Goal: Task Accomplishment & Management: Complete application form

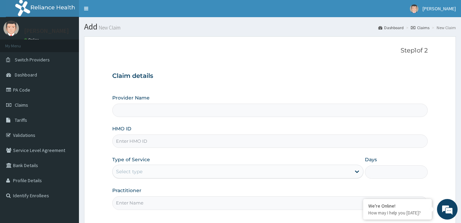
type input "[GEOGRAPHIC_DATA]"
click at [176, 136] on input "HMO ID" at bounding box center [269, 140] width 315 height 13
type input "enp/11601/b"
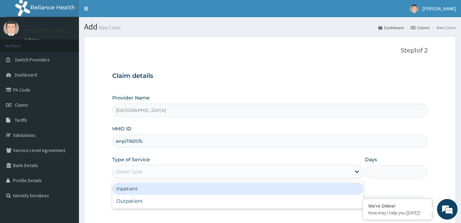
click at [178, 173] on div "Select type" at bounding box center [232, 171] width 238 height 11
click at [173, 191] on div "Inpatient" at bounding box center [237, 189] width 251 height 12
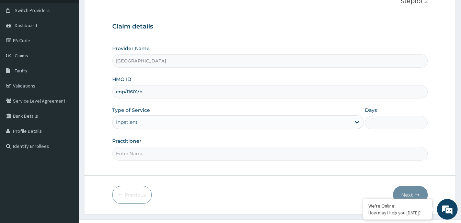
scroll to position [63, 0]
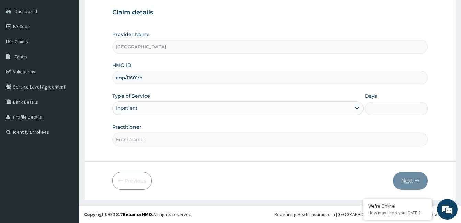
click at [375, 110] on input "Days" at bounding box center [396, 108] width 63 height 13
type input "2"
click at [139, 142] on input "Practitioner" at bounding box center [269, 139] width 315 height 13
paste input "[PERSON_NAME]"
click at [117, 141] on input "Chinasa Chijioke" at bounding box center [269, 139] width 315 height 13
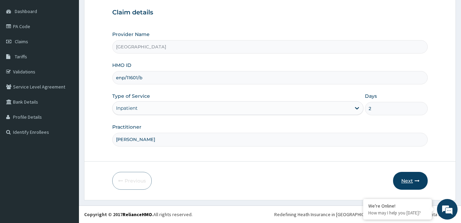
type input "Dr. Chinasa Chijioke"
click at [410, 178] on button "Next" at bounding box center [410, 181] width 35 height 18
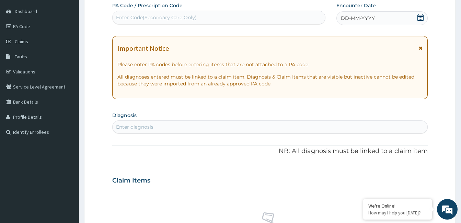
click at [276, 18] on div "Enter Code(Secondary Care Only)" at bounding box center [219, 17] width 212 height 11
type input "PA/4287BB"
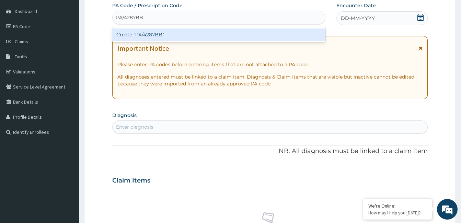
click at [155, 38] on div "Create "PA/4287BB"" at bounding box center [218, 34] width 213 height 12
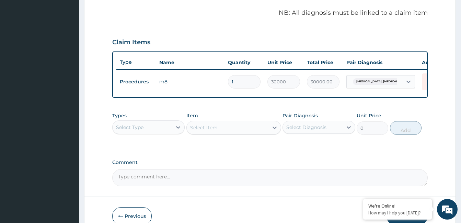
scroll to position [206, 0]
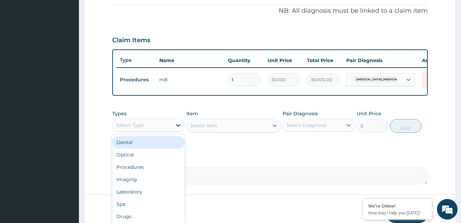
click at [177, 129] on icon at bounding box center [178, 125] width 7 height 7
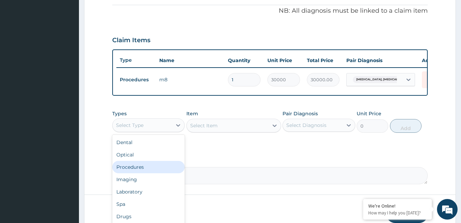
click at [141, 169] on div "Procedures" at bounding box center [148, 167] width 72 height 12
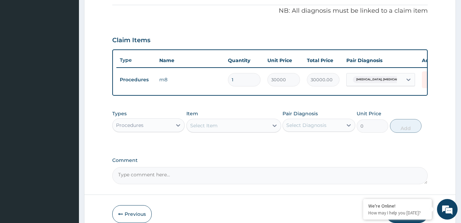
click at [231, 131] on div "Select Item" at bounding box center [228, 125] width 82 height 11
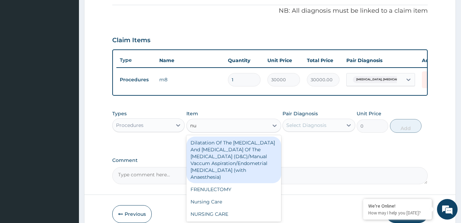
type input "nur"
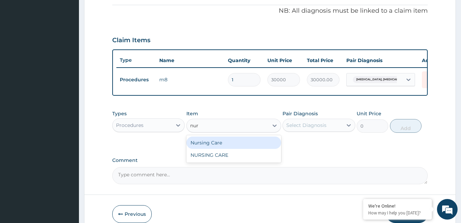
click at [226, 148] on div "Nursing Care" at bounding box center [233, 143] width 95 height 12
type input "10000"
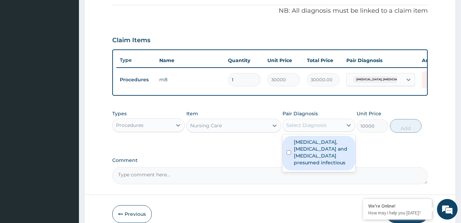
click at [331, 131] on div "Select Diagnosis" at bounding box center [312, 125] width 59 height 11
click at [320, 154] on label "Colitis, enteritis and gastroenteritis presumed infectious" at bounding box center [322, 152] width 57 height 27
checkbox input "true"
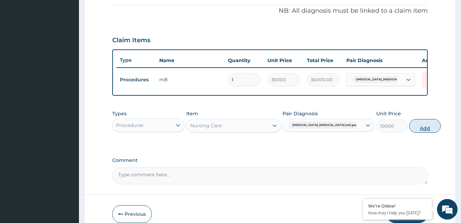
click at [409, 131] on button "Add" at bounding box center [425, 126] width 32 height 14
type input "0"
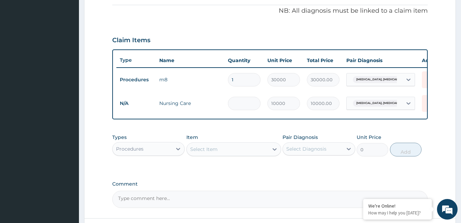
type input "0.00"
type input "2"
type input "20000.00"
type input "2"
click at [217, 153] on div "Select Item" at bounding box center [203, 149] width 27 height 7
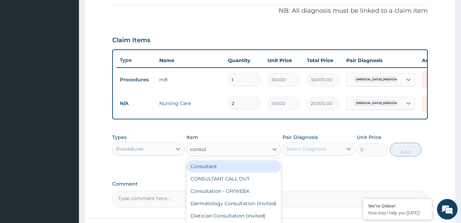
type input "consult"
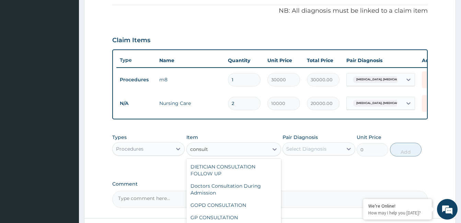
scroll to position [69, 0]
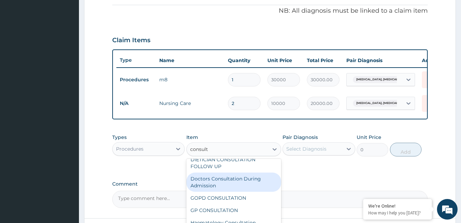
click at [251, 188] on div "Doctors Consultation During Admission" at bounding box center [233, 182] width 95 height 19
type input "10000"
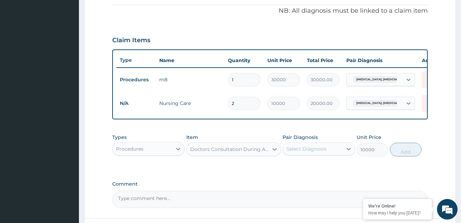
click at [310, 152] on div "Select Diagnosis" at bounding box center [306, 148] width 40 height 7
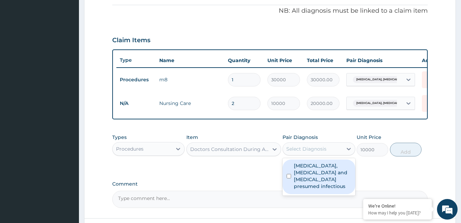
click at [308, 171] on label "Colitis, enteritis and gastroenteritis presumed infectious" at bounding box center [322, 175] width 57 height 27
checkbox input "true"
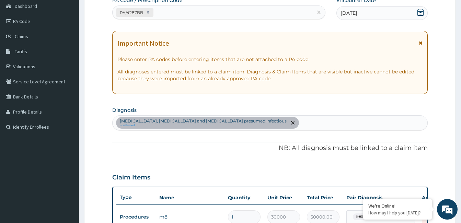
click at [265, 120] on div "Colitis, enteritis and gastroenteritis presumed infectious confirmed" at bounding box center [270, 123] width 315 height 14
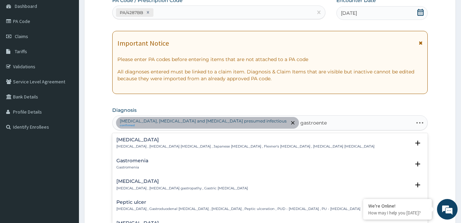
type input "gastroenter"
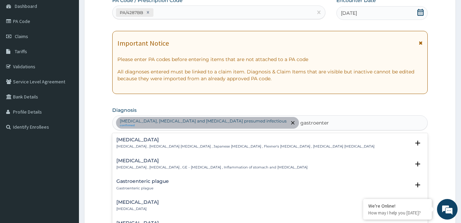
click at [152, 162] on h4 "Gastroenteritis" at bounding box center [211, 160] width 191 height 5
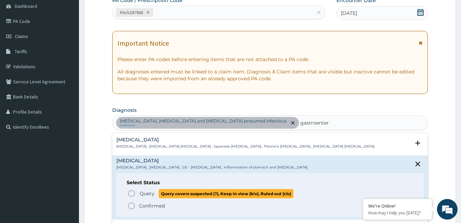
click at [131, 192] on icon "status option query" at bounding box center [131, 193] width 8 height 8
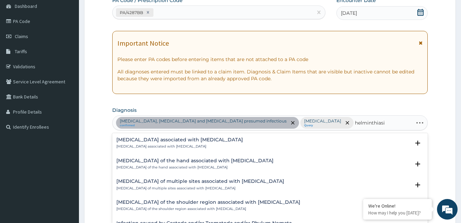
type input "helminthiasis"
click at [151, 141] on h4 "Arthropathy associated with helminthiasis" at bounding box center [179, 139] width 127 height 5
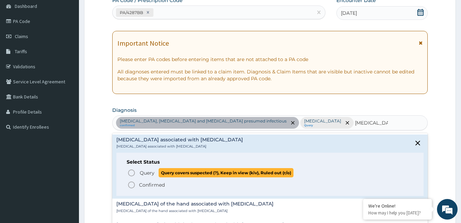
click at [132, 172] on icon "status option query" at bounding box center [131, 173] width 8 height 8
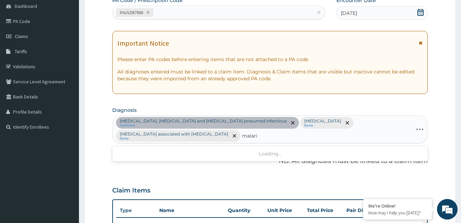
type input "malaria"
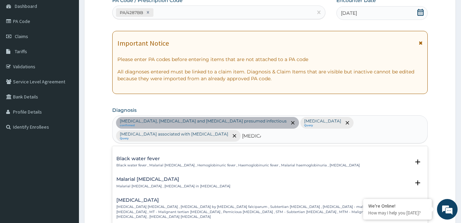
scroll to position [240, 0]
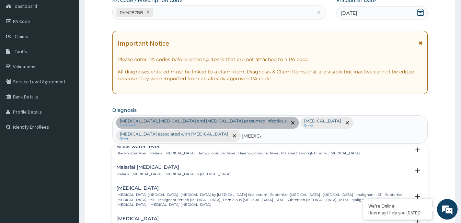
click at [177, 192] on p "Falciparum malaria , Malignant tertian malaria , Malaria by Plasmodium falcipar…" at bounding box center [263, 199] width 294 height 15
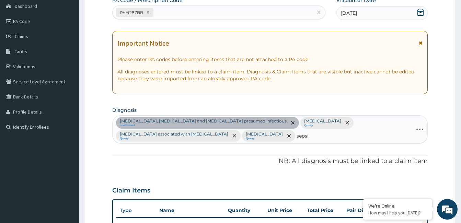
type input "sepsis"
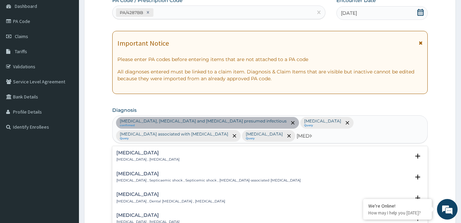
click at [136, 160] on p "Systemic infection , Sepsis" at bounding box center [147, 159] width 63 height 5
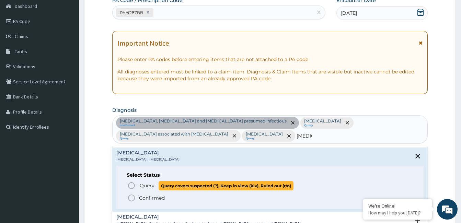
click at [134, 185] on circle "status option query" at bounding box center [131, 186] width 6 height 6
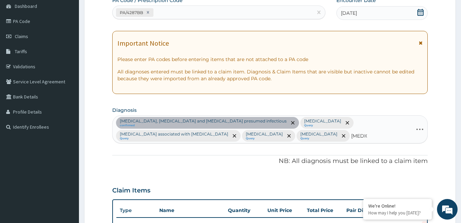
type input "typhoid"
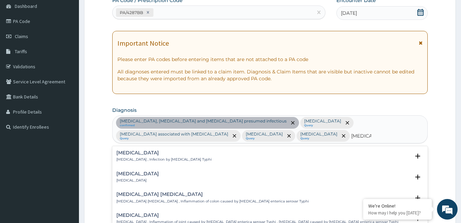
click at [151, 159] on p "Typhoid fever , Infection by Salmonella Typhi" at bounding box center [163, 159] width 95 height 5
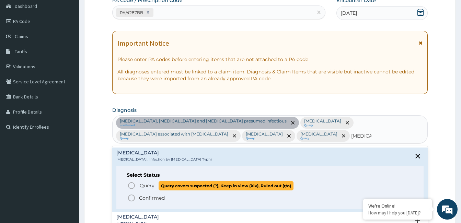
click at [131, 184] on icon "status option query" at bounding box center [131, 186] width 8 height 8
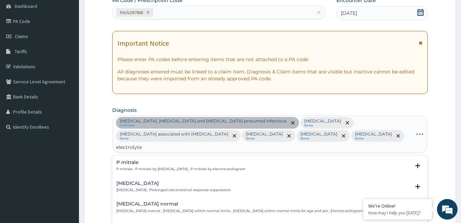
type input "electrolyte"
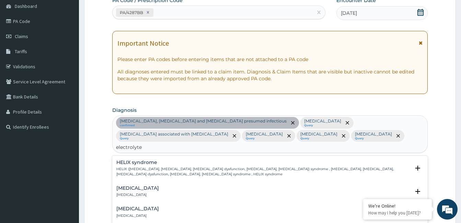
click at [152, 186] on h4 "Electrolyte imbalance" at bounding box center [137, 188] width 43 height 5
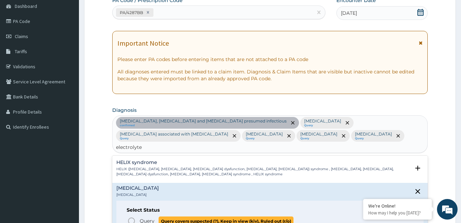
click at [131, 217] on icon "status option query" at bounding box center [131, 221] width 8 height 8
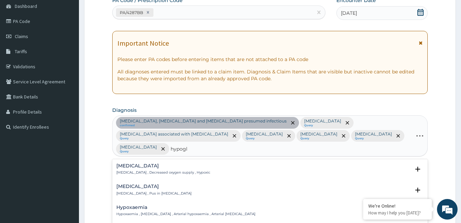
type input "hypogly"
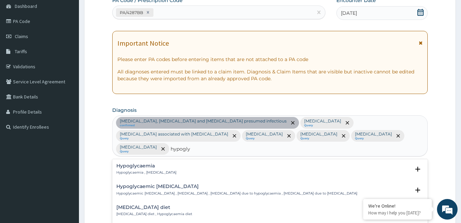
click at [147, 163] on div "Hypoglycaemia Hypoglycaemia , Hypoglycemia" at bounding box center [146, 169] width 60 height 12
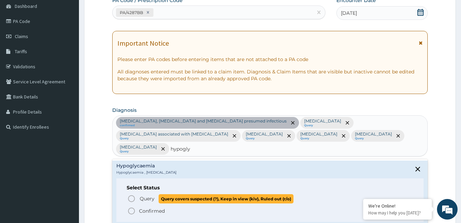
click at [131, 195] on icon "status option query" at bounding box center [131, 199] width 8 height 8
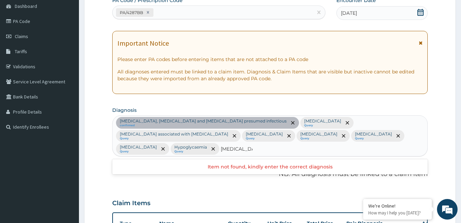
type input "liver disease"
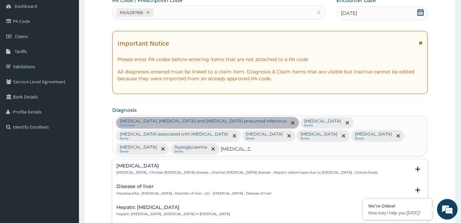
click at [157, 184] on div "Disease of liver Hepatopathy , Liver disease , Disorder of liver , LD - Liver d…" at bounding box center [193, 190] width 155 height 12
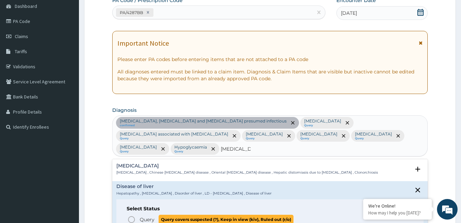
click at [128, 216] on circle "status option query" at bounding box center [131, 219] width 6 height 6
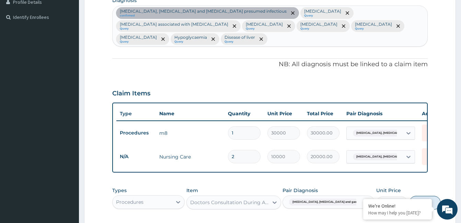
scroll to position [206, 0]
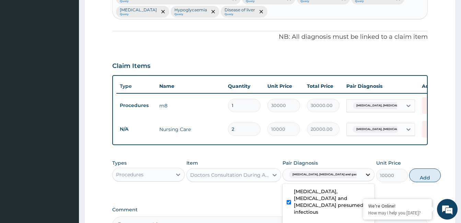
click at [364, 171] on icon at bounding box center [367, 174] width 7 height 7
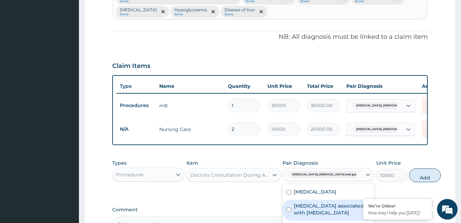
scroll to position [0, 0]
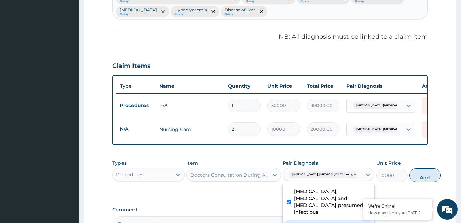
click at [320, 220] on div "Gastroenteritis" at bounding box center [328, 227] width 92 height 14
checkbox input "true"
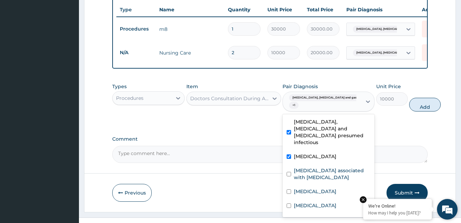
scroll to position [286, 0]
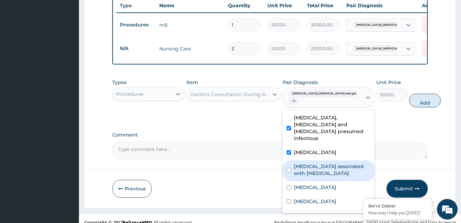
click at [314, 163] on label "Arthropathy associated with helminthiasis" at bounding box center [332, 170] width 77 height 14
checkbox input "true"
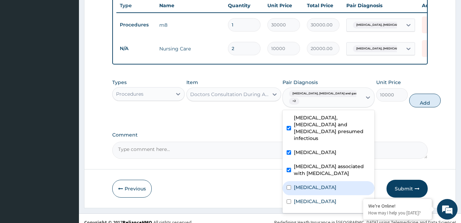
click at [313, 181] on div "Falciparum malaria" at bounding box center [328, 188] width 92 height 14
checkbox input "true"
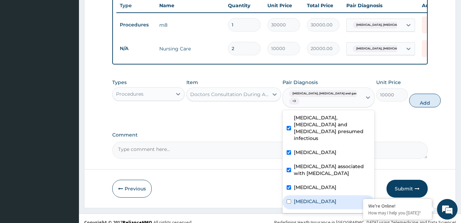
click at [309, 198] on label "Sepsis" at bounding box center [315, 201] width 43 height 7
checkbox input "true"
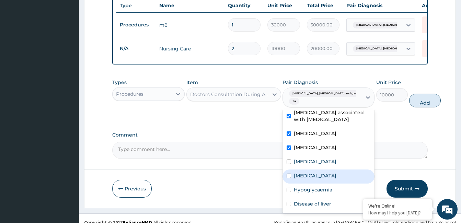
click at [310, 172] on label "Electrolyte imbalance" at bounding box center [315, 175] width 43 height 7
checkbox input "true"
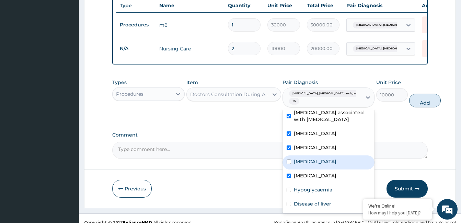
click at [311, 155] on div "Typhoid fever" at bounding box center [328, 162] width 92 height 14
checkbox input "true"
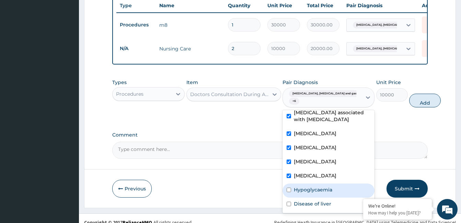
click at [313, 186] on label "Hypoglycaemia" at bounding box center [313, 189] width 38 height 7
checkbox input "true"
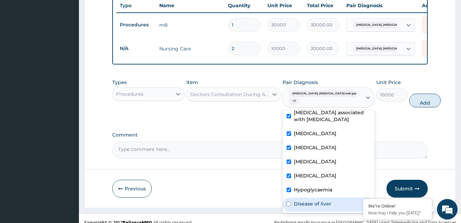
click at [312, 200] on label "Disease of liver" at bounding box center [312, 203] width 37 height 7
checkbox input "true"
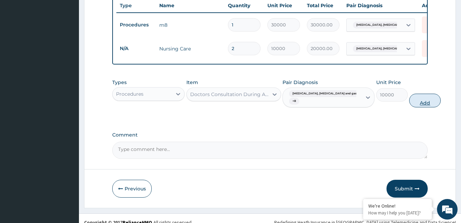
click at [409, 94] on button "Add" at bounding box center [425, 101] width 32 height 14
type input "0"
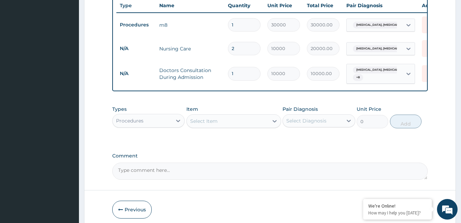
type input "0.00"
type input "2"
type input "20000.00"
type input "2"
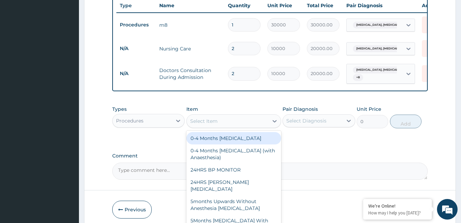
click at [213, 118] on div "Select Item" at bounding box center [203, 121] width 27 height 7
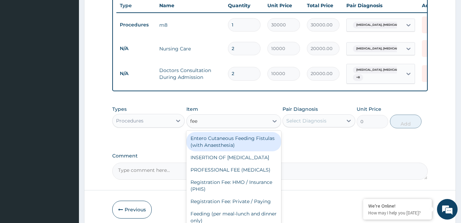
type input "feed"
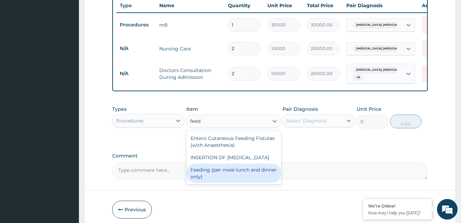
click at [211, 165] on div "Feeding (per meal-lunch and dinner only)" at bounding box center [233, 173] width 95 height 19
type input "4000"
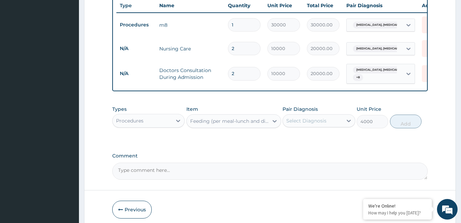
click at [309, 117] on div "Select Diagnosis" at bounding box center [306, 120] width 40 height 7
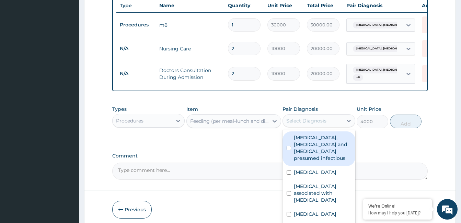
click at [312, 134] on label "Colitis, enteritis and gastroenteritis presumed infectious" at bounding box center [322, 147] width 57 height 27
checkbox input "true"
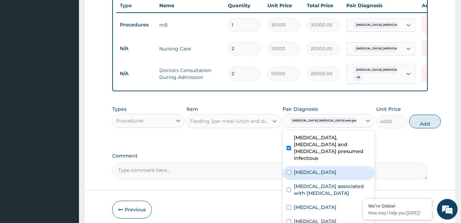
click at [307, 166] on div "Gastroenteritis" at bounding box center [328, 173] width 92 height 14
checkbox input "true"
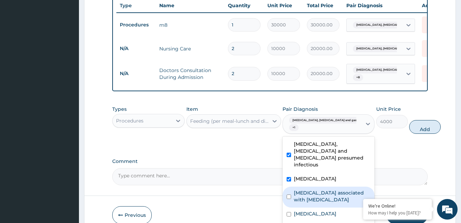
click at [307, 189] on label "Arthropathy associated with helminthiasis" at bounding box center [332, 196] width 77 height 14
checkbox input "true"
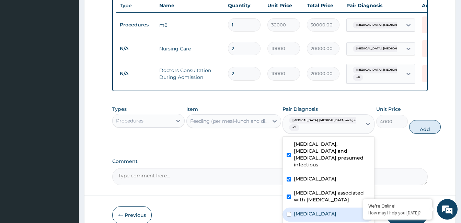
click at [313, 210] on label "Falciparum malaria" at bounding box center [315, 213] width 43 height 7
checkbox input "true"
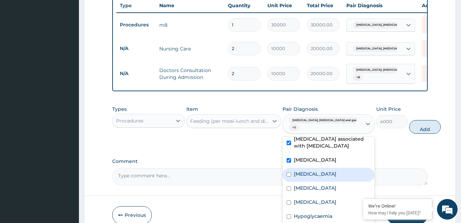
click at [305, 171] on label "Sepsis" at bounding box center [315, 174] width 43 height 7
checkbox input "true"
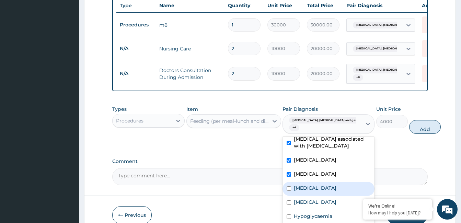
click at [305, 182] on div "Typhoid fever" at bounding box center [328, 189] width 92 height 14
checkbox input "true"
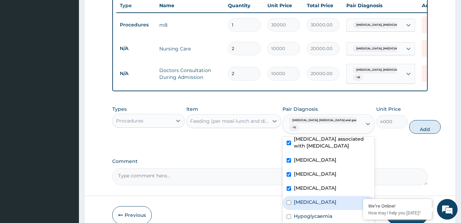
click at [304, 199] on label "Electrolyte imbalance" at bounding box center [315, 202] width 43 height 7
checkbox input "true"
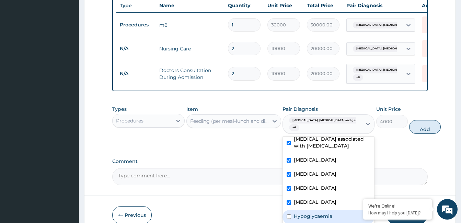
click at [306, 210] on div "Hypoglycaemia" at bounding box center [328, 217] width 92 height 14
checkbox input "true"
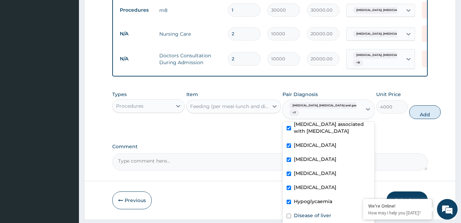
scroll to position [313, 0]
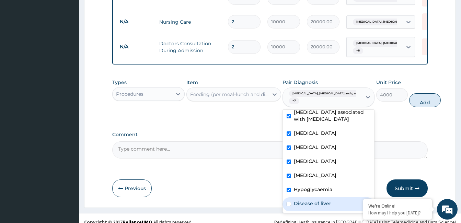
click at [321, 200] on label "Disease of liver" at bounding box center [312, 203] width 37 height 7
checkbox input "true"
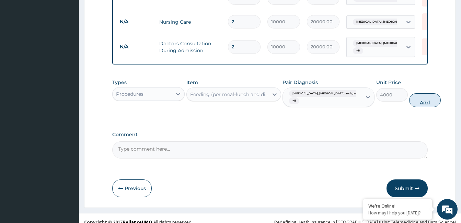
click at [409, 93] on button "Add" at bounding box center [425, 100] width 32 height 14
type input "0"
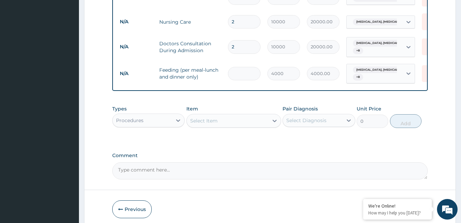
type input "0.00"
type input "2"
type input "8000.00"
type input "2"
click at [179, 117] on icon at bounding box center [178, 120] width 7 height 7
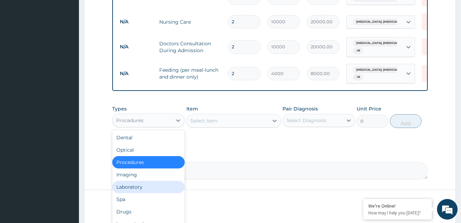
click at [154, 181] on div "Laboratory" at bounding box center [148, 187] width 72 height 12
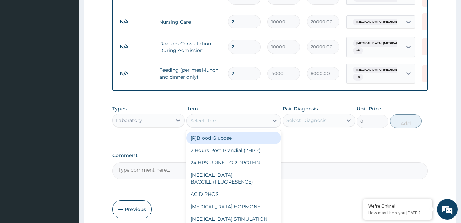
click at [203, 117] on div "Select Item" at bounding box center [203, 120] width 27 height 7
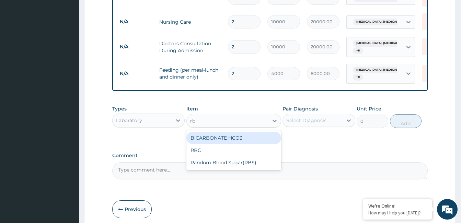
type input "rbs"
click at [225, 132] on div "Random Blood Sugar(RBS)" at bounding box center [233, 138] width 95 height 12
type input "5000"
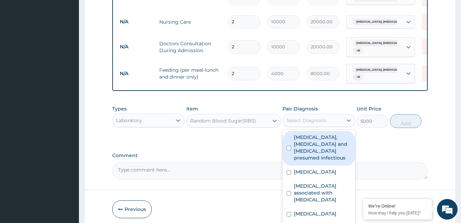
click at [330, 115] on div "Select Diagnosis" at bounding box center [312, 120] width 59 height 11
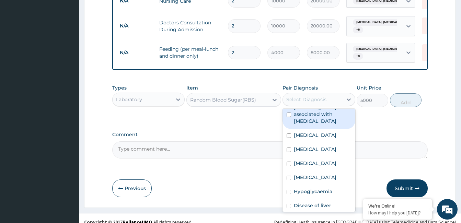
scroll to position [61, 0]
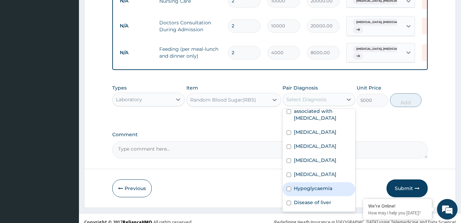
click at [324, 185] on label "Hypoglycaemia" at bounding box center [313, 188] width 38 height 7
checkbox input "true"
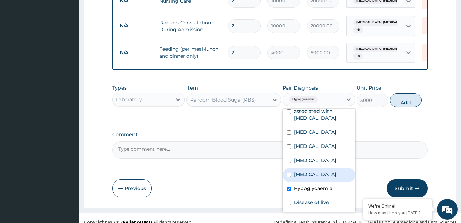
click at [306, 171] on label "Electrolyte imbalance" at bounding box center [315, 174] width 43 height 7
checkbox input "true"
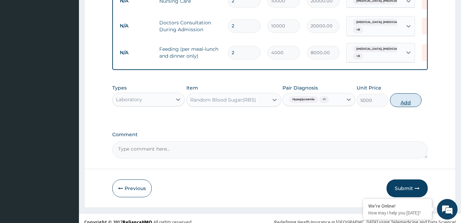
click at [400, 93] on button "Add" at bounding box center [406, 100] width 32 height 14
type input "0"
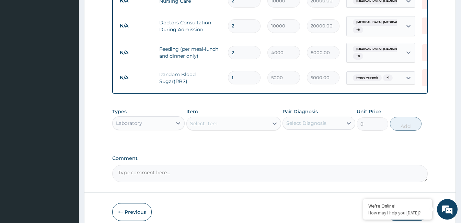
click at [250, 118] on div "Select Item" at bounding box center [228, 123] width 82 height 11
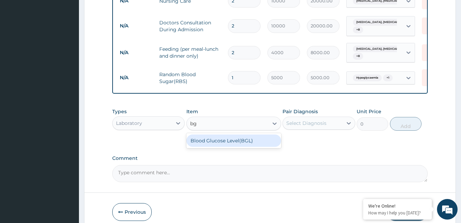
type input "bgl"
click at [251, 134] on div "Blood Glucose Level(BGL)" at bounding box center [233, 140] width 95 height 12
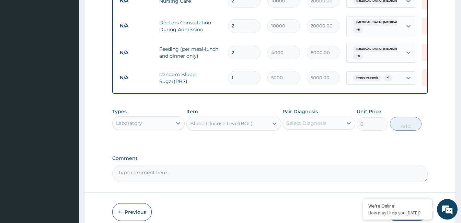
type input "3000"
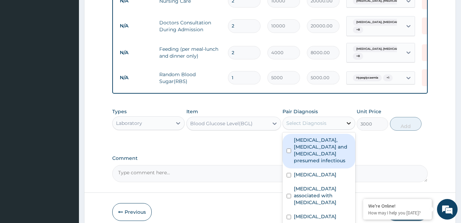
click at [351, 120] on icon at bounding box center [348, 123] width 7 height 7
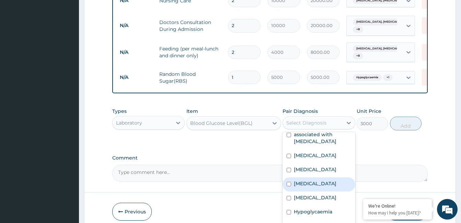
scroll to position [358, 0]
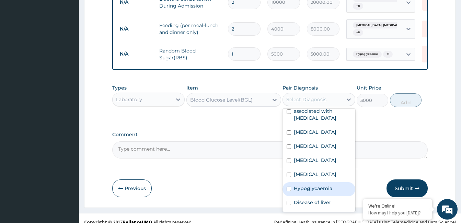
click at [333, 183] on div "Hypoglycaemia" at bounding box center [318, 189] width 72 height 14
checkbox input "true"
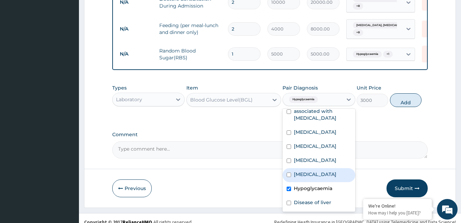
click at [300, 171] on label "Electrolyte imbalance" at bounding box center [315, 174] width 43 height 7
checkbox input "true"
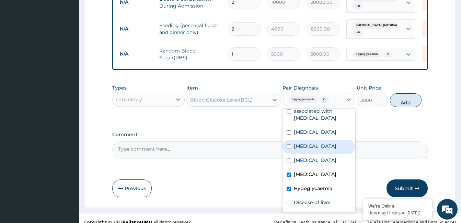
click at [402, 93] on button "Add" at bounding box center [406, 100] width 32 height 14
type input "0"
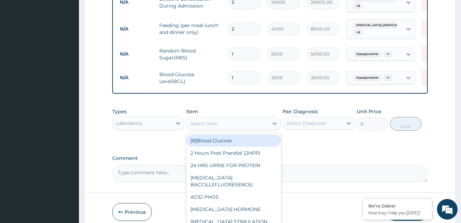
click at [221, 118] on div "Select Item" at bounding box center [228, 123] width 82 height 11
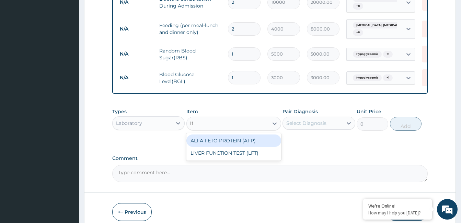
type input "lft"
click at [228, 134] on div "LIVER FUNCTION TEST (LFT)" at bounding box center [233, 140] width 95 height 12
type input "20000"
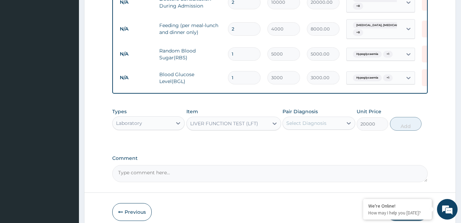
click at [315, 120] on div "Select Diagnosis" at bounding box center [306, 123] width 40 height 7
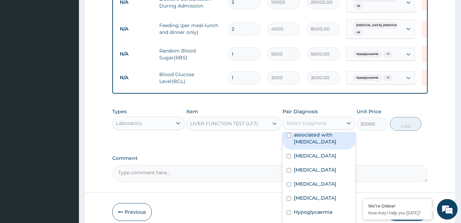
scroll to position [382, 0]
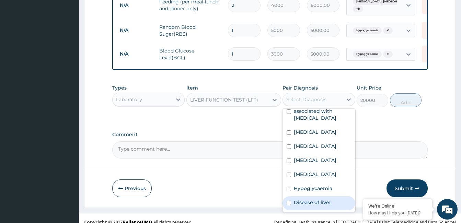
click at [319, 199] on label "Disease of liver" at bounding box center [312, 202] width 37 height 7
checkbox input "true"
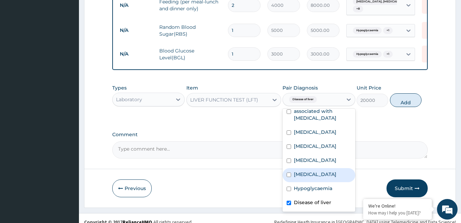
click at [308, 171] on label "Electrolyte imbalance" at bounding box center [315, 174] width 43 height 7
checkbox input "true"
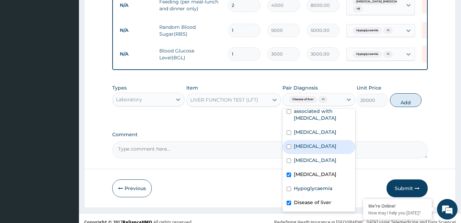
click at [304, 143] on label "Sepsis" at bounding box center [315, 146] width 43 height 7
checkbox input "true"
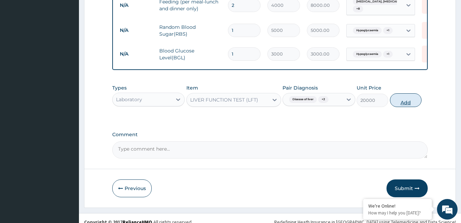
click at [400, 93] on button "Add" at bounding box center [406, 100] width 32 height 14
type input "0"
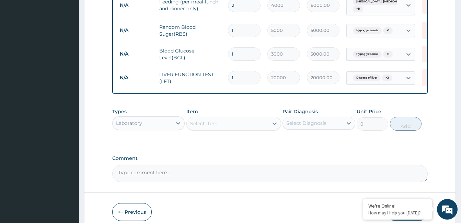
click at [243, 47] on input "1" at bounding box center [244, 53] width 33 height 13
type input "0.00"
type input "2"
type input "6000.00"
type input "2"
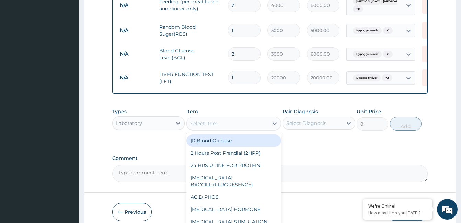
click at [214, 117] on div "Select Item" at bounding box center [233, 124] width 95 height 14
click at [216, 120] on div "Select Item" at bounding box center [203, 123] width 27 height 7
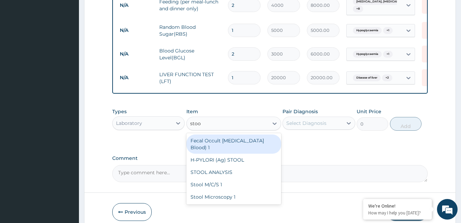
type input "stool"
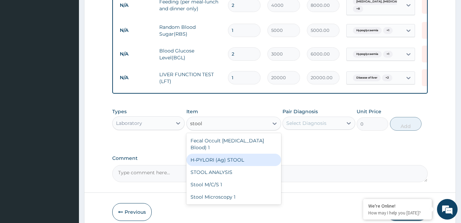
click at [220, 154] on div "H-PYLORI (Ag) STOOL" at bounding box center [233, 160] width 95 height 12
type input "10000"
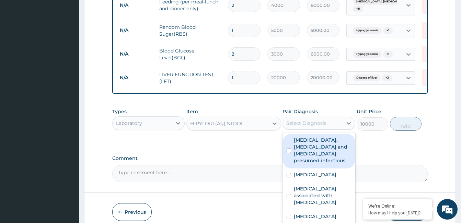
click at [310, 120] on div "Select Diagnosis" at bounding box center [306, 123] width 40 height 7
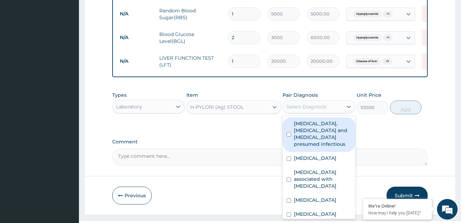
scroll to position [405, 0]
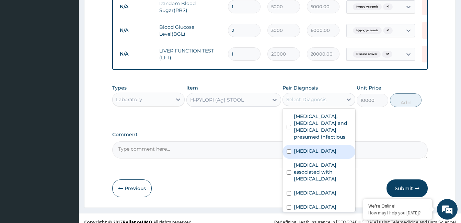
click at [323, 148] on label "Gastroenteritis" at bounding box center [315, 151] width 43 height 7
checkbox input "true"
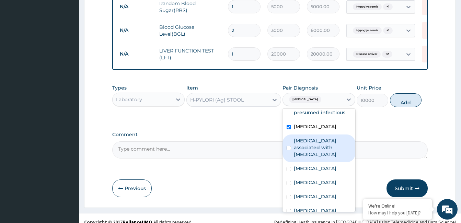
scroll to position [61, 0]
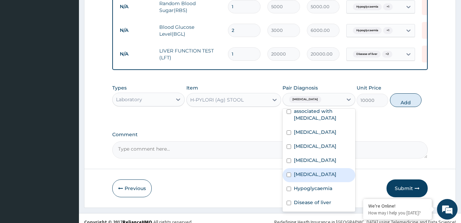
click at [317, 171] on label "Electrolyte imbalance" at bounding box center [315, 174] width 43 height 7
checkbox input "true"
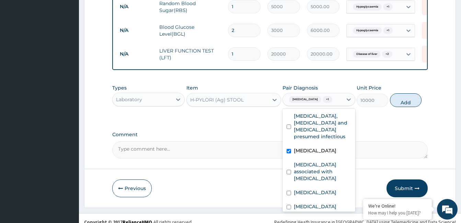
scroll to position [0, 0]
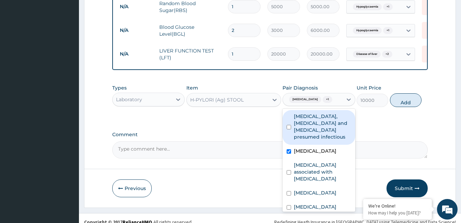
click at [325, 117] on label "Colitis, enteritis and gastroenteritis presumed infectious" at bounding box center [322, 126] width 57 height 27
checkbox input "true"
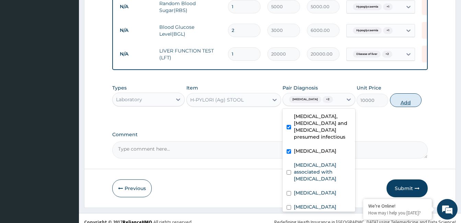
click at [399, 93] on button "Add" at bounding box center [406, 100] width 32 height 14
type input "0"
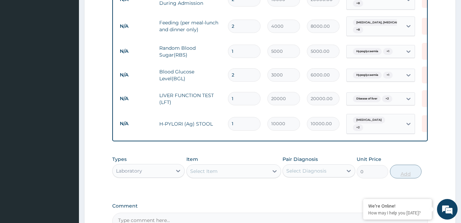
scroll to position [371, 0]
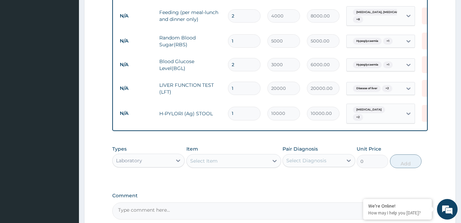
click at [218, 155] on div "Select Item" at bounding box center [228, 160] width 82 height 11
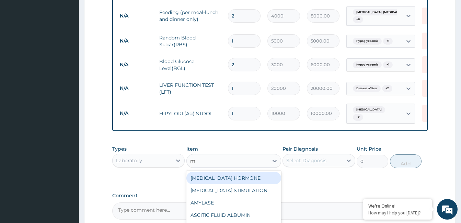
type input "mp"
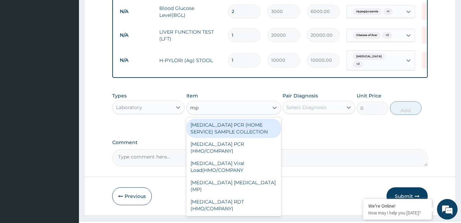
scroll to position [429, 0]
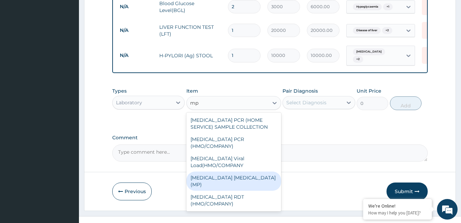
click at [242, 172] on div "MALARIA PARASITE (MP)" at bounding box center [233, 181] width 95 height 19
type input "3000"
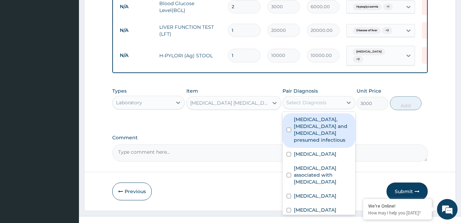
click at [308, 99] on div "Select Diagnosis" at bounding box center [306, 102] width 40 height 7
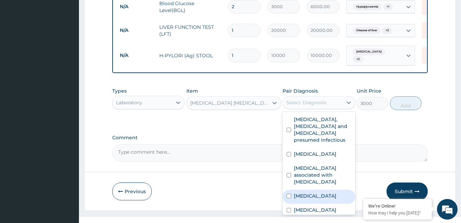
click at [316, 192] on label "Falciparum malaria" at bounding box center [315, 195] width 43 height 7
checkbox input "true"
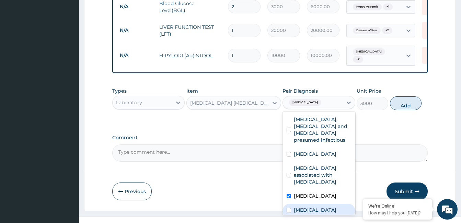
click at [307, 207] on label "Sepsis" at bounding box center [315, 210] width 43 height 7
checkbox input "true"
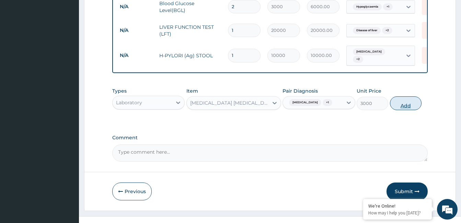
click at [405, 97] on button "Add" at bounding box center [406, 103] width 32 height 14
type input "0"
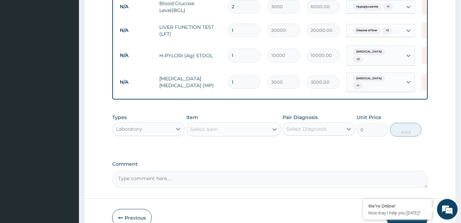
click at [229, 124] on div "Select Item" at bounding box center [228, 129] width 82 height 11
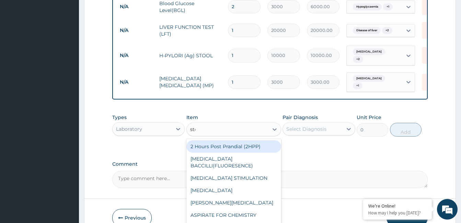
type input "stoo"
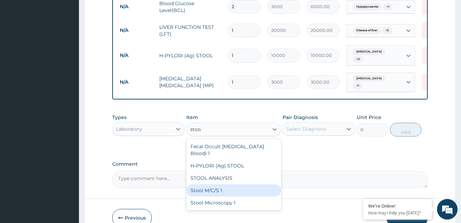
click at [217, 184] on div "Stool M/C/S 1" at bounding box center [233, 190] width 95 height 12
type input "10000"
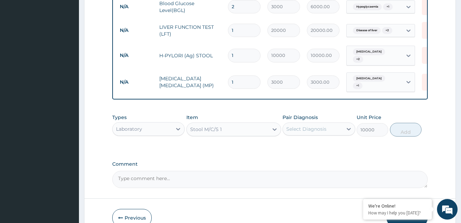
click at [298, 126] on div "Select Diagnosis" at bounding box center [306, 129] width 40 height 7
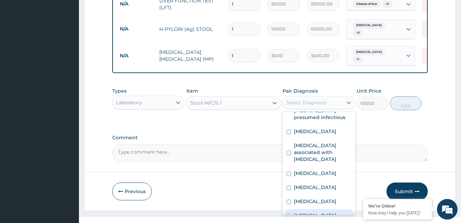
scroll to position [61, 0]
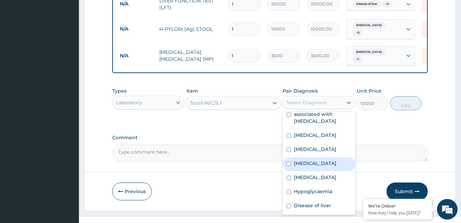
click at [312, 160] on label "Typhoid fever" at bounding box center [315, 163] width 43 height 7
checkbox input "true"
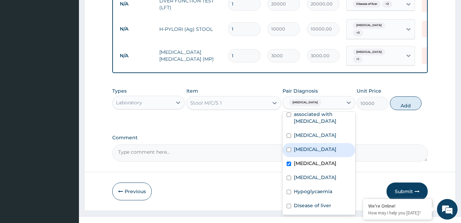
click at [303, 146] on label "Sepsis" at bounding box center [315, 149] width 43 height 7
checkbox input "true"
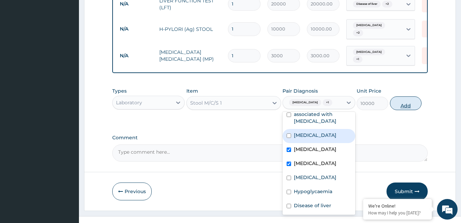
click at [398, 96] on button "Add" at bounding box center [406, 103] width 32 height 14
type input "0"
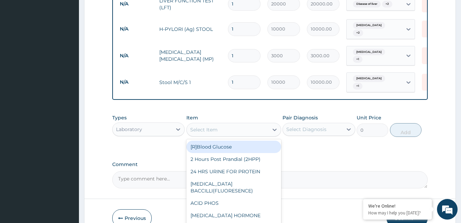
click at [227, 124] on div "Select Item" at bounding box center [228, 129] width 82 height 11
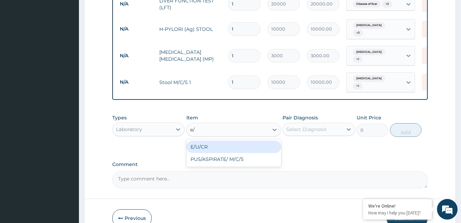
type input "e/u"
click at [228, 141] on div "E/U/CR" at bounding box center [233, 147] width 95 height 12
type input "20000"
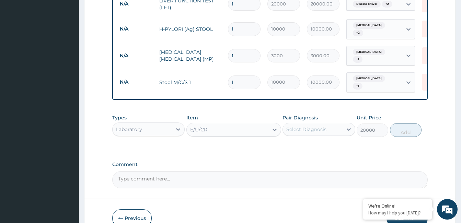
click at [297, 126] on div "Select Diagnosis" at bounding box center [306, 129] width 40 height 7
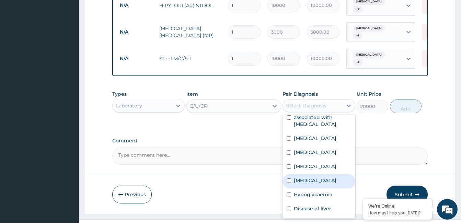
click at [321, 177] on label "Electrolyte imbalance" at bounding box center [315, 180] width 43 height 7
checkbox input "true"
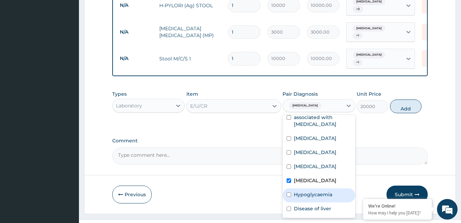
click at [325, 191] on label "Hypoglycaemia" at bounding box center [313, 194] width 38 height 7
checkbox input "true"
click at [401, 100] on button "Add" at bounding box center [406, 107] width 32 height 14
type input "0"
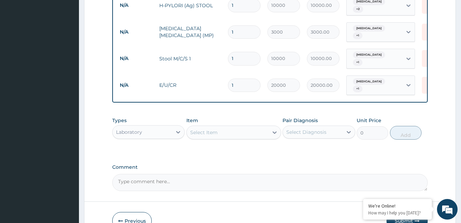
click at [237, 127] on div "Select Item" at bounding box center [228, 132] width 82 height 11
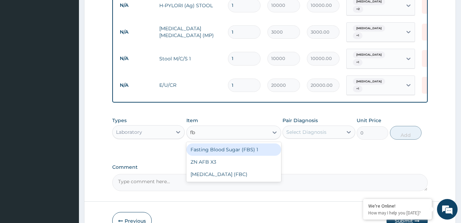
type input "fbc"
click at [243, 143] on div "Full Blood Count (FBC)" at bounding box center [233, 149] width 95 height 12
type input "12000"
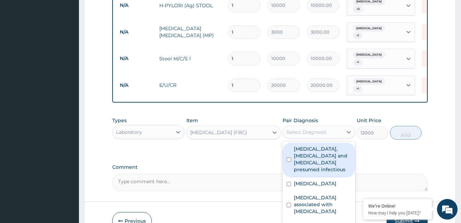
click at [297, 129] on div "Select Diagnosis" at bounding box center [306, 132] width 40 height 7
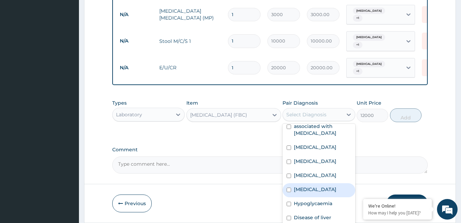
scroll to position [506, 0]
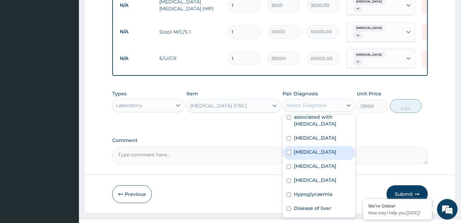
click at [302, 149] on label "Sepsis" at bounding box center [315, 152] width 43 height 7
checkbox input "true"
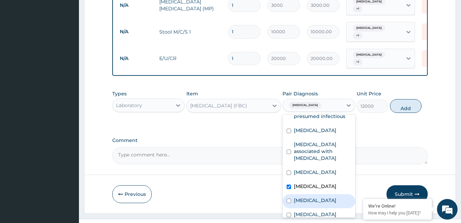
scroll to position [0, 0]
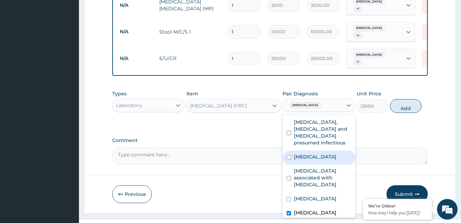
click at [312, 153] on label "Gastroenteritis" at bounding box center [315, 156] width 43 height 7
checkbox input "true"
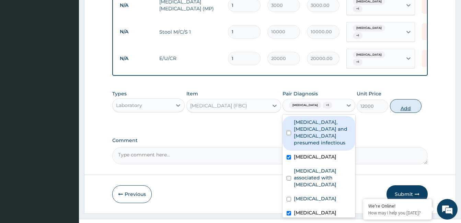
click at [395, 99] on button "Add" at bounding box center [406, 106] width 32 height 14
type input "0"
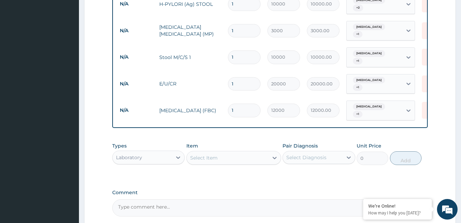
scroll to position [461, 0]
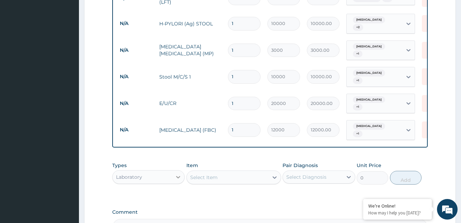
click at [178, 174] on icon at bounding box center [178, 177] width 7 height 7
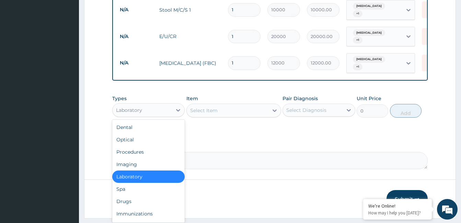
scroll to position [529, 0]
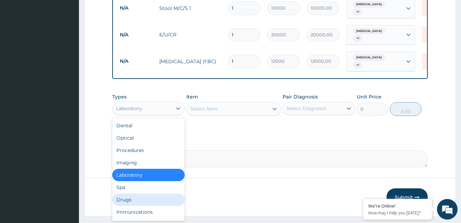
click at [129, 194] on div "Drugs" at bounding box center [148, 200] width 72 height 12
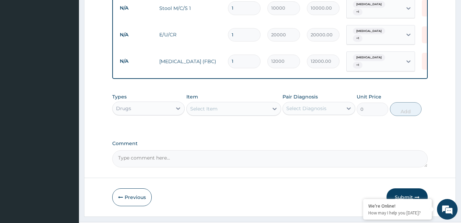
click at [238, 103] on div "Select Item" at bounding box center [228, 108] width 82 height 11
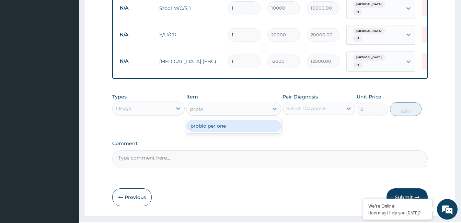
type input "probio"
click at [223, 120] on div "probio per one" at bounding box center [233, 126] width 95 height 12
type input "1400"
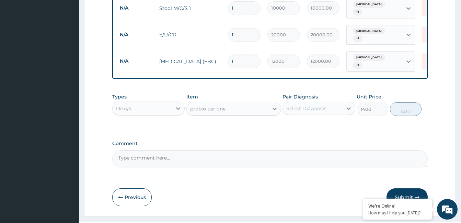
click at [330, 103] on div "Select Diagnosis" at bounding box center [312, 108] width 59 height 11
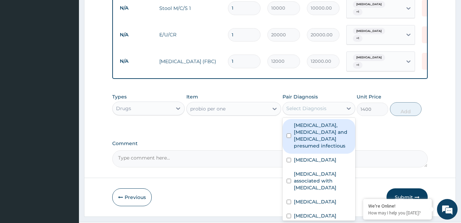
click at [328, 122] on label "Colitis, enteritis and gastroenteritis presumed infectious" at bounding box center [322, 135] width 57 height 27
checkbox input "true"
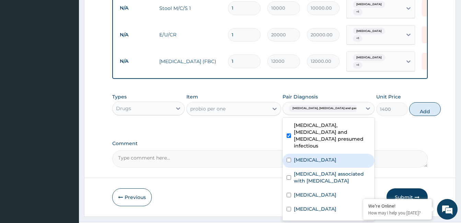
click at [320, 156] on label "Gastroenteritis" at bounding box center [315, 159] width 43 height 7
checkbox input "true"
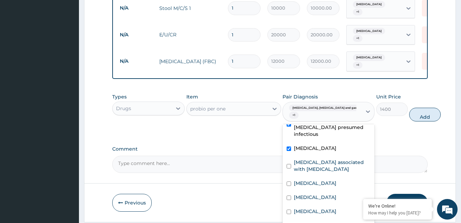
scroll to position [61, 0]
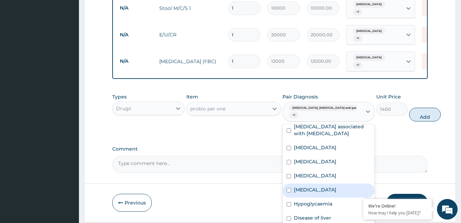
click at [319, 186] on label "Electrolyte imbalance" at bounding box center [315, 189] width 43 height 7
checkbox input "true"
click at [409, 108] on button "Add" at bounding box center [425, 115] width 32 height 14
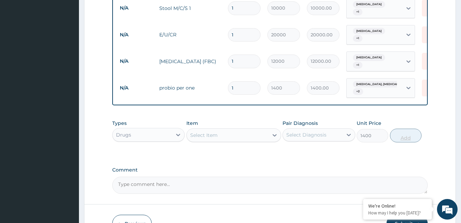
type input "0"
type input "0.00"
type input "6"
type input "8400.00"
type input "6"
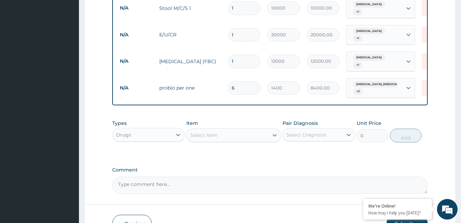
click at [243, 128] on div "Select Item" at bounding box center [233, 135] width 95 height 14
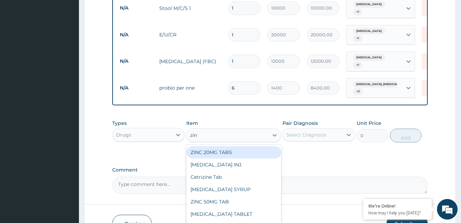
type input "zinc"
click at [230, 146] on div "ZINC 20MG TABS" at bounding box center [233, 152] width 95 height 12
type input "100"
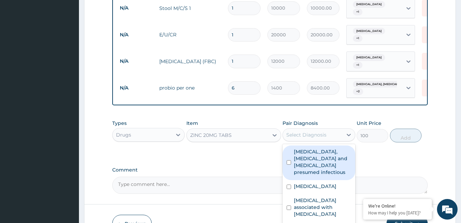
click at [306, 131] on div "Select Diagnosis" at bounding box center [306, 134] width 40 height 7
click at [316, 148] on label "Colitis, enteritis and gastroenteritis presumed infectious" at bounding box center [322, 161] width 57 height 27
checkbox input "true"
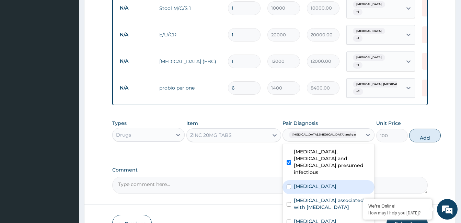
click at [318, 183] on label "Gastroenteritis" at bounding box center [315, 186] width 43 height 7
checkbox input "true"
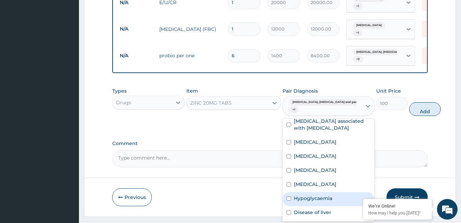
click at [335, 192] on div "Hypoglycaemia" at bounding box center [328, 199] width 92 height 14
checkbox input "true"
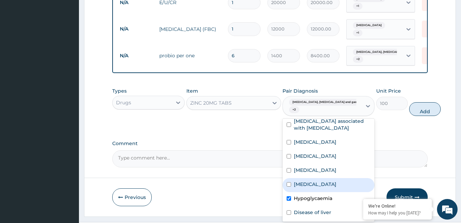
click at [327, 181] on label "Electrolyte imbalance" at bounding box center [315, 184] width 43 height 7
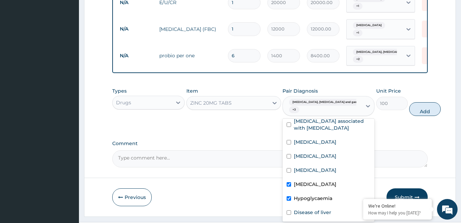
checkbox input "true"
click at [409, 102] on button "Add" at bounding box center [425, 109] width 32 height 14
type input "0"
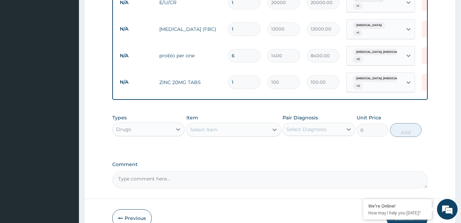
type input "0.00"
type input "7"
type input "700.00"
type input "7"
click at [236, 124] on div "Select Item" at bounding box center [228, 129] width 82 height 11
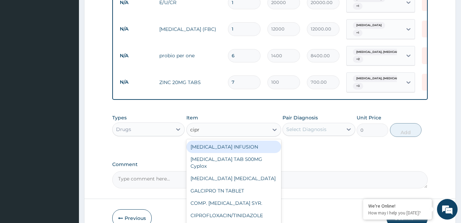
type input "cipro"
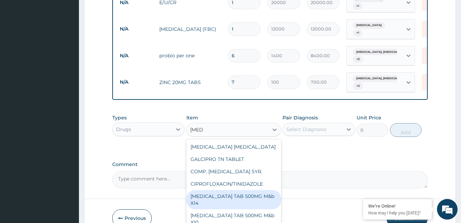
scroll to position [0, 0]
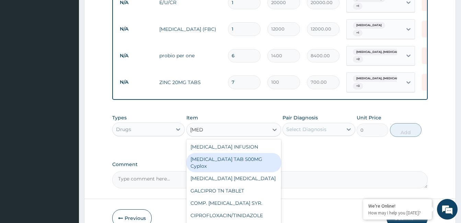
click at [226, 153] on div "CIPROFLOXACIN TAB 500MG Cyplox" at bounding box center [233, 162] width 95 height 19
type input "400"
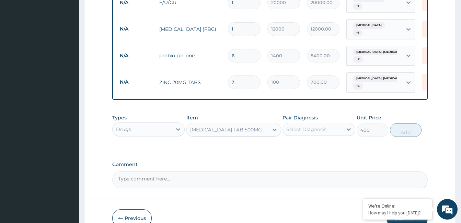
click at [302, 124] on div "Select Diagnosis" at bounding box center [312, 129] width 59 height 11
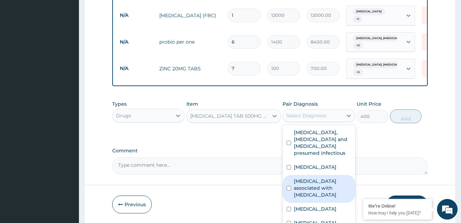
scroll to position [583, 0]
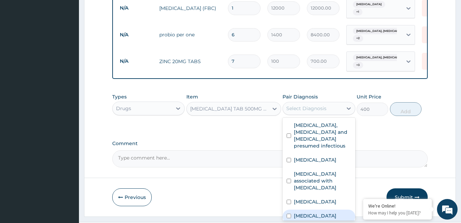
click at [326, 210] on div "Sepsis" at bounding box center [318, 217] width 72 height 14
checkbox input "true"
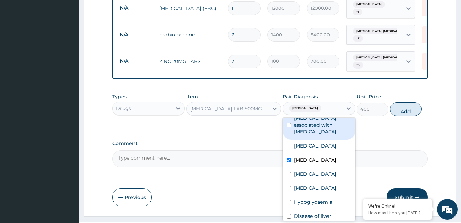
scroll to position [61, 0]
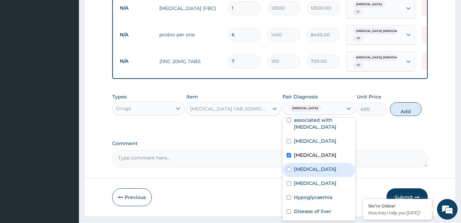
click at [309, 166] on label "Typhoid fever" at bounding box center [315, 169] width 43 height 7
checkbox input "true"
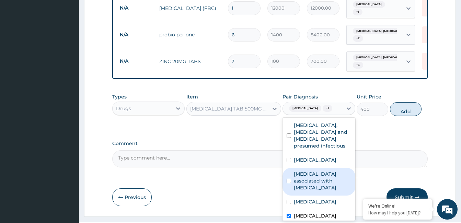
click at [315, 171] on label "Arthropathy associated with helminthiasis" at bounding box center [322, 181] width 57 height 21
checkbox input "true"
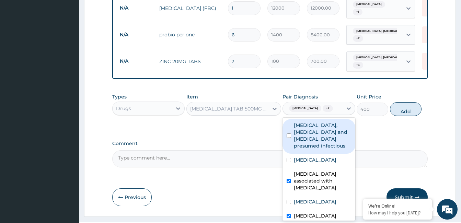
click at [316, 122] on label "Colitis, enteritis and gastroenteritis presumed infectious" at bounding box center [322, 135] width 57 height 27
checkbox input "true"
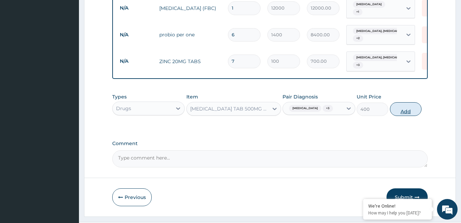
click at [397, 102] on button "Add" at bounding box center [406, 109] width 32 height 14
type input "0"
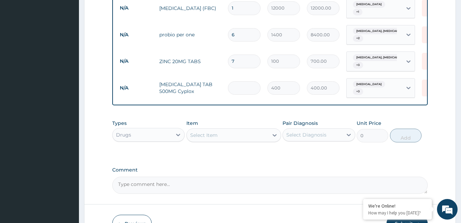
type input "0.00"
type input "1"
type input "400.00"
type input "18"
type input "7200.00"
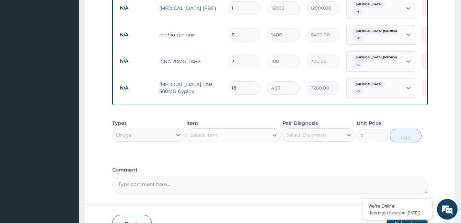
type input "1"
type input "400.00"
type input "19"
type input "7600.00"
type input "19"
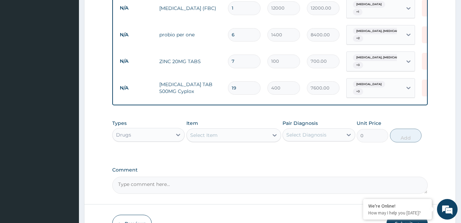
click at [246, 130] on div "Select Item" at bounding box center [228, 135] width 82 height 11
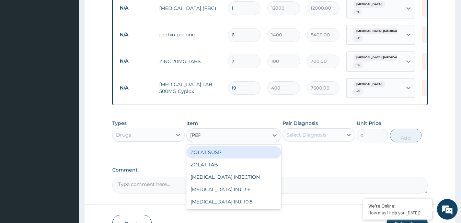
type input "zolat"
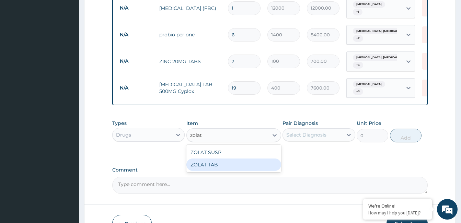
click at [221, 159] on div "ZOLAT TAB" at bounding box center [233, 165] width 95 height 12
type input "1000"
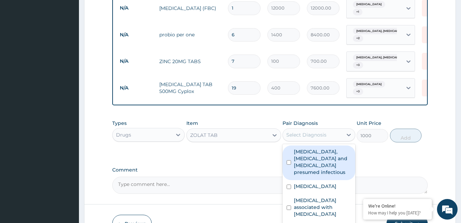
click at [296, 131] on div "Select Diagnosis" at bounding box center [306, 134] width 40 height 7
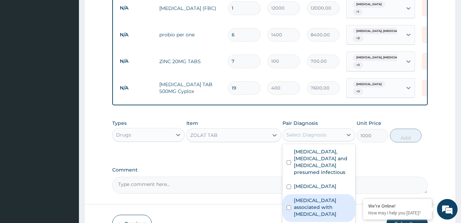
click at [320, 197] on label "Arthropathy associated with helminthiasis" at bounding box center [322, 207] width 57 height 21
checkbox input "true"
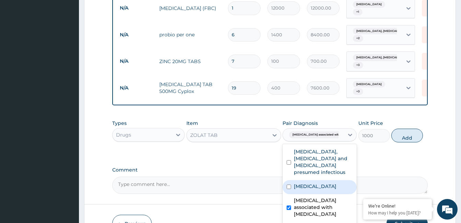
scroll to position [606, 0]
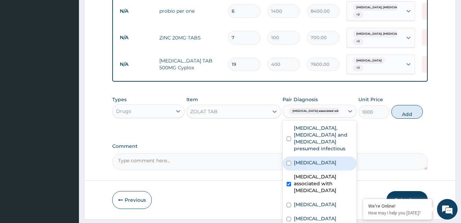
click at [313, 159] on label "Gastroenteritis" at bounding box center [315, 162] width 43 height 7
checkbox input "true"
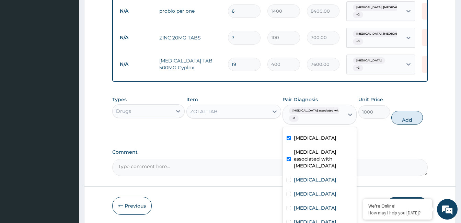
scroll to position [61, 0]
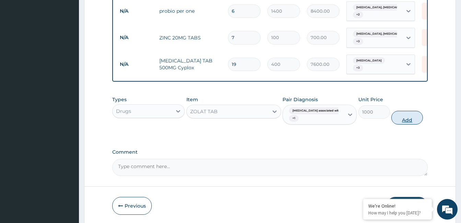
click at [401, 111] on button "Add" at bounding box center [407, 118] width 32 height 14
type input "0"
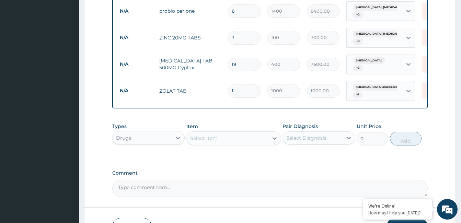
click at [222, 133] on div "Select Item" at bounding box center [228, 138] width 82 height 11
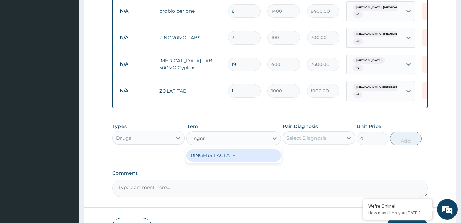
type input "ringers"
click at [218, 149] on div "RINGERS LACTATE" at bounding box center [233, 155] width 95 height 12
type input "1500"
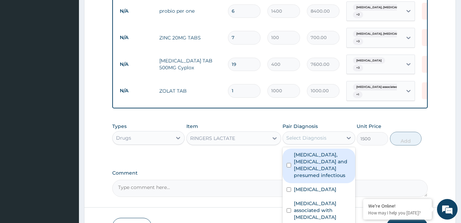
click at [309, 134] on div "Select Diagnosis" at bounding box center [306, 137] width 40 height 7
click at [327, 151] on label "Colitis, enteritis and gastroenteritis presumed infectious" at bounding box center [322, 164] width 57 height 27
checkbox input "true"
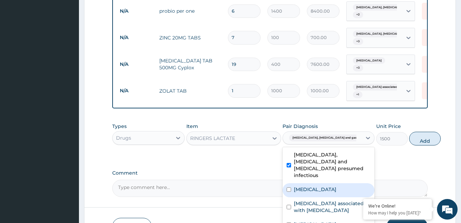
click at [319, 183] on div "Gastroenteritis" at bounding box center [328, 190] width 92 height 14
checkbox input "true"
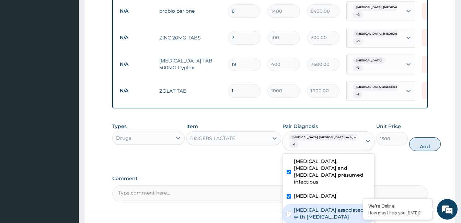
click at [317, 207] on label "Arthropathy associated with helminthiasis" at bounding box center [332, 214] width 77 height 14
checkbox input "true"
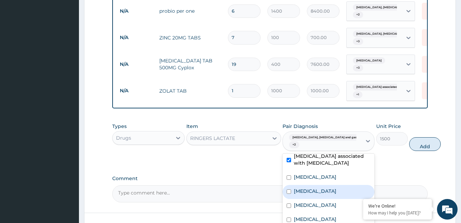
click at [305, 188] on label "Sepsis" at bounding box center [315, 191] width 43 height 7
checkbox input "true"
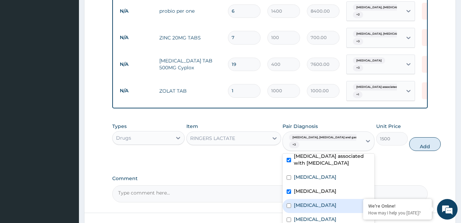
click at [309, 202] on label "Typhoid fever" at bounding box center [315, 205] width 43 height 7
checkbox input "true"
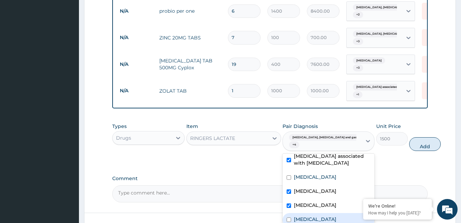
click at [310, 216] on label "Electrolyte imbalance" at bounding box center [315, 219] width 43 height 7
checkbox input "true"
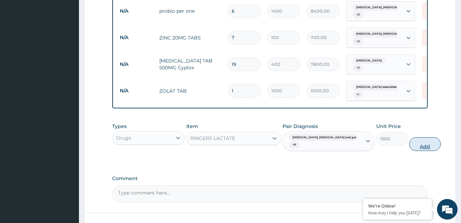
click at [409, 137] on button "Add" at bounding box center [425, 144] width 32 height 14
type input "0"
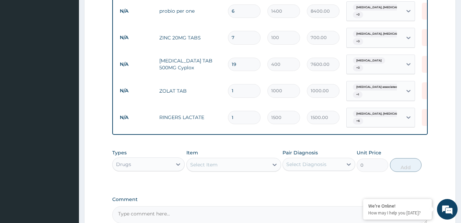
type input "0.00"
type input "2"
type input "3000.00"
type input "2"
click at [240, 159] on div "Select Item" at bounding box center [228, 164] width 82 height 11
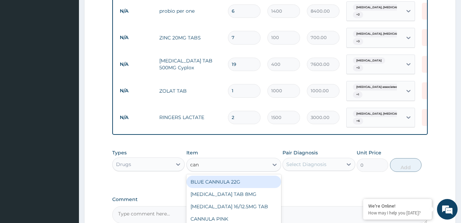
type input "cann"
click at [222, 176] on div "BLUE CANNULA 22G" at bounding box center [233, 182] width 95 height 12
type input "450"
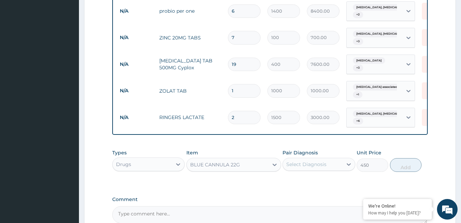
click at [301, 161] on div "Select Diagnosis" at bounding box center [306, 164] width 40 height 7
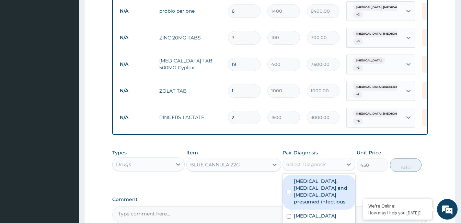
click at [303, 178] on label "Colitis, enteritis and gastroenteritis presumed infectious" at bounding box center [322, 191] width 57 height 27
checkbox input "true"
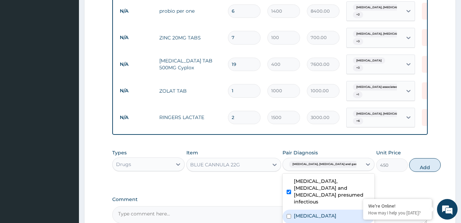
click at [311, 212] on label "Gastroenteritis" at bounding box center [315, 215] width 43 height 7
checkbox input "true"
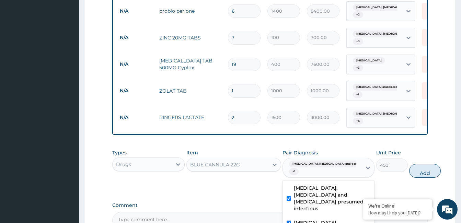
checkbox input "true"
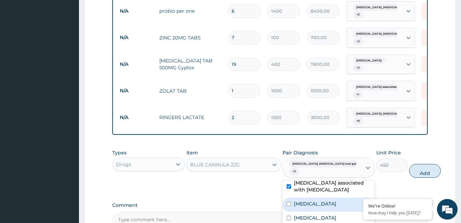
click at [306, 198] on div "Falciparum malaria" at bounding box center [328, 205] width 92 height 14
checkbox input "true"
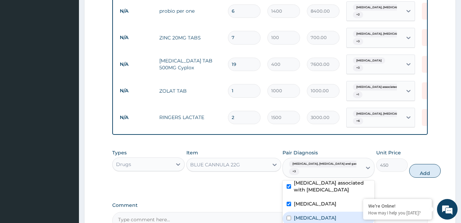
click at [306, 214] on label "Sepsis" at bounding box center [315, 217] width 43 height 7
checkbox input "true"
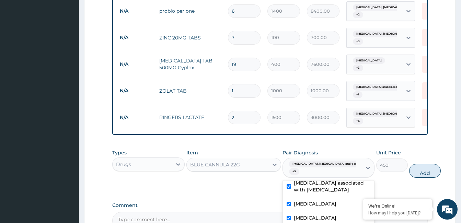
checkbox input "true"
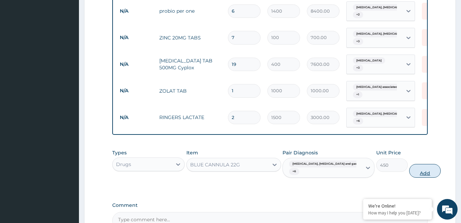
click at [415, 164] on button "Add" at bounding box center [425, 171] width 32 height 14
type input "0"
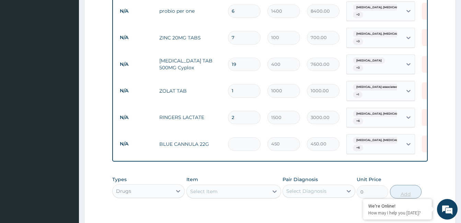
type input "0.00"
type input "2"
type input "900.00"
type input "2"
click at [230, 186] on div "Select Item" at bounding box center [228, 191] width 82 height 11
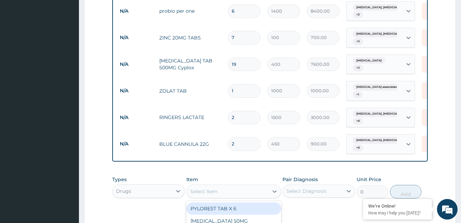
click at [237, 111] on input "2" at bounding box center [244, 117] width 33 height 13
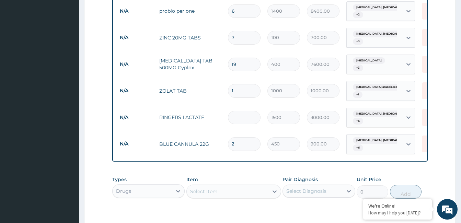
type input "0.00"
click at [210, 188] on div "Select Item" at bounding box center [203, 191] width 27 height 7
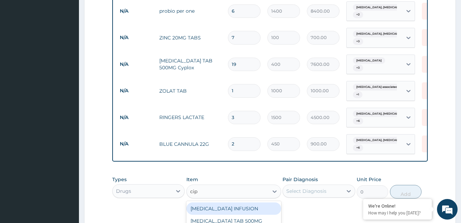
click at [242, 202] on div "CIPROFLOXACIN INFUSION" at bounding box center [233, 208] width 95 height 12
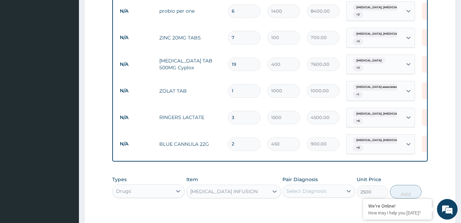
click at [304, 188] on div "Select Diagnosis" at bounding box center [306, 191] width 40 height 7
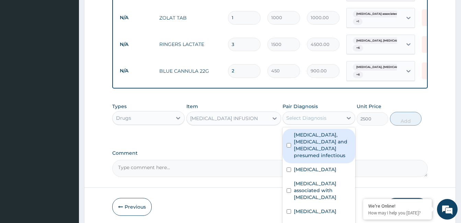
scroll to position [686, 0]
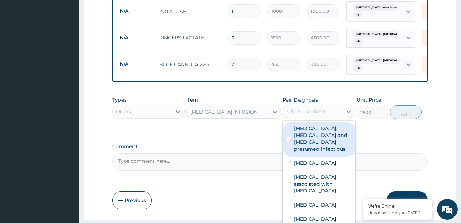
click at [318, 125] on label "Colitis, enteritis and gastroenteritis presumed infectious" at bounding box center [322, 138] width 57 height 27
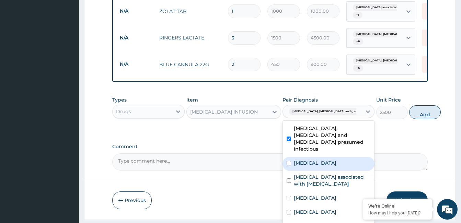
click at [318, 160] on label "Gastroenteritis" at bounding box center [315, 163] width 43 height 7
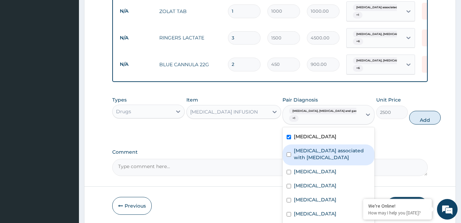
scroll to position [61, 0]
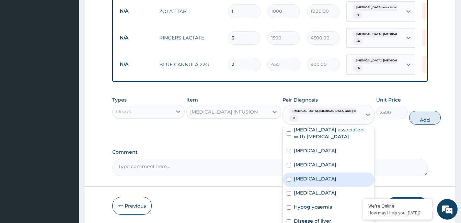
click at [305, 175] on label "Typhoid fever" at bounding box center [315, 178] width 43 height 7
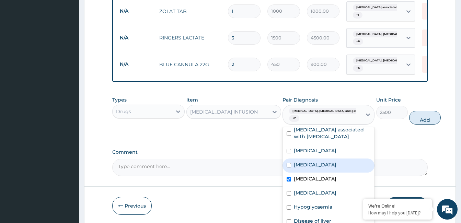
click at [305, 161] on label "Sepsis" at bounding box center [315, 164] width 43 height 7
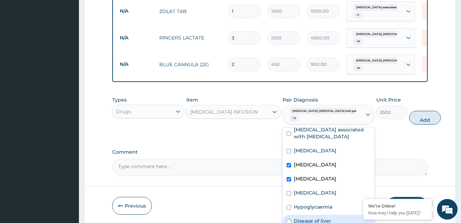
click at [316, 218] on label "Disease of liver" at bounding box center [312, 221] width 37 height 7
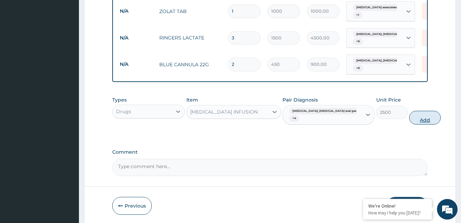
click at [409, 111] on button "Add" at bounding box center [425, 118] width 32 height 14
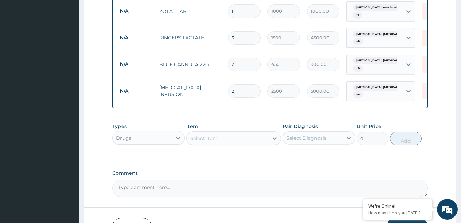
click at [242, 133] on div "Select Item" at bounding box center [228, 138] width 82 height 11
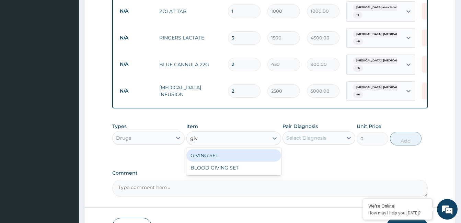
click at [241, 149] on div "GIVING SET" at bounding box center [233, 155] width 95 height 12
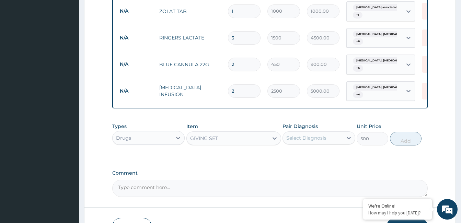
click at [296, 134] on div "Select Diagnosis" at bounding box center [306, 137] width 40 height 7
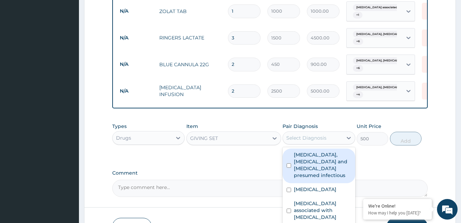
click at [305, 151] on label "Colitis, enteritis and gastroenteritis presumed infectious" at bounding box center [322, 164] width 57 height 27
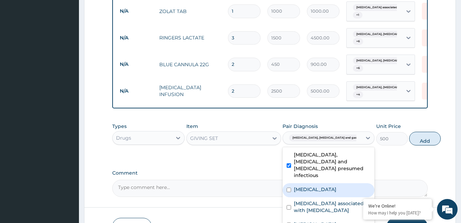
click at [305, 186] on label "Gastroenteritis" at bounding box center [315, 189] width 43 height 7
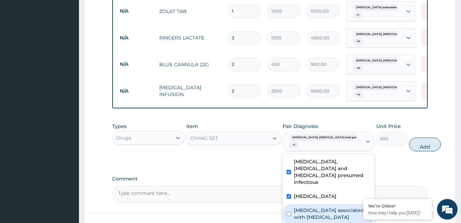
click at [307, 204] on div "Arthropathy associated with helminthiasis" at bounding box center [328, 214] width 92 height 21
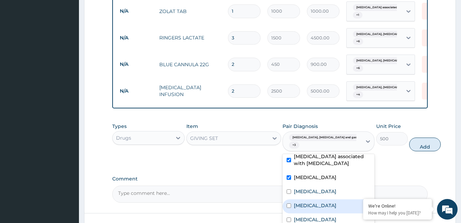
click at [314, 202] on label "Typhoid fever" at bounding box center [315, 205] width 43 height 7
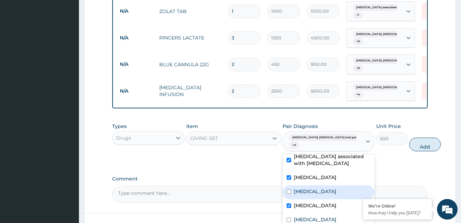
click at [308, 185] on div "Sepsis" at bounding box center [328, 192] width 92 height 14
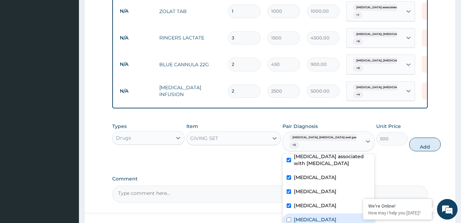
click at [313, 216] on label "Electrolyte imbalance" at bounding box center [315, 219] width 43 height 7
click at [409, 138] on button "Add" at bounding box center [425, 145] width 32 height 14
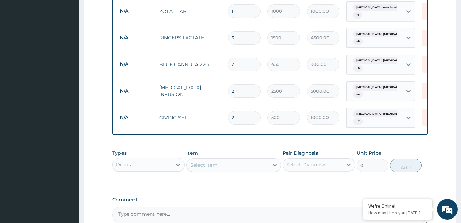
click at [228, 160] on div "Select Item" at bounding box center [228, 165] width 82 height 11
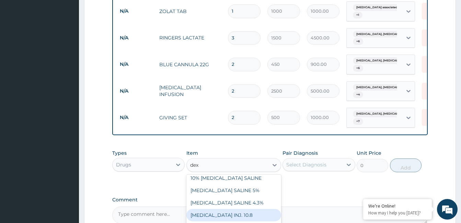
scroll to position [100, 0]
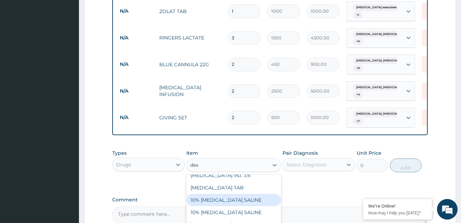
click at [239, 194] on div "10% DEXTROSE SALINE" at bounding box center [233, 200] width 95 height 12
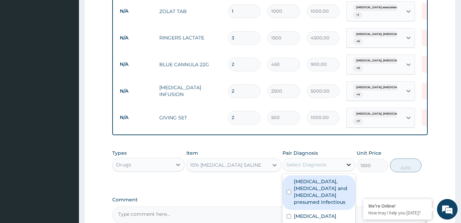
click at [348, 161] on icon at bounding box center [348, 164] width 7 height 7
click at [332, 178] on label "Colitis, enteritis and gastroenteritis presumed infectious" at bounding box center [322, 191] width 57 height 27
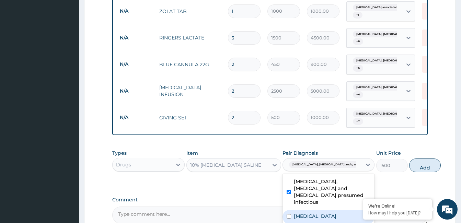
click at [322, 213] on label "Gastroenteritis" at bounding box center [315, 216] width 43 height 7
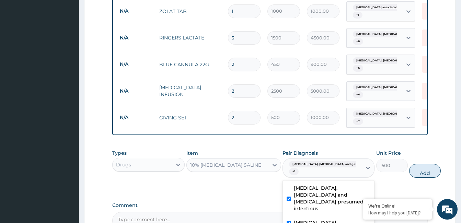
click at [320, 219] on label "Gastroenteritis" at bounding box center [315, 222] width 43 height 7
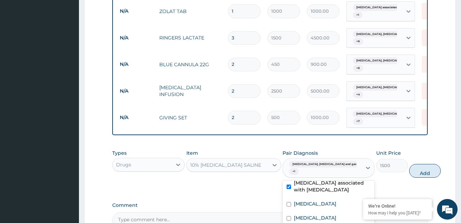
click at [309, 212] on div "Sepsis" at bounding box center [328, 219] width 92 height 14
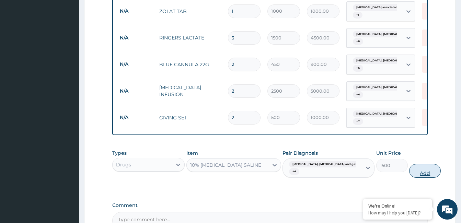
click at [409, 164] on button "Add" at bounding box center [425, 171] width 32 height 14
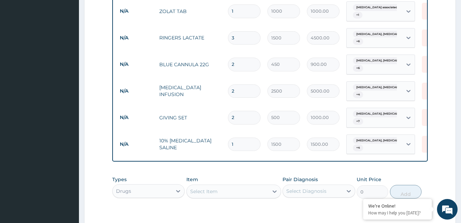
click at [213, 186] on div "Select Item" at bounding box center [228, 191] width 82 height 11
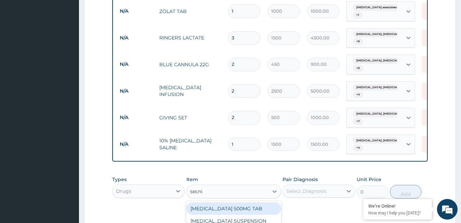
click at [245, 202] on div "SECNIDAZOLE 500MG TAB" at bounding box center [233, 208] width 95 height 12
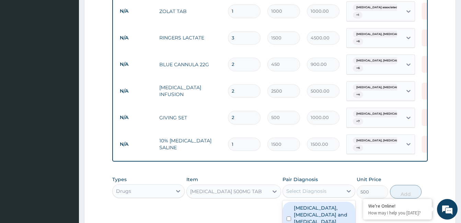
click at [311, 188] on div "Select Diagnosis" at bounding box center [306, 191] width 40 height 7
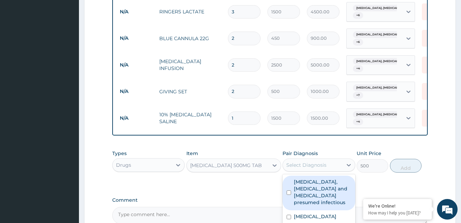
scroll to position [754, 0]
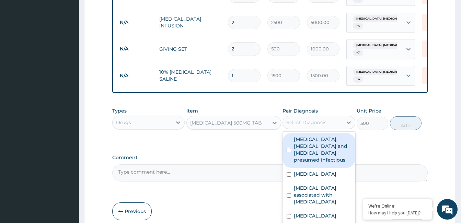
click at [320, 136] on label "Colitis, enteritis and gastroenteritis presumed infectious" at bounding box center [322, 149] width 57 height 27
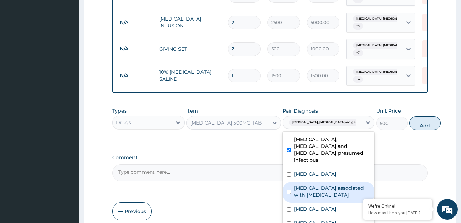
click at [320, 185] on label "Arthropathy associated with helminthiasis" at bounding box center [332, 192] width 77 height 14
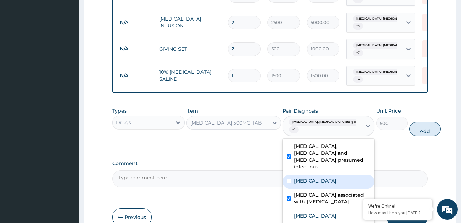
click at [320, 177] on label "Gastroenteritis" at bounding box center [315, 180] width 43 height 7
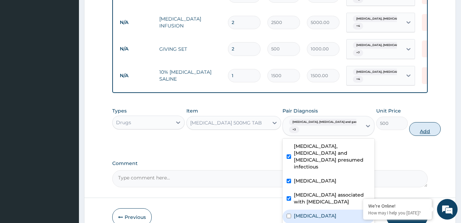
click at [409, 122] on button "Add" at bounding box center [425, 129] width 32 height 14
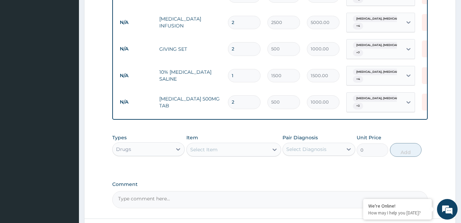
click at [255, 144] on div "Select Item" at bounding box center [228, 149] width 82 height 11
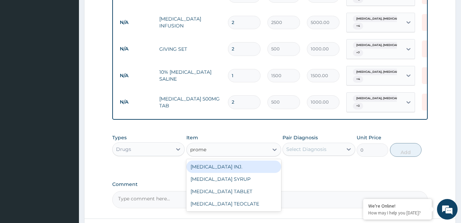
click at [255, 161] on div "PROMETHAZINE INJ." at bounding box center [233, 167] width 95 height 12
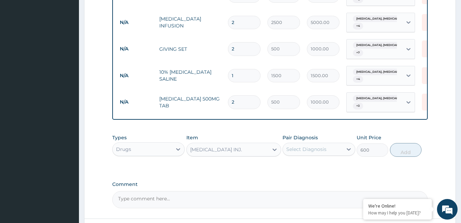
click at [323, 146] on div "Select Diagnosis" at bounding box center [306, 149] width 40 height 7
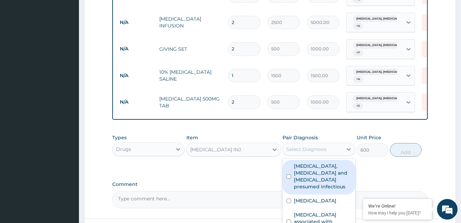
click at [317, 163] on label "Colitis, enteritis and gastroenteritis presumed infectious" at bounding box center [322, 176] width 57 height 27
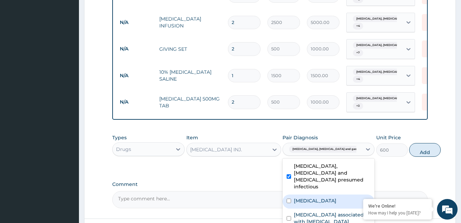
click at [315, 197] on label "Gastroenteritis" at bounding box center [315, 200] width 43 height 7
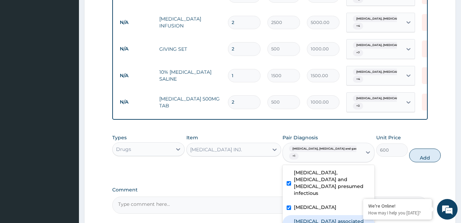
click at [315, 218] on label "Arthropathy associated with helminthiasis" at bounding box center [332, 225] width 77 height 14
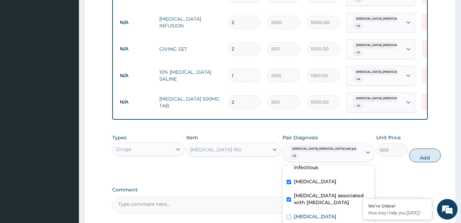
scroll to position [61, 0]
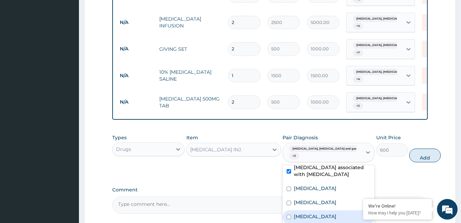
click at [321, 213] on label "Typhoid fever" at bounding box center [315, 216] width 43 height 7
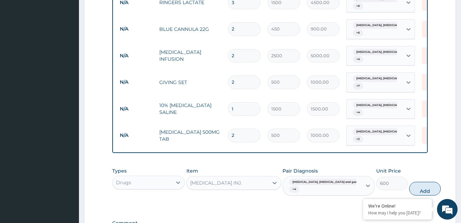
scroll to position [754, 0]
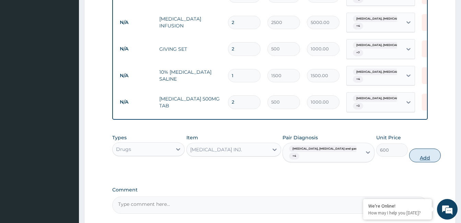
click at [409, 149] on button "Add" at bounding box center [425, 156] width 32 height 14
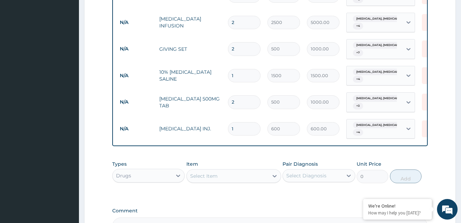
click at [220, 171] on div "Select Item" at bounding box center [228, 176] width 82 height 11
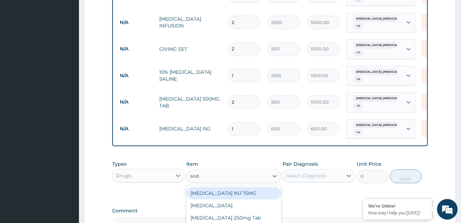
click at [249, 187] on div "DICLOFENAC SODIUM INJ 75MG" at bounding box center [233, 193] width 95 height 12
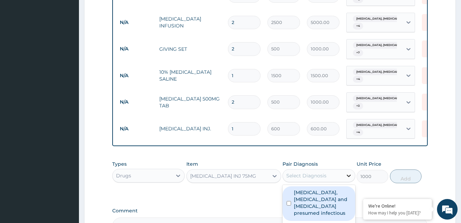
click at [350, 172] on icon at bounding box center [348, 175] width 7 height 7
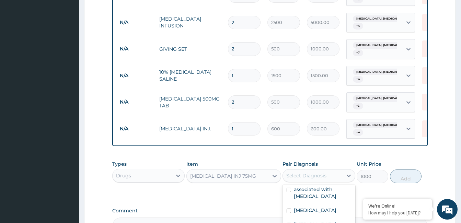
scroll to position [61, 0]
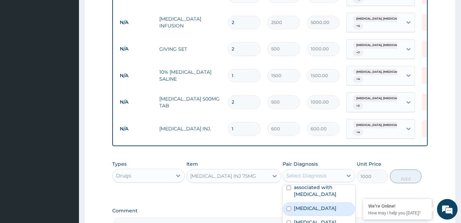
click at [311, 205] on label "Falciparum malaria" at bounding box center [315, 208] width 43 height 7
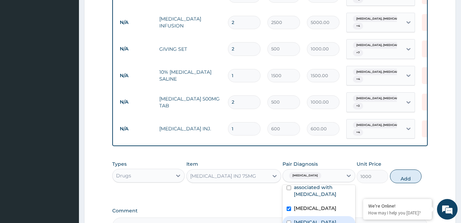
click at [307, 219] on label "Sepsis" at bounding box center [315, 222] width 43 height 7
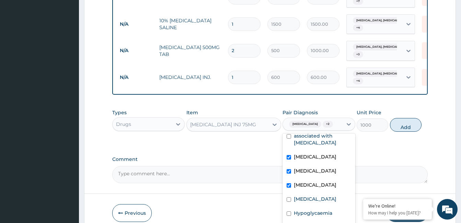
scroll to position [819, 0]
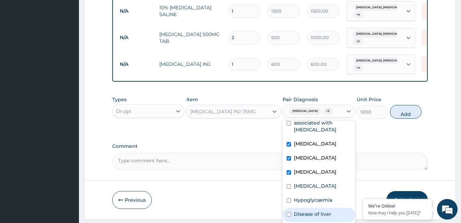
click at [317, 211] on label "Disease of liver" at bounding box center [312, 214] width 37 height 7
click at [400, 105] on button "Add" at bounding box center [406, 112] width 32 height 14
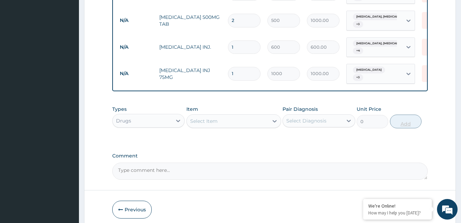
scroll to position [845, 0]
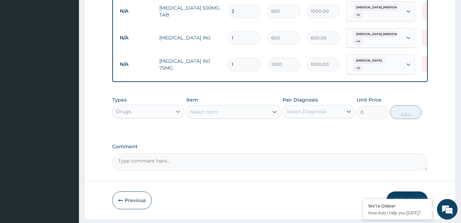
click at [177, 110] on icon at bounding box center [178, 111] width 4 height 2
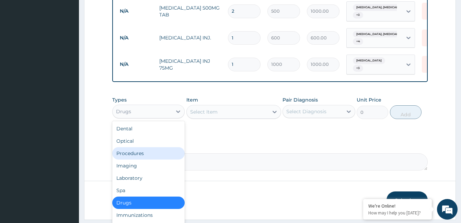
click at [160, 147] on div "Procedures" at bounding box center [148, 153] width 72 height 12
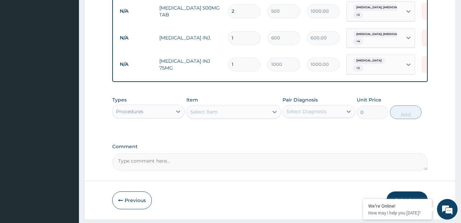
click at [231, 106] on div "Select Item" at bounding box center [228, 111] width 82 height 11
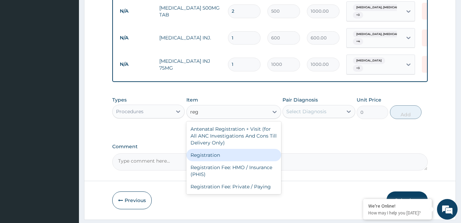
click at [215, 149] on div "Registration" at bounding box center [233, 155] width 95 height 12
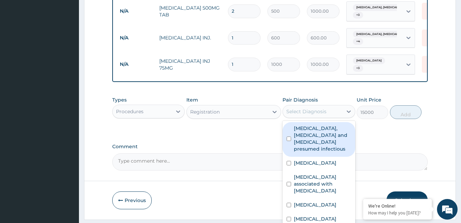
click at [327, 106] on div "Select Diagnosis" at bounding box center [312, 111] width 59 height 11
click at [318, 125] on label "Colitis, enteritis and gastroenteritis presumed infectious" at bounding box center [322, 138] width 57 height 27
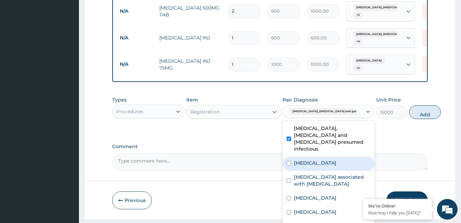
click at [316, 160] on label "Gastroenteritis" at bounding box center [315, 163] width 43 height 7
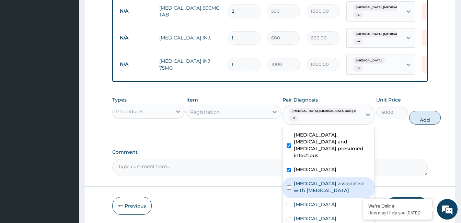
click at [311, 180] on label "Arthropathy associated with helminthiasis" at bounding box center [332, 187] width 77 height 14
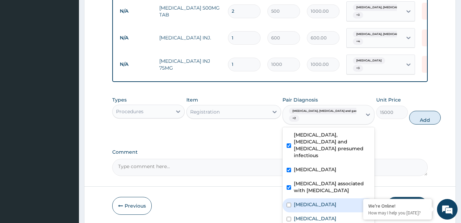
click at [310, 201] on label "Falciparum malaria" at bounding box center [315, 204] width 43 height 7
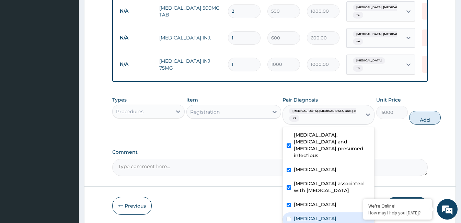
click at [306, 215] on label "Sepsis" at bounding box center [315, 218] width 43 height 7
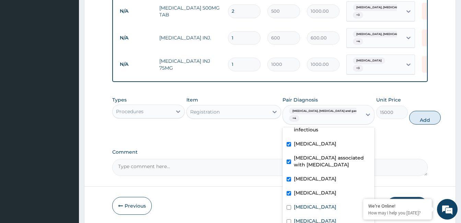
scroll to position [61, 0]
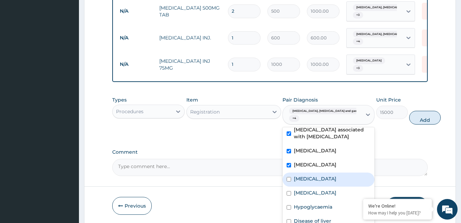
click at [307, 173] on div "Typhoid fever" at bounding box center [328, 180] width 92 height 14
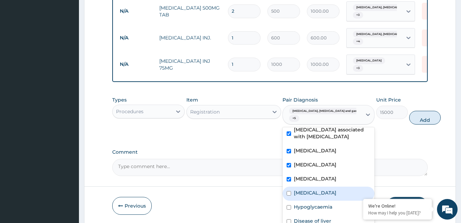
click at [307, 189] on label "Electrolyte imbalance" at bounding box center [315, 192] width 43 height 7
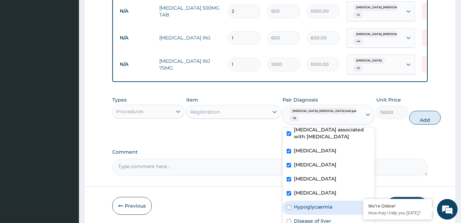
click at [309, 201] on div "Hypoglycaemia" at bounding box center [328, 208] width 92 height 14
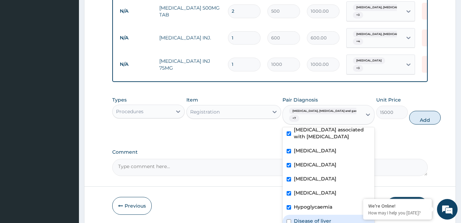
click at [309, 218] on label "Disease of liver" at bounding box center [312, 221] width 37 height 7
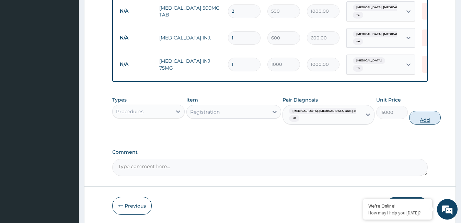
click at [409, 111] on button "Add" at bounding box center [425, 118] width 32 height 14
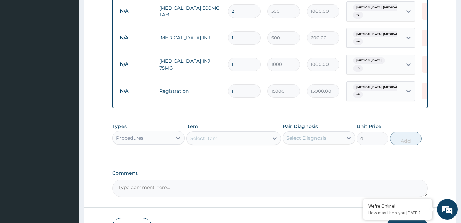
click at [143, 180] on textarea "Comment" at bounding box center [269, 188] width 315 height 17
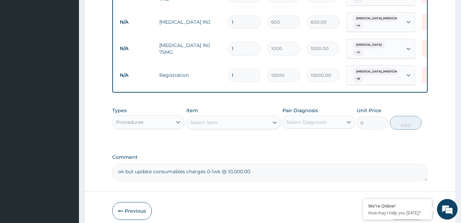
scroll to position [872, 0]
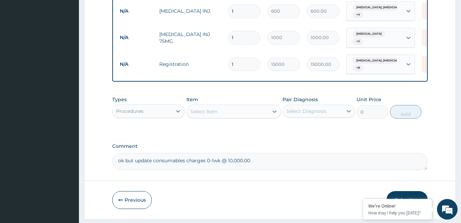
click at [405, 191] on button "Submit" at bounding box center [406, 200] width 41 height 18
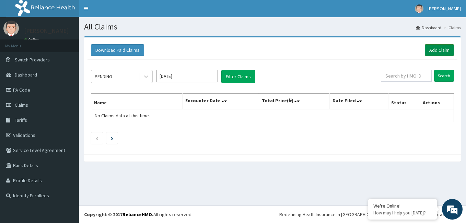
click at [444, 49] on link "Add Claim" at bounding box center [439, 50] width 29 height 12
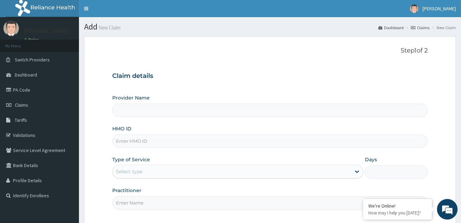
type input "[GEOGRAPHIC_DATA]"
click at [171, 142] on input "HMO ID" at bounding box center [269, 140] width 315 height 13
type input "enp/11601/d"
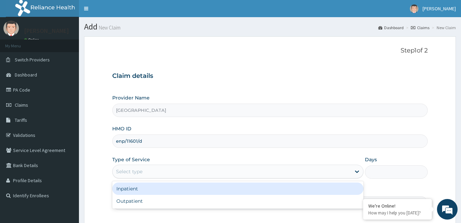
click at [175, 172] on div "Select type" at bounding box center [232, 171] width 238 height 11
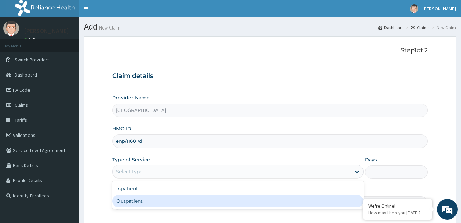
click at [175, 199] on div "Outpatient" at bounding box center [237, 201] width 251 height 12
type input "1"
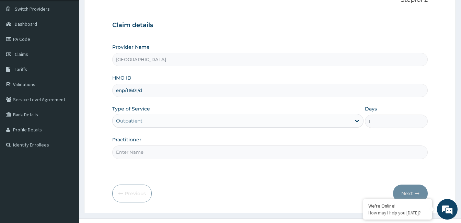
scroll to position [63, 0]
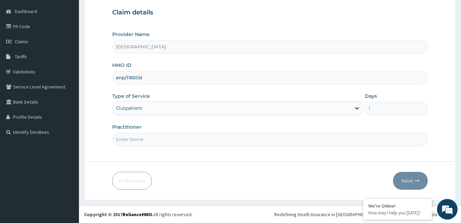
click at [172, 142] on input "Practitioner" at bounding box center [269, 139] width 315 height 13
paste input "FATIMA YUSUF"
click at [115, 139] on input "FATIMA YUSUF" at bounding box center [269, 139] width 315 height 13
type input "Dr. FATIMA YUSUF"
click at [411, 180] on button "Next" at bounding box center [410, 181] width 35 height 18
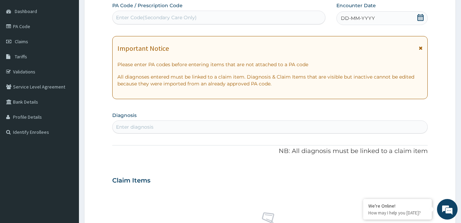
click at [420, 16] on icon at bounding box center [420, 17] width 6 height 7
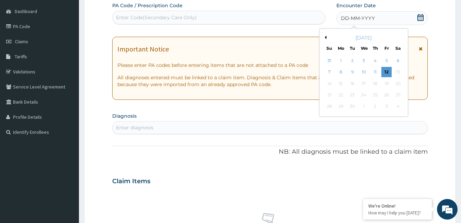
click at [326, 37] on button "Previous Month" at bounding box center [324, 37] width 3 height 3
click at [398, 69] on div "12" at bounding box center [398, 72] width 10 height 10
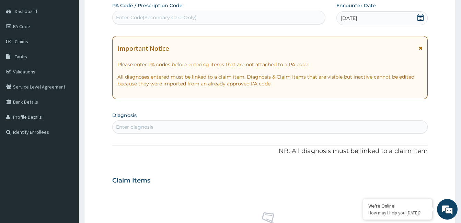
click at [169, 128] on div "Enter diagnosis" at bounding box center [270, 126] width 315 height 11
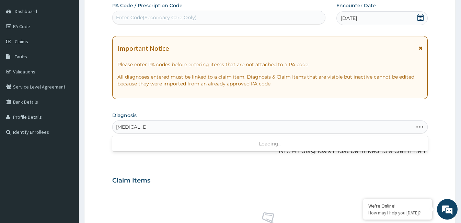
type input "typhoid fever"
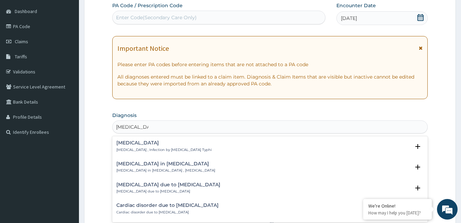
click at [147, 145] on h4 "Typhoid fever" at bounding box center [163, 142] width 95 height 5
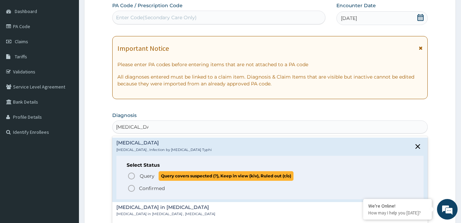
click at [134, 173] on icon "status option query" at bounding box center [131, 176] width 8 height 8
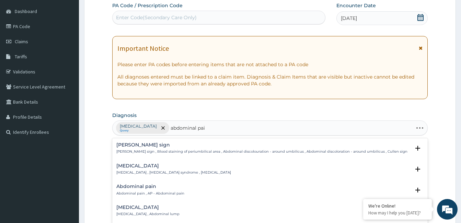
type input "abdominal pain"
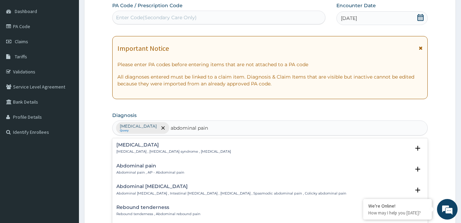
click at [134, 166] on h4 "Abdominal pain" at bounding box center [150, 165] width 68 height 5
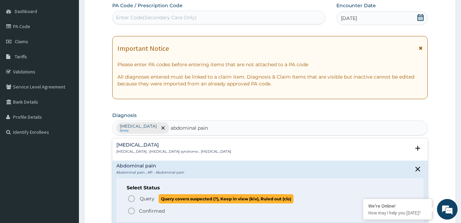
click at [134, 198] on circle "status option query" at bounding box center [131, 199] width 6 height 6
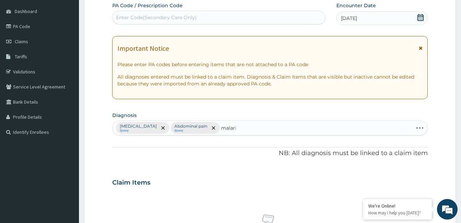
type input "malaria"
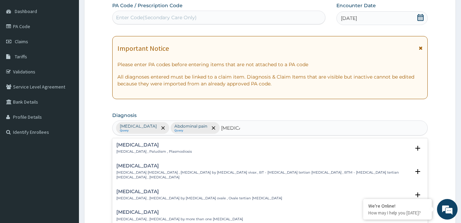
click at [150, 153] on p "Malaria , Paludism , Plasmodiosis" at bounding box center [153, 151] width 75 height 5
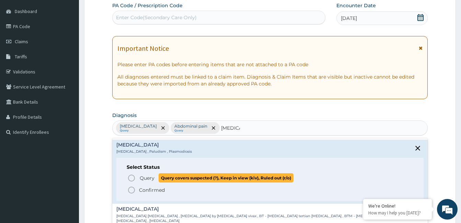
click at [140, 178] on span "Query" at bounding box center [147, 178] width 15 height 7
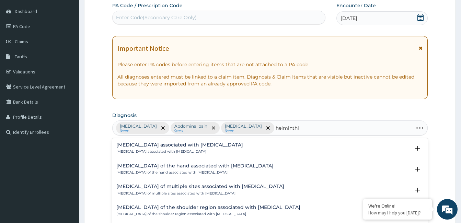
type input "helminthia"
click at [151, 146] on h4 "Arthropathy associated with helminthiasis" at bounding box center [179, 144] width 127 height 5
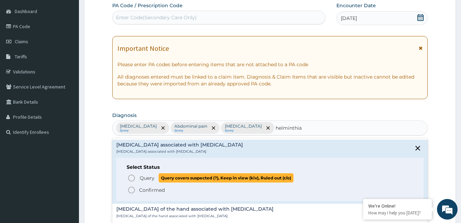
click at [134, 177] on icon "status option query" at bounding box center [131, 178] width 8 height 8
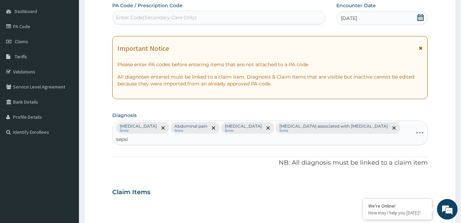
type input "sepsis"
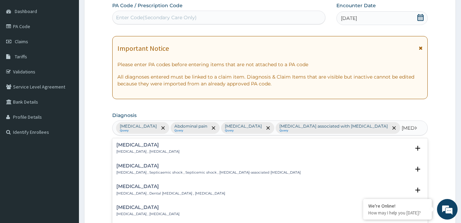
click at [130, 151] on p "Systemic infection , Sepsis" at bounding box center [147, 151] width 63 height 5
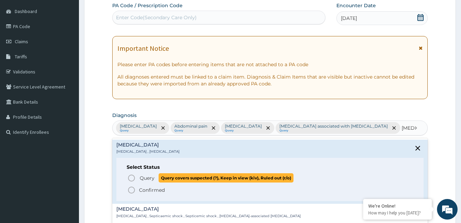
click at [132, 178] on icon "status option query" at bounding box center [131, 178] width 8 height 8
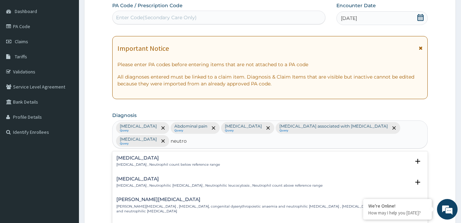
click at [129, 155] on h4 "Neutropenia" at bounding box center [168, 157] width 104 height 5
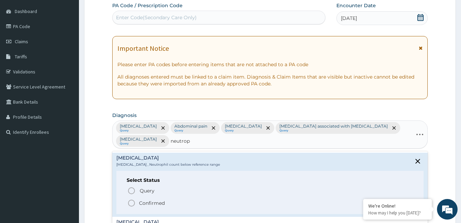
type input "neutroph"
click at [413, 157] on icon "close select status" at bounding box center [417, 161] width 8 height 8
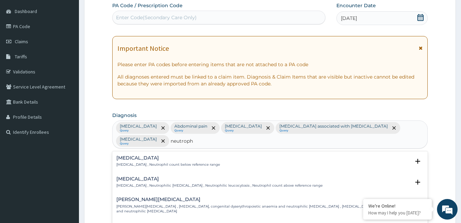
click at [141, 176] on h4 "Neutrophilia" at bounding box center [219, 178] width 206 height 5
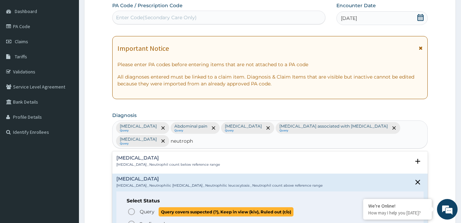
click at [133, 208] on icon "status option query" at bounding box center [131, 212] width 8 height 8
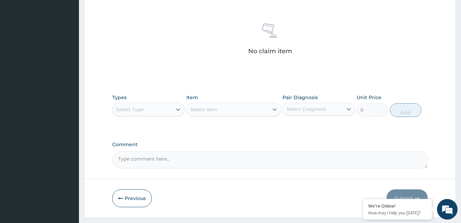
scroll to position [272, 0]
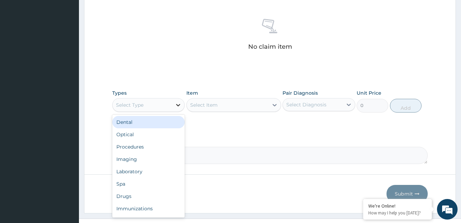
click at [177, 102] on icon at bounding box center [178, 105] width 7 height 7
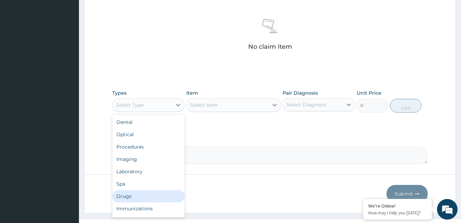
click at [158, 190] on div "Drugs" at bounding box center [148, 196] width 72 height 12
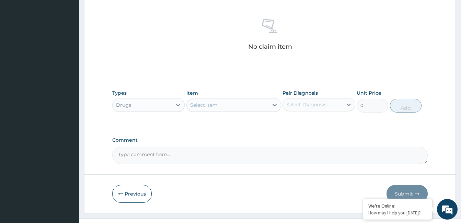
click at [226, 100] on div "Select Item" at bounding box center [228, 105] width 82 height 11
type input "bus"
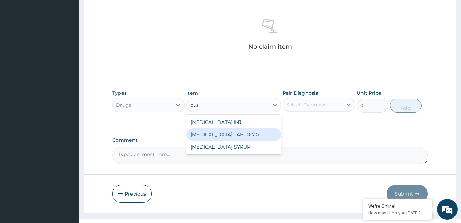
click at [237, 128] on div "BUSCOPAN TAB 10 MG" at bounding box center [233, 134] width 95 height 12
type input "100"
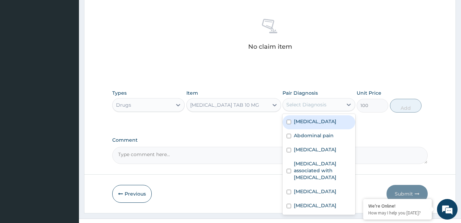
click at [318, 101] on div "Select Diagnosis" at bounding box center [306, 104] width 40 height 7
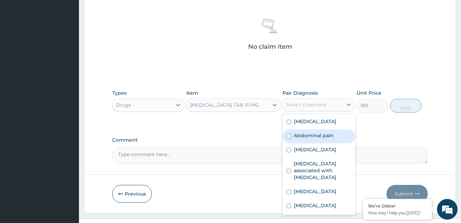
click at [316, 132] on label "Abdominal pain" at bounding box center [314, 135] width 40 height 7
checkbox input "true"
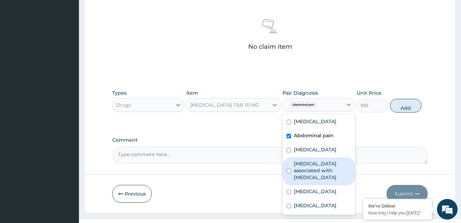
click at [321, 160] on label "Arthropathy associated with helminthiasis" at bounding box center [322, 170] width 57 height 21
checkbox input "true"
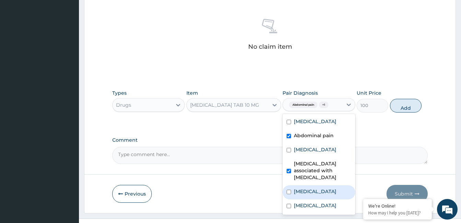
click at [311, 185] on div "Sepsis" at bounding box center [318, 192] width 72 height 14
checkbox input "true"
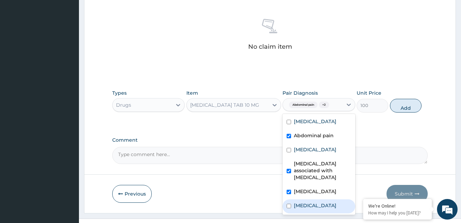
click at [317, 202] on label "Neutrophilia" at bounding box center [315, 205] width 43 height 7
checkbox input "true"
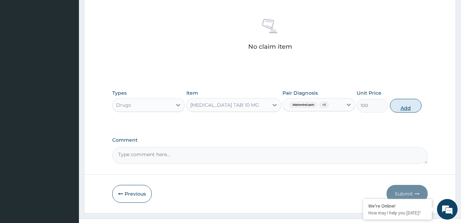
click at [401, 99] on button "Add" at bounding box center [406, 106] width 32 height 14
type input "0"
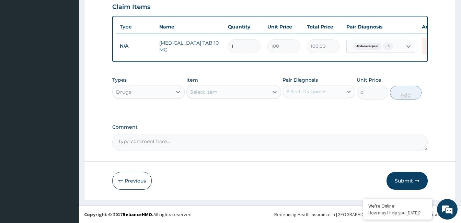
scroll to position [244, 0]
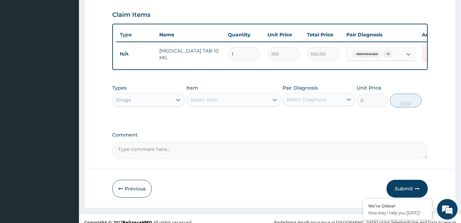
type input "0.00"
type input "6"
type input "600.00"
type input "6"
click at [240, 94] on div "Select Item" at bounding box center [228, 99] width 82 height 11
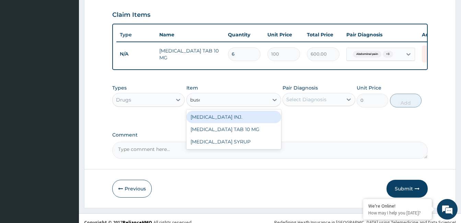
type input "busco"
click at [227, 111] on div "BUSCOPAN INJ." at bounding box center [233, 117] width 95 height 12
type input "500"
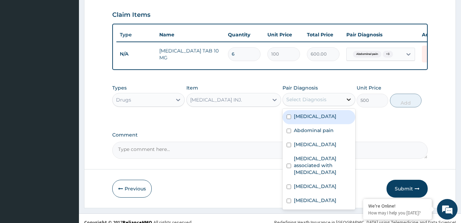
click at [348, 96] on icon at bounding box center [348, 99] width 7 height 7
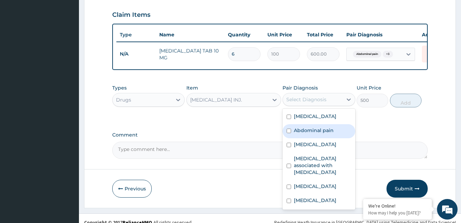
click at [324, 124] on div "Abdominal pain" at bounding box center [318, 131] width 72 height 14
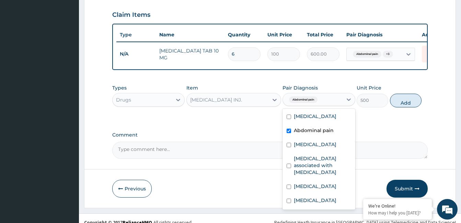
checkbox input "true"
click at [314, 113] on label "Typhoid fever" at bounding box center [315, 116] width 43 height 7
checkbox input "true"
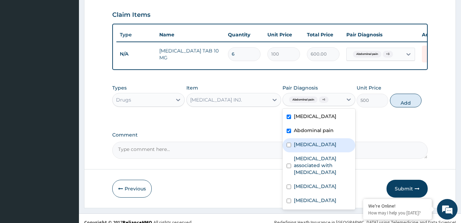
click at [315, 138] on div "Malaria" at bounding box center [318, 145] width 72 height 14
checkbox input "true"
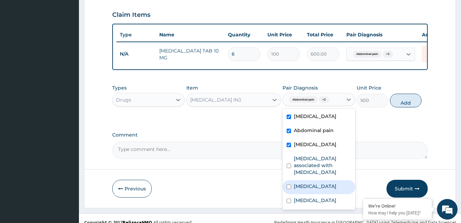
drag, startPoint x: 317, startPoint y: 169, endPoint x: 318, endPoint y: 182, distance: 13.4
click at [317, 180] on div "Sepsis" at bounding box center [318, 187] width 72 height 14
checkbox input "true"
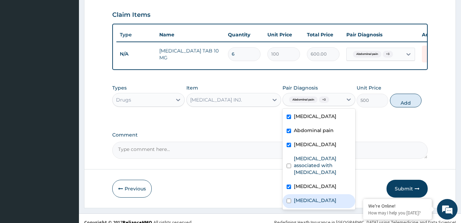
click at [318, 197] on label "Neutrophilia" at bounding box center [315, 200] width 43 height 7
checkbox input "true"
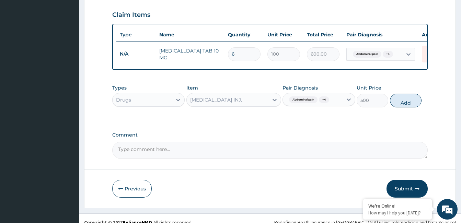
click at [405, 94] on button "Add" at bounding box center [406, 101] width 32 height 14
type input "0"
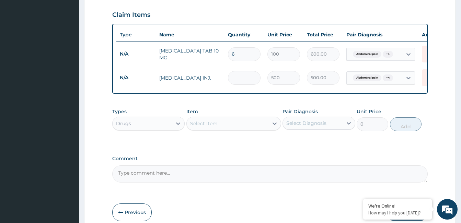
type input "0.00"
type input "2"
type input "1000.00"
type input "2"
click at [216, 118] on div "Select Item" at bounding box center [228, 123] width 82 height 11
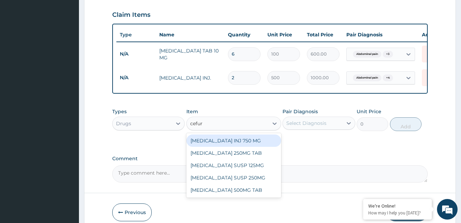
type input "cefuro"
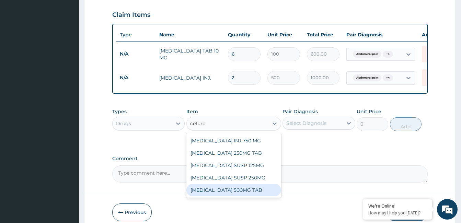
click at [249, 184] on div "CEFUROXIME 500MG TAB" at bounding box center [233, 190] width 95 height 12
type input "500"
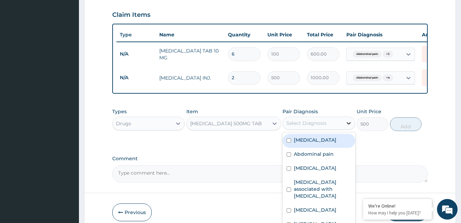
click at [350, 120] on icon at bounding box center [348, 123] width 7 height 7
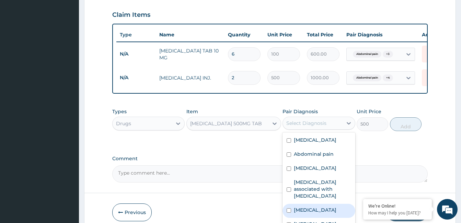
click at [333, 204] on div "Sepsis" at bounding box center [318, 211] width 72 height 14
checkbox input "true"
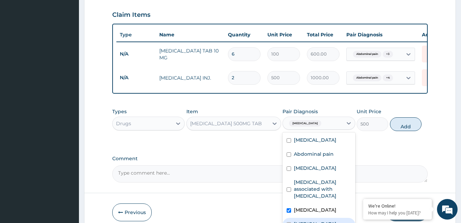
click at [331, 218] on div "Neutrophilia" at bounding box center [318, 225] width 72 height 14
checkbox input "true"
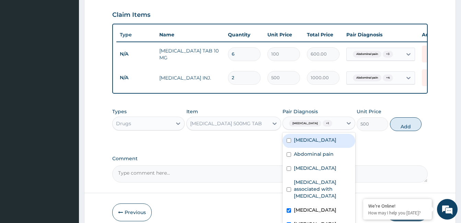
click at [318, 137] on label "Typhoid fever" at bounding box center [315, 140] width 43 height 7
checkbox input "true"
click at [402, 119] on button "Add" at bounding box center [406, 124] width 32 height 14
type input "0"
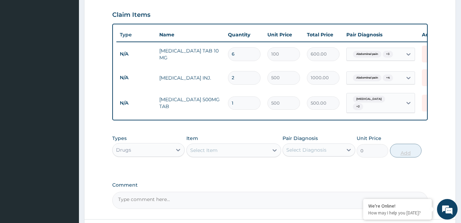
type input "10"
type input "5000.00"
type input "10"
click at [233, 145] on div "Select Item" at bounding box center [228, 150] width 82 height 11
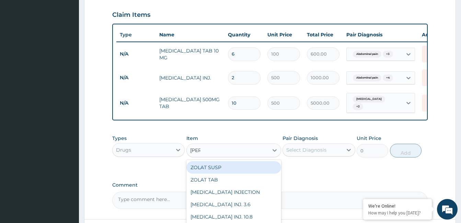
type input "zolat"
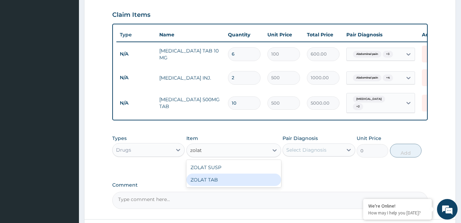
click at [223, 174] on div "ZOLAT TAB" at bounding box center [233, 180] width 95 height 12
type input "1000"
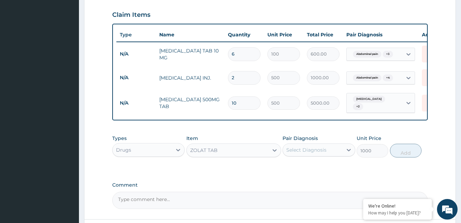
click at [291, 147] on div "Select Diagnosis" at bounding box center [306, 150] width 40 height 7
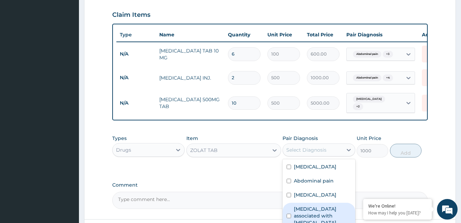
click at [335, 206] on label "Arthropathy associated with helminthiasis" at bounding box center [322, 216] width 57 height 21
checkbox input "true"
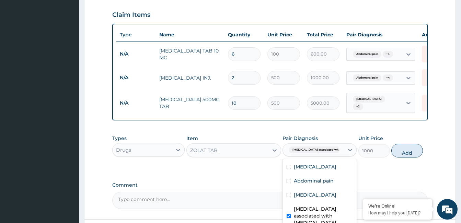
checkbox input "true"
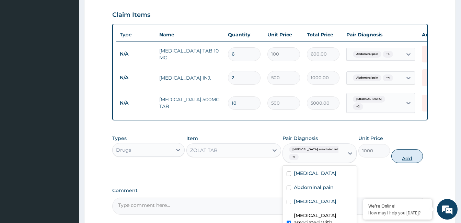
click at [398, 149] on button "Add" at bounding box center [407, 156] width 32 height 14
type input "0"
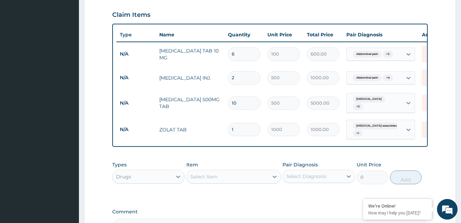
scroll to position [313, 0]
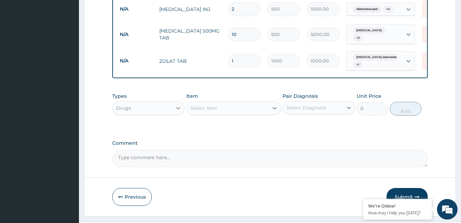
click at [177, 105] on icon at bounding box center [178, 108] width 7 height 7
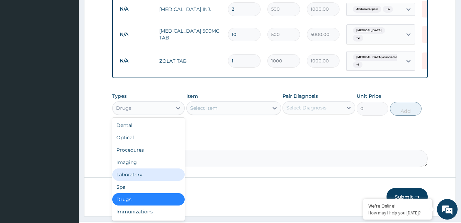
click at [149, 168] on div "Laboratory" at bounding box center [148, 174] width 72 height 12
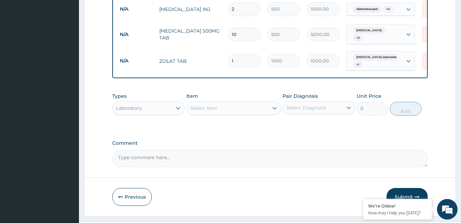
click at [238, 103] on div "Select Item" at bounding box center [228, 108] width 82 height 11
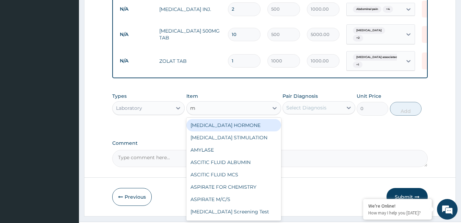
type input "mp"
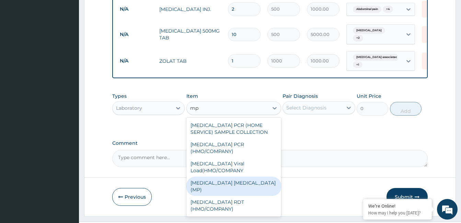
click at [250, 177] on div "MALARIA PARASITE (MP)" at bounding box center [233, 186] width 95 height 19
type input "3000"
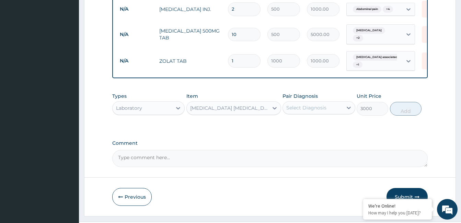
click at [306, 104] on div "Select Diagnosis" at bounding box center [306, 107] width 40 height 7
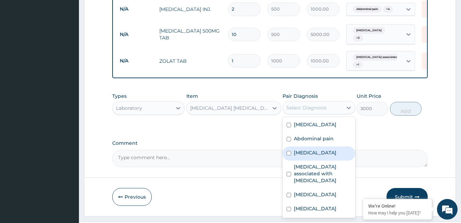
click at [308, 149] on label "Malaria" at bounding box center [315, 152] width 43 height 7
checkbox input "true"
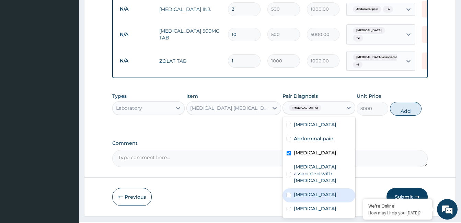
click at [305, 191] on label "Sepsis" at bounding box center [315, 194] width 43 height 7
checkbox input "true"
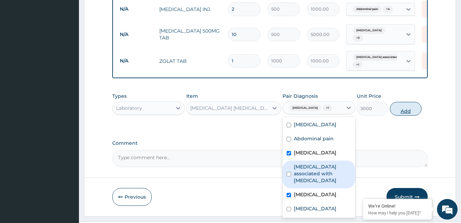
click at [405, 102] on button "Add" at bounding box center [406, 109] width 32 height 14
type input "0"
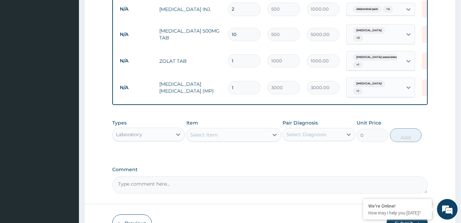
click at [239, 129] on div "Select Item" at bounding box center [228, 134] width 82 height 11
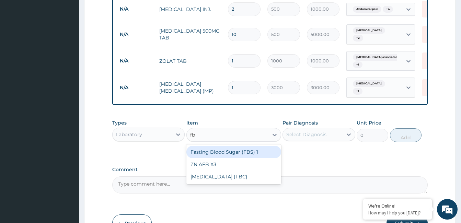
type input "fbc"
click at [230, 146] on div "Full Blood Count (FBC)" at bounding box center [233, 152] width 95 height 12
type input "12000"
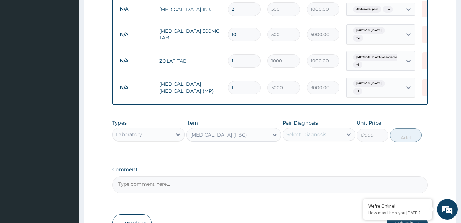
click at [299, 131] on div "Select Diagnosis" at bounding box center [306, 134] width 40 height 7
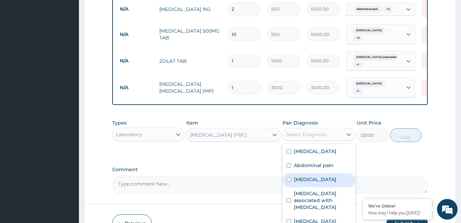
scroll to position [342, 0]
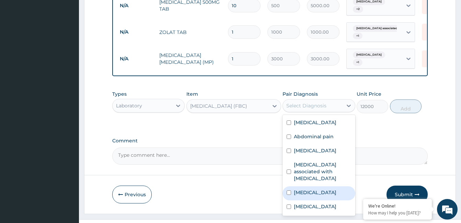
click at [307, 189] on label "Sepsis" at bounding box center [315, 192] width 43 height 7
checkbox input "true"
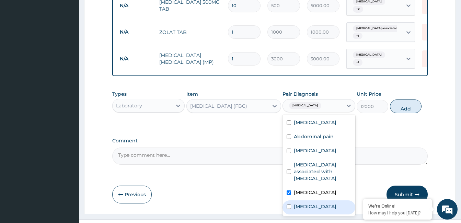
click at [307, 200] on div "Neutrophilia" at bounding box center [318, 207] width 72 height 14
checkbox input "true"
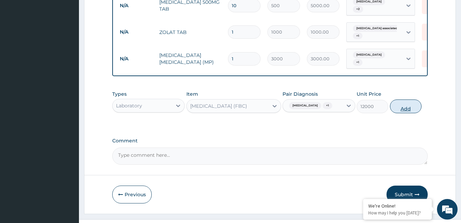
click at [411, 100] on button "Add" at bounding box center [406, 107] width 32 height 14
type input "0"
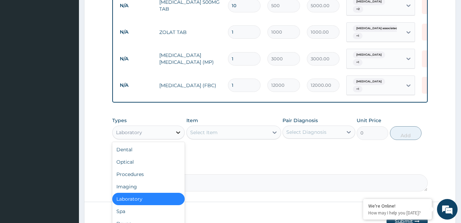
click at [178, 129] on icon at bounding box center [178, 132] width 7 height 7
click at [158, 168] on div "Procedures" at bounding box center [148, 174] width 72 height 12
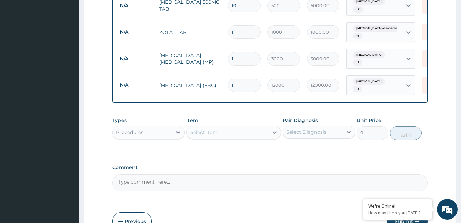
click at [226, 127] on div "Select Item" at bounding box center [228, 132] width 82 height 11
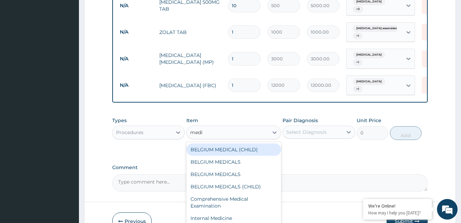
type input "medic"
type input "10000"
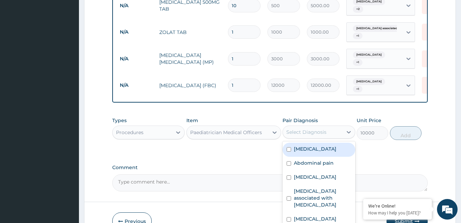
click at [306, 129] on div "Select Diagnosis" at bounding box center [306, 132] width 40 height 7
click at [308, 145] on label "Typhoid fever" at bounding box center [315, 148] width 43 height 7
checkbox input "true"
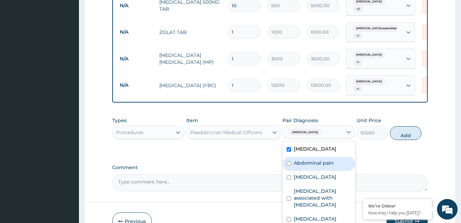
click at [305, 160] on label "Abdominal pain" at bounding box center [314, 163] width 40 height 7
checkbox input "true"
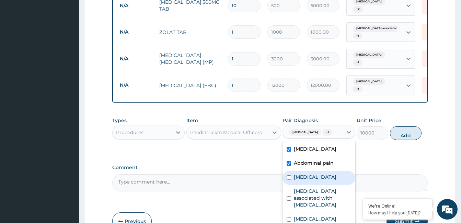
click at [303, 171] on div "Malaria" at bounding box center [318, 178] width 72 height 14
checkbox input "true"
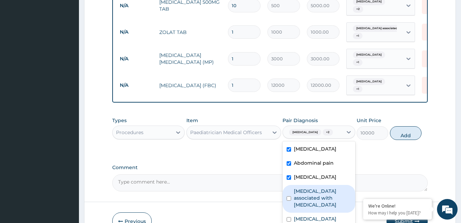
click at [307, 188] on label "Arthropathy associated with helminthiasis" at bounding box center [322, 198] width 57 height 21
checkbox input "true"
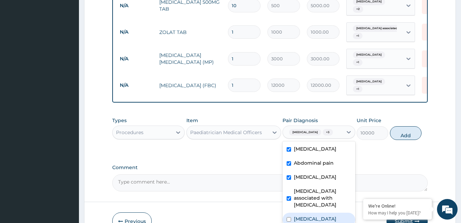
click at [303, 215] on label "Sepsis" at bounding box center [315, 218] width 43 height 7
checkbox input "true"
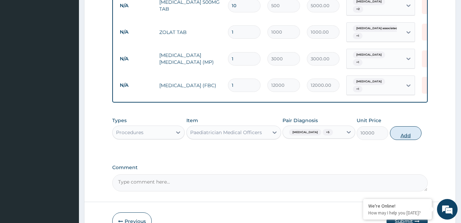
click at [399, 126] on button "Add" at bounding box center [406, 133] width 32 height 14
type input "0"
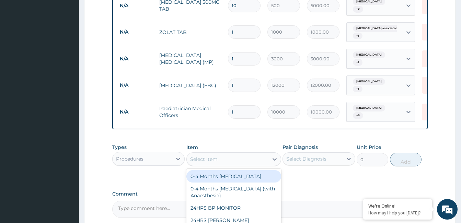
click at [221, 154] on div "Select Item" at bounding box center [228, 159] width 82 height 11
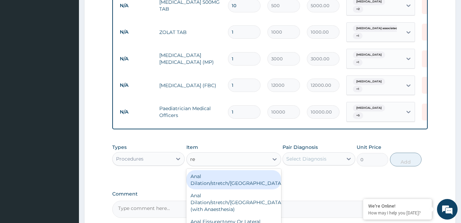
type input "reg"
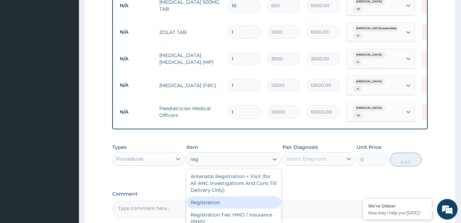
click at [208, 196] on div "Registration" at bounding box center [233, 202] width 95 height 12
type input "15000"
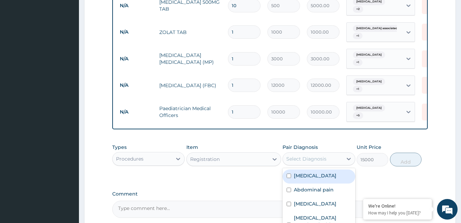
click at [300, 155] on div "Select Diagnosis" at bounding box center [306, 158] width 40 height 7
click at [304, 172] on label "Typhoid fever" at bounding box center [315, 175] width 43 height 7
checkbox input "true"
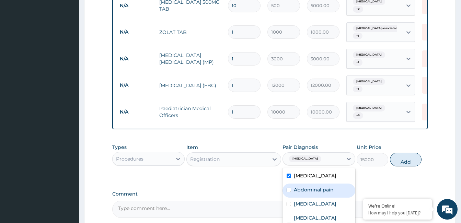
click at [303, 186] on label "Abdominal pain" at bounding box center [314, 189] width 40 height 7
checkbox input "true"
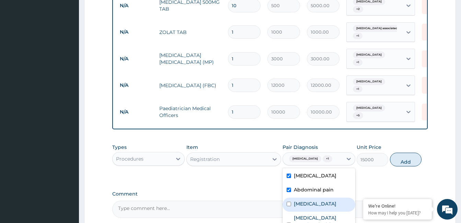
click at [301, 200] on label "Malaria" at bounding box center [315, 203] width 43 height 7
checkbox input "true"
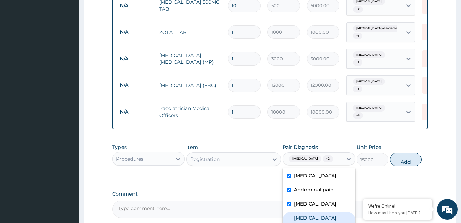
click at [302, 214] on label "Arthropathy associated with helminthiasis" at bounding box center [322, 224] width 57 height 21
checkbox input "true"
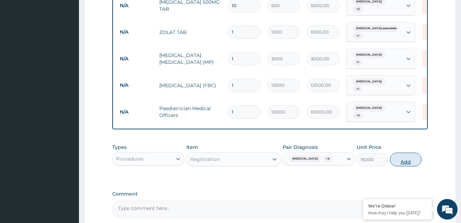
click at [400, 153] on button "Add" at bounding box center [406, 160] width 32 height 14
type input "0"
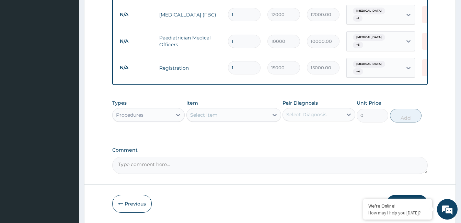
scroll to position [413, 0]
click at [221, 156] on textarea "Comment" at bounding box center [269, 164] width 315 height 17
type textarea "ok but update consumables outpatient @ 2,500.00 on the portal."
click at [413, 195] on button "Submit" at bounding box center [406, 204] width 41 height 18
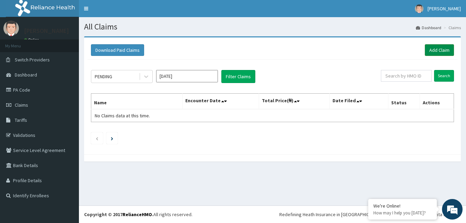
click at [445, 48] on link "Add Claim" at bounding box center [439, 50] width 29 height 12
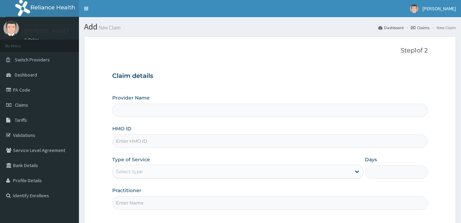
type input "[GEOGRAPHIC_DATA]"
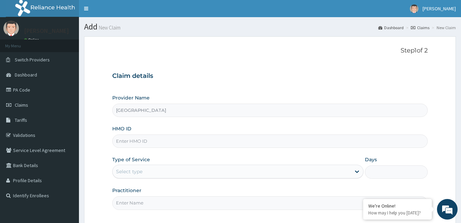
click at [147, 137] on input "HMO ID" at bounding box center [269, 140] width 315 height 13
type input "enp/11601/c"
click at [155, 173] on div "Select type" at bounding box center [232, 171] width 238 height 11
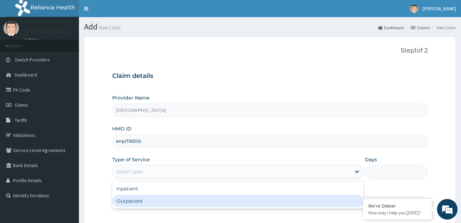
click at [154, 204] on div "Outpatient" at bounding box center [237, 201] width 251 height 12
type input "1"
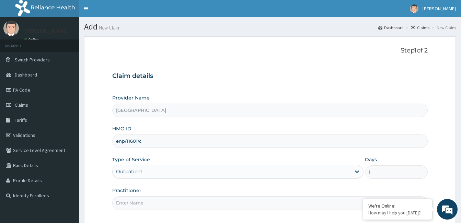
click at [154, 202] on input "Practitioner" at bounding box center [269, 202] width 315 height 13
paste input "FATIMA YUSUF"
click at [116, 203] on input "FATIMA YUSUF" at bounding box center [269, 202] width 315 height 13
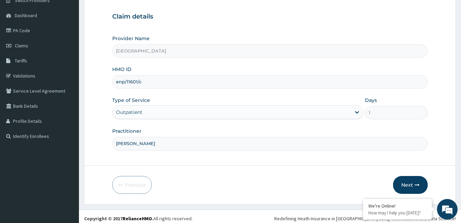
scroll to position [63, 0]
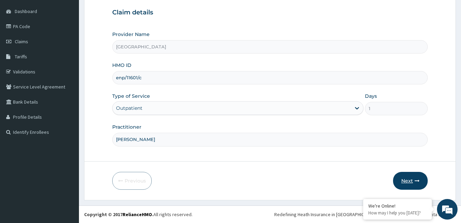
type input "Dr. FATIMA YUSUF"
click at [420, 182] on button "Next" at bounding box center [410, 181] width 35 height 18
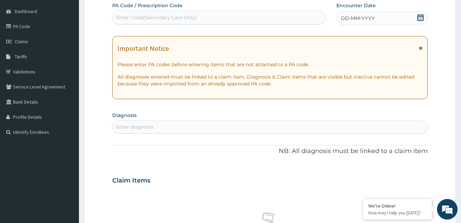
click at [384, 19] on div "DD-MM-YYYY" at bounding box center [381, 18] width 91 height 14
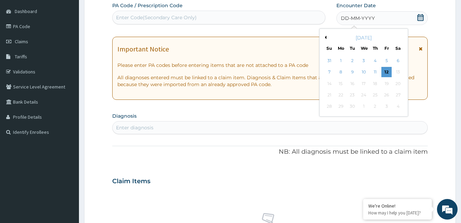
click at [326, 38] on div "September 2025" at bounding box center [363, 37] width 83 height 7
click at [325, 37] on button "Previous Month" at bounding box center [324, 37] width 3 height 3
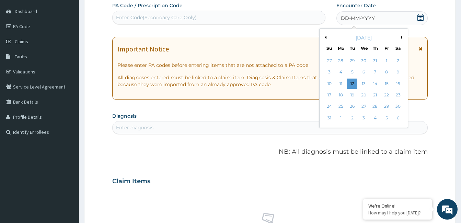
click at [325, 37] on button "Previous Month" at bounding box center [324, 37] width 3 height 3
click at [396, 70] on div "12" at bounding box center [398, 72] width 10 height 10
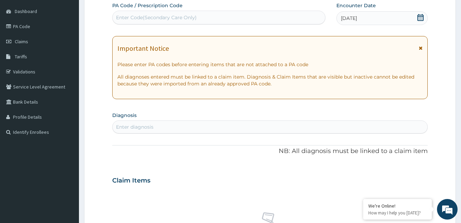
click at [139, 130] on div "Enter diagnosis" at bounding box center [134, 127] width 37 height 7
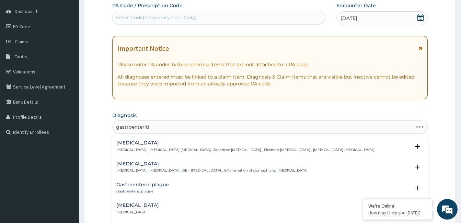
type input "gastroenteritis"
click at [141, 166] on h4 "[MEDICAL_DATA]" at bounding box center [211, 163] width 191 height 5
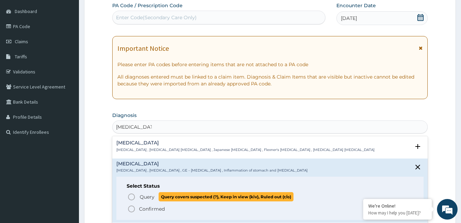
click at [130, 196] on icon "status option query" at bounding box center [131, 197] width 8 height 8
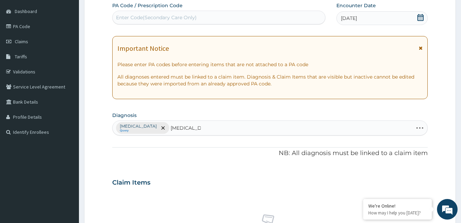
type input "typhoid fever"
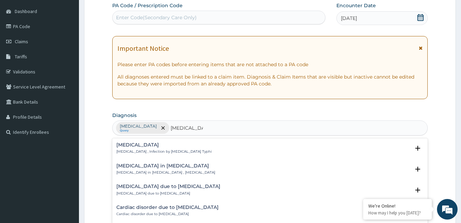
click at [137, 147] on h4 "[MEDICAL_DATA]" at bounding box center [163, 144] width 95 height 5
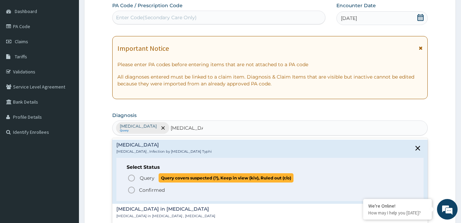
click at [131, 178] on icon "status option query" at bounding box center [131, 178] width 8 height 8
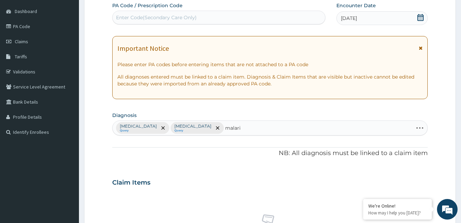
type input "[MEDICAL_DATA]"
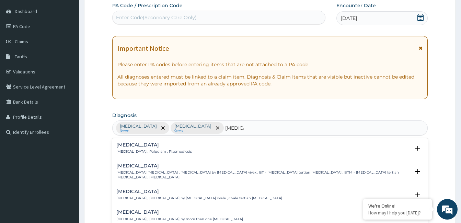
click at [130, 145] on h4 "[MEDICAL_DATA]" at bounding box center [153, 144] width 75 height 5
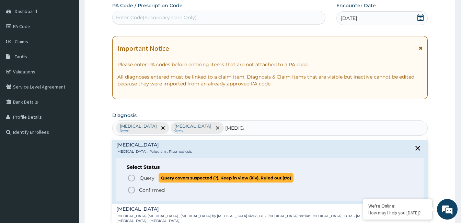
click at [131, 176] on icon "status option query" at bounding box center [131, 178] width 8 height 8
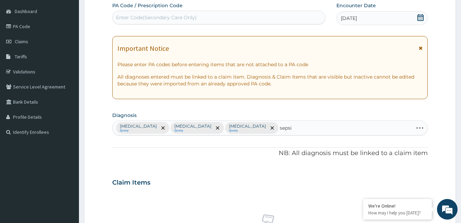
type input "[MEDICAL_DATA]"
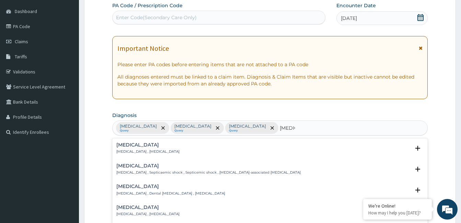
click at [129, 143] on h4 "Sepsis" at bounding box center [147, 144] width 63 height 5
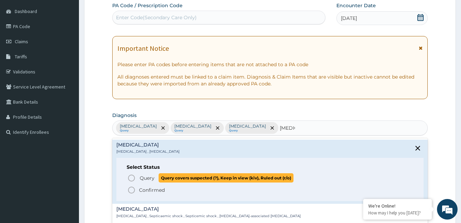
click at [133, 180] on circle "status option query" at bounding box center [131, 178] width 6 height 6
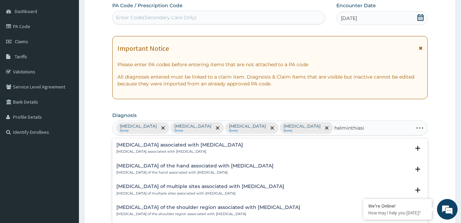
type input "helminthiasis"
click at [156, 142] on h4 "Arthropathy associated with helminthiasis" at bounding box center [179, 144] width 127 height 5
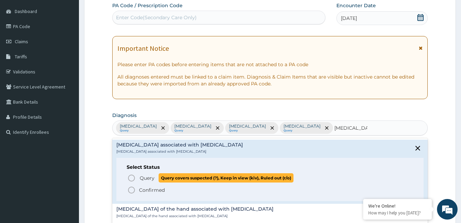
click at [134, 178] on icon "status option query" at bounding box center [131, 178] width 8 height 8
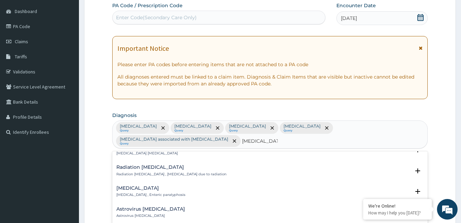
scroll to position [254, 0]
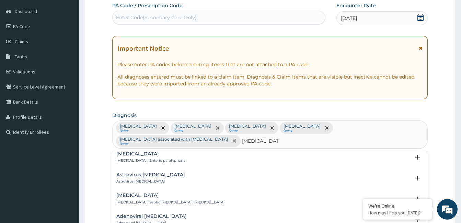
click at [278, 138] on input "gastroenteritis" at bounding box center [260, 141] width 36 height 7
type input "acute gastroenteritis"
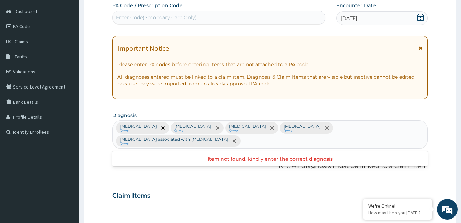
click at [186, 135] on div "Gastroenteritis Query Typhoid fever Query Malaria Query Sepsis Query Arthropath…" at bounding box center [270, 134] width 315 height 27
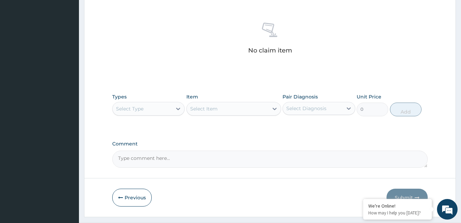
scroll to position [272, 0]
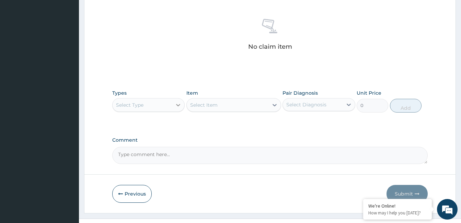
click at [178, 102] on icon at bounding box center [178, 105] width 7 height 7
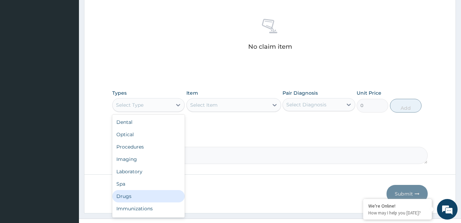
click at [152, 190] on div "Drugs" at bounding box center [148, 196] width 72 height 12
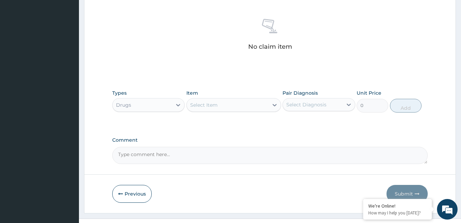
click at [238, 100] on div "Select Item" at bounding box center [228, 105] width 82 height 11
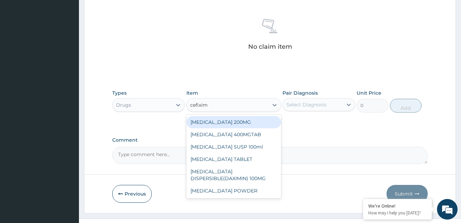
type input "cefixime"
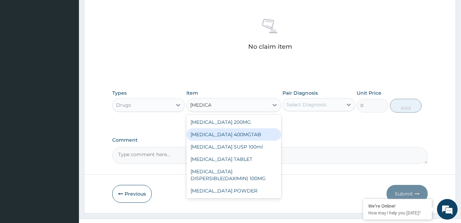
click at [238, 128] on div "CEFIXIME 400MGTAB" at bounding box center [233, 134] width 95 height 12
type input "720"
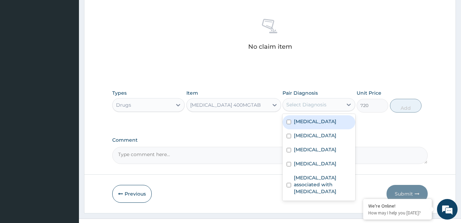
click at [309, 101] on div "Select Diagnosis" at bounding box center [306, 104] width 40 height 7
click at [303, 118] on label "Gastroenteritis" at bounding box center [315, 121] width 43 height 7
checkbox input "true"
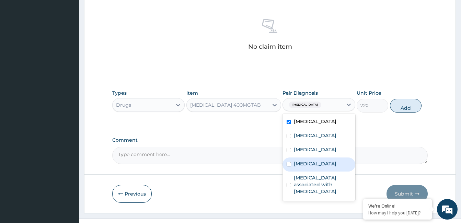
click at [307, 160] on label "Sepsis" at bounding box center [315, 163] width 43 height 7
checkbox input "true"
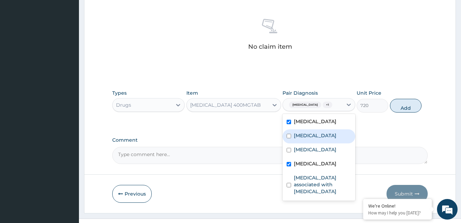
click at [317, 132] on label "Typhoid fever" at bounding box center [315, 135] width 43 height 7
checkbox input "true"
click at [406, 99] on button "Add" at bounding box center [406, 106] width 32 height 14
type input "0"
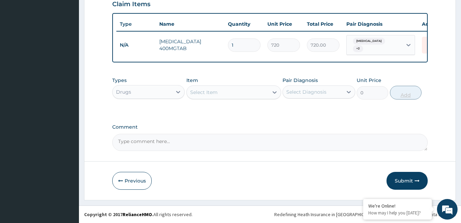
scroll to position [244, 0]
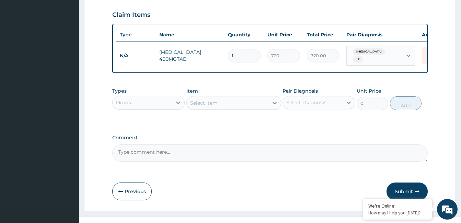
type input "0.00"
type input "7"
type input "5040.00"
type input "7"
click at [223, 97] on div "Select Item" at bounding box center [228, 102] width 82 height 11
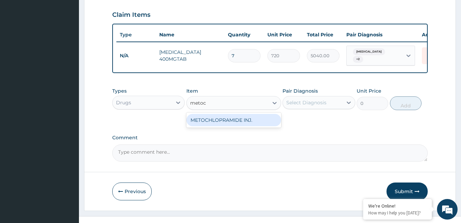
type input "metoch"
click at [232, 114] on div "METOCHLOPRAMIDE INJ." at bounding box center [233, 120] width 95 height 12
type input "700"
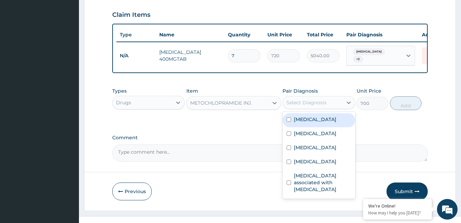
click at [328, 97] on div "Select Diagnosis" at bounding box center [312, 102] width 59 height 11
click at [320, 116] on label "Gastroenteritis" at bounding box center [315, 119] width 43 height 7
checkbox input "true"
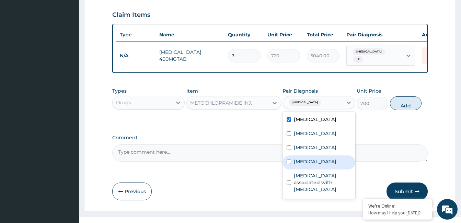
click at [300, 158] on label "Sepsis" at bounding box center [315, 161] width 43 height 7
checkbox input "true"
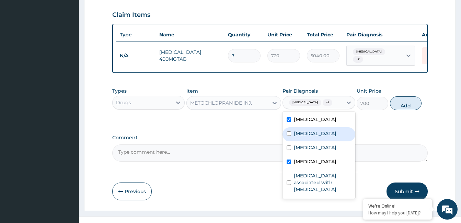
click at [310, 130] on label "Typhoid fever" at bounding box center [315, 133] width 43 height 7
checkbox input "true"
click at [399, 96] on button "Add" at bounding box center [406, 103] width 32 height 14
type input "0"
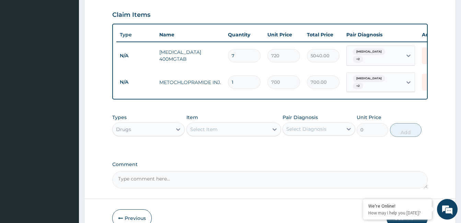
click at [222, 124] on div "Select Item" at bounding box center [228, 129] width 82 height 11
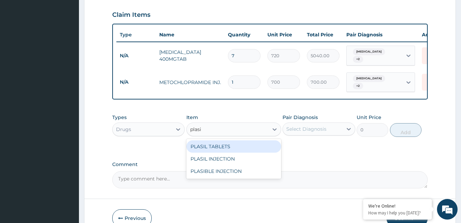
type input "plasil"
click at [222, 140] on div "PLASIL TABLETS" at bounding box center [233, 146] width 95 height 12
type input "100"
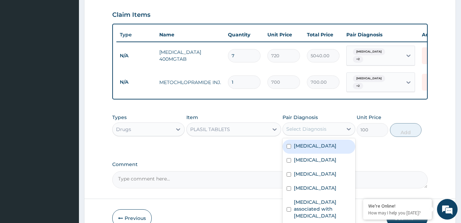
click at [328, 124] on div "Select Diagnosis" at bounding box center [312, 129] width 59 height 11
click at [322, 142] on label "Gastroenteritis" at bounding box center [315, 145] width 43 height 7
checkbox input "true"
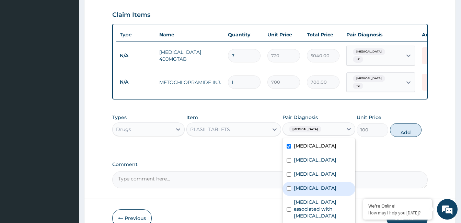
click at [306, 185] on label "Sepsis" at bounding box center [315, 188] width 43 height 7
checkbox input "true"
click at [405, 123] on button "Add" at bounding box center [406, 130] width 32 height 14
type input "0"
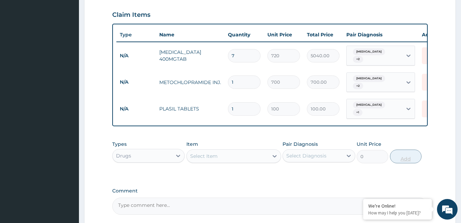
type input "0.00"
type input "4"
type input "400.00"
type input "4"
click at [210, 153] on div "Select Item" at bounding box center [203, 156] width 27 height 7
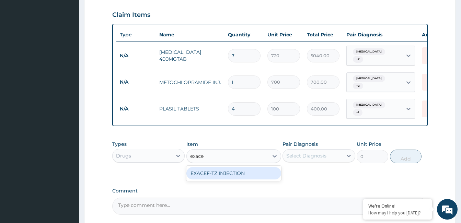
type input "exacef"
click at [235, 167] on div "EXACEF-TZ INJECTION" at bounding box center [233, 173] width 95 height 12
type input "5400"
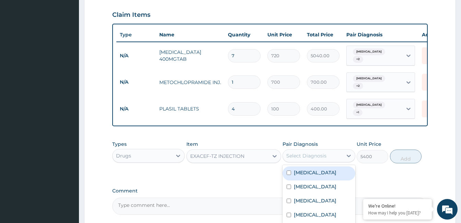
click at [314, 152] on div "Select Diagnosis" at bounding box center [306, 155] width 40 height 7
click at [311, 169] on label "Gastroenteritis" at bounding box center [315, 172] width 43 height 7
checkbox input "true"
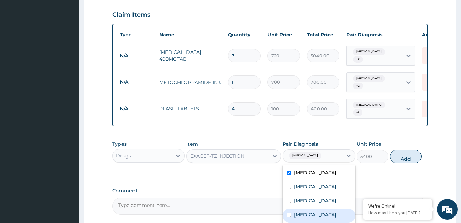
click at [300, 211] on label "Sepsis" at bounding box center [315, 214] width 43 height 7
checkbox input "true"
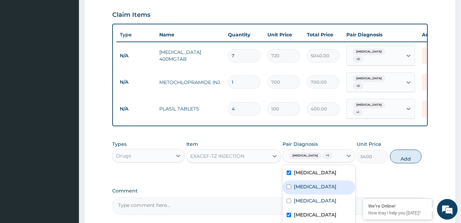
click at [308, 183] on label "Typhoid fever" at bounding box center [315, 186] width 43 height 7
checkbox input "true"
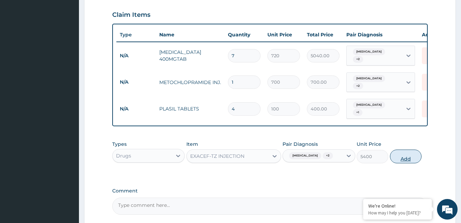
click at [397, 150] on button "Add" at bounding box center [406, 157] width 32 height 14
type input "0"
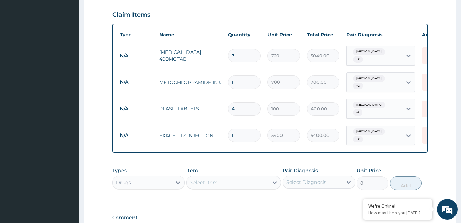
type input "0.00"
type input "4"
type input "21600.00"
type input "4"
click at [254, 177] on div "Select Item" at bounding box center [228, 182] width 82 height 11
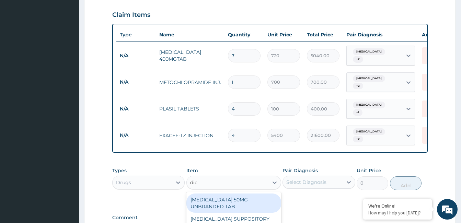
type input "dicl"
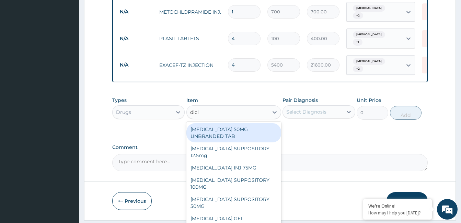
scroll to position [315, 0]
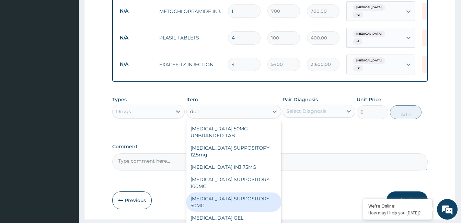
click at [246, 192] on div "DICLOFENAC SUPPOSITORY 50MG" at bounding box center [233, 201] width 95 height 19
type input "1700"
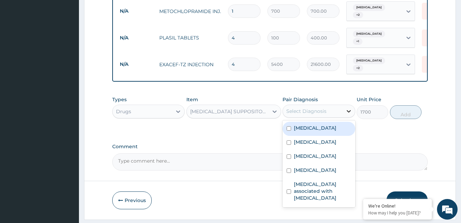
click at [347, 108] on icon at bounding box center [348, 111] width 7 height 7
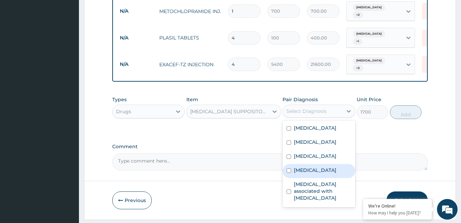
click at [315, 164] on div "Sepsis" at bounding box center [318, 171] width 72 height 14
checkbox input "true"
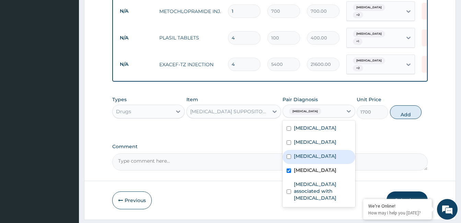
click at [314, 150] on div "Malaria" at bounding box center [318, 157] width 72 height 14
checkbox input "true"
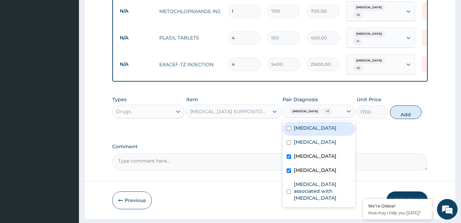
click at [316, 125] on label "Gastroenteritis" at bounding box center [315, 128] width 43 height 7
checkbox input "true"
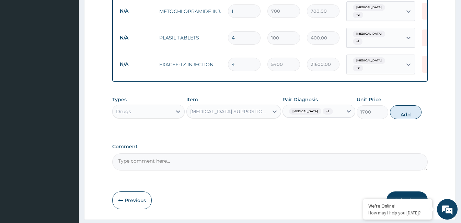
click at [401, 105] on button "Add" at bounding box center [406, 112] width 32 height 14
type input "0"
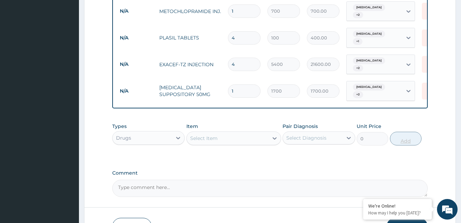
click at [248, 84] on input "1" at bounding box center [244, 90] width 33 height 13
type input "0.00"
type input "4"
type input "6800.00"
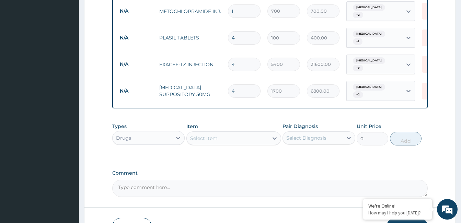
type input "4"
click at [229, 133] on div "Select Item" at bounding box center [228, 138] width 82 height 11
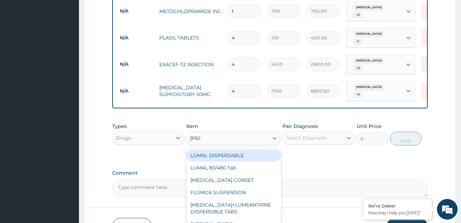
type input "luma"
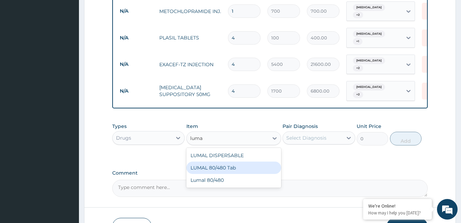
click at [216, 162] on div "LUMAL 80/480 Tab" at bounding box center [233, 168] width 95 height 12
type input "3000"
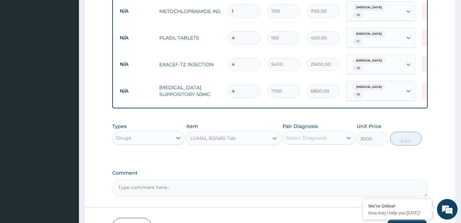
click at [315, 134] on div "Select Diagnosis" at bounding box center [306, 137] width 40 height 7
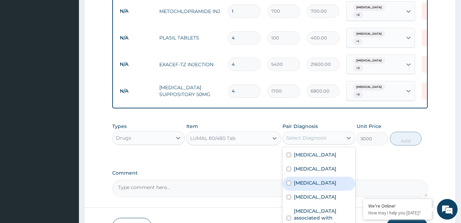
click at [316, 177] on div "Malaria" at bounding box center [318, 184] width 72 height 14
checkbox input "true"
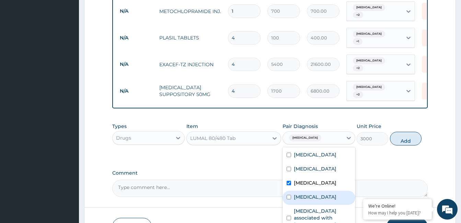
click at [315, 191] on div "Sepsis" at bounding box center [318, 198] width 72 height 14
checkbox input "true"
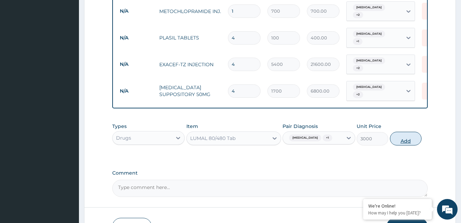
click at [402, 132] on button "Add" at bounding box center [406, 139] width 32 height 14
type input "0"
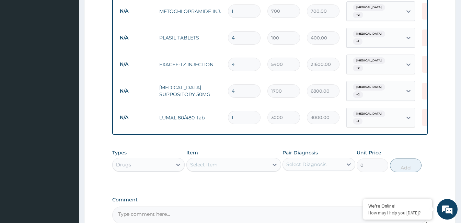
click at [220, 159] on div "Select Item" at bounding box center [228, 164] width 82 height 11
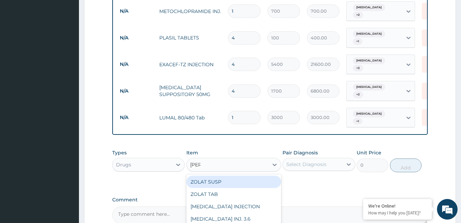
type input "zolat"
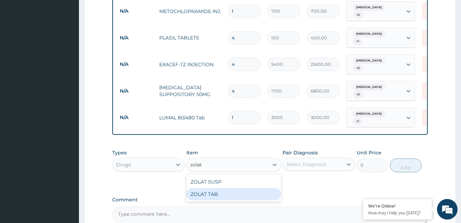
click at [217, 188] on div "ZOLAT TAB" at bounding box center [233, 194] width 95 height 12
type input "1000"
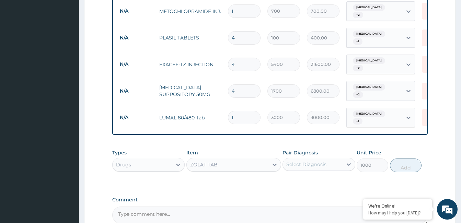
click at [305, 161] on div "Select Diagnosis" at bounding box center [306, 164] width 40 height 7
checkbox input "true"
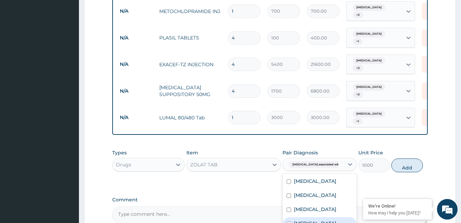
click at [311, 217] on div "Sepsis" at bounding box center [319, 224] width 74 height 14
checkbox input "true"
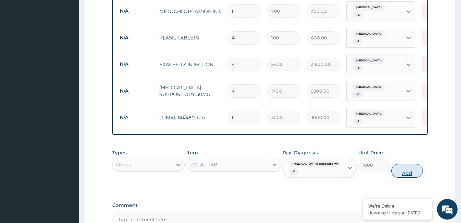
click at [394, 164] on button "Add" at bounding box center [407, 171] width 32 height 14
type input "0"
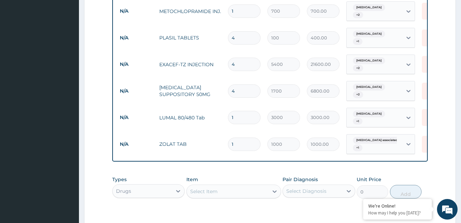
click at [239, 186] on div "Select Item" at bounding box center [228, 191] width 82 height 11
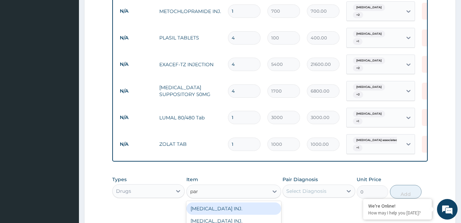
type input "para"
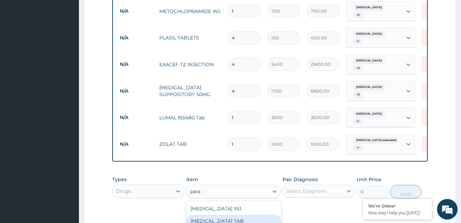
click at [229, 215] on div "PARACETAMOL TAB" at bounding box center [233, 221] width 95 height 12
type input "20"
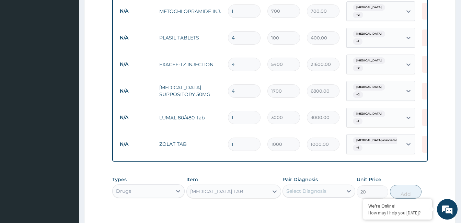
click at [301, 188] on div "Select Diagnosis" at bounding box center [306, 191] width 40 height 7
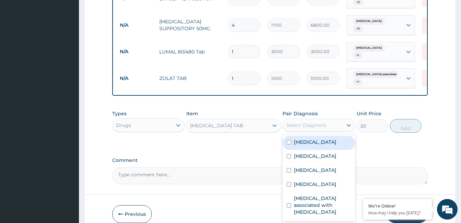
scroll to position [384, 0]
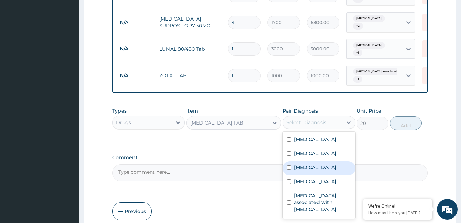
click at [304, 164] on label "Malaria" at bounding box center [315, 167] width 43 height 7
checkbox input "true"
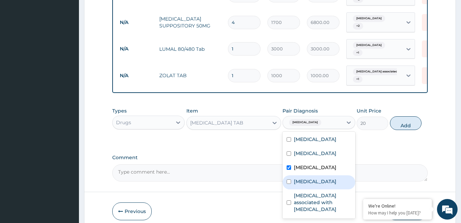
click at [308, 178] on label "Sepsis" at bounding box center [315, 181] width 43 height 7
checkbox input "true"
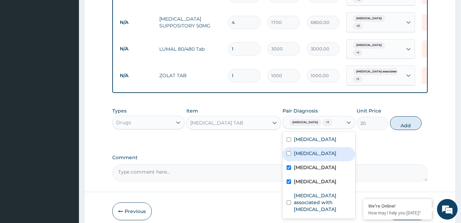
click at [319, 150] on label "Typhoid fever" at bounding box center [315, 153] width 43 height 7
checkbox input "true"
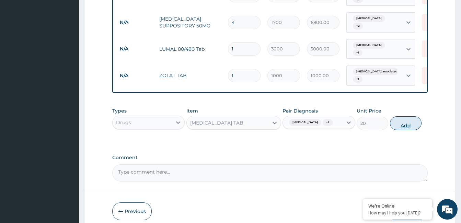
click at [413, 116] on button "Add" at bounding box center [406, 123] width 32 height 14
type input "0"
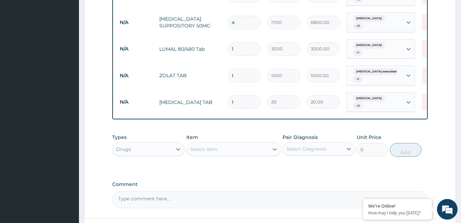
type input "0.00"
type input "2"
type input "40.00"
type input "24"
type input "480.00"
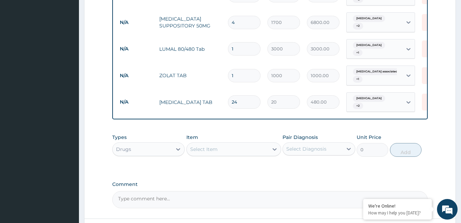
type input "24"
click at [214, 146] on div "Select Item" at bounding box center [203, 149] width 27 height 7
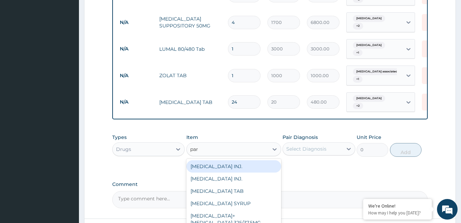
type input "para"
click at [239, 160] on div "PARACETAMOL INJ." at bounding box center [233, 166] width 95 height 12
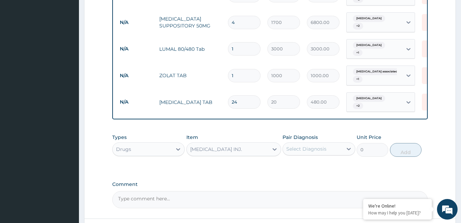
type input "500"
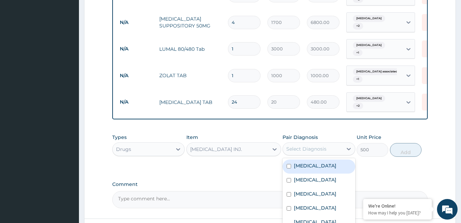
click at [305, 145] on div "Select Diagnosis" at bounding box center [306, 148] width 40 height 7
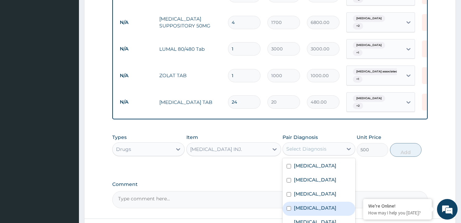
drag, startPoint x: 313, startPoint y: 185, endPoint x: 313, endPoint y: 170, distance: 14.4
click at [313, 202] on div "Sepsis" at bounding box center [318, 209] width 72 height 14
checkbox input "true"
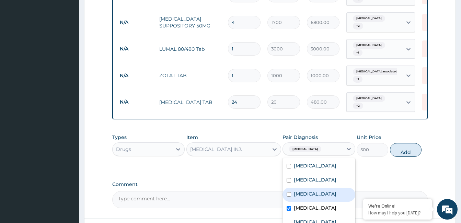
click at [314, 188] on div "Malaria" at bounding box center [318, 195] width 72 height 14
checkbox input "true"
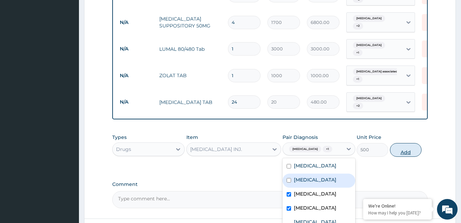
click at [408, 143] on button "Add" at bounding box center [406, 150] width 32 height 14
type input "0"
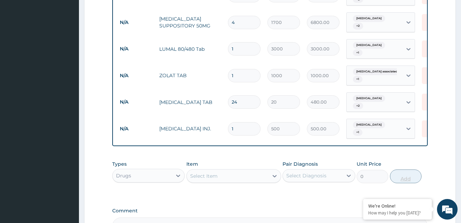
type input "0.00"
type input "2"
type input "1000.00"
type input "2"
click at [237, 171] on div "Select Item" at bounding box center [228, 176] width 82 height 11
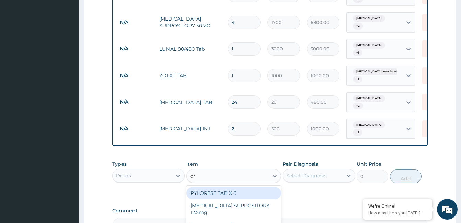
type input "ors"
click at [241, 187] on div "ORS" at bounding box center [233, 193] width 95 height 12
type input "350"
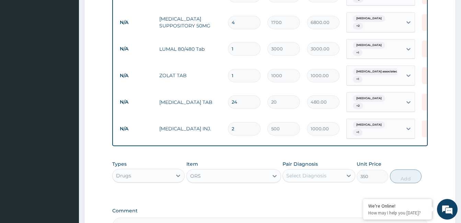
click at [305, 172] on div "Select Diagnosis" at bounding box center [306, 175] width 40 height 7
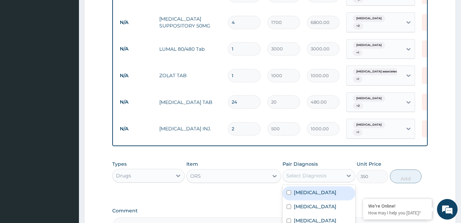
click at [316, 189] on label "Gastroenteritis" at bounding box center [315, 192] width 43 height 7
checkbox input "true"
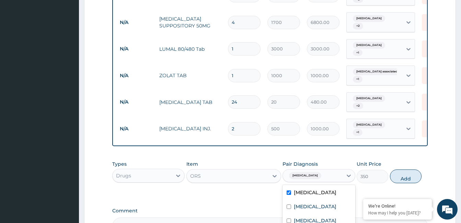
checkbox input "true"
click at [401, 169] on button "Add" at bounding box center [406, 176] width 32 height 14
type input "0"
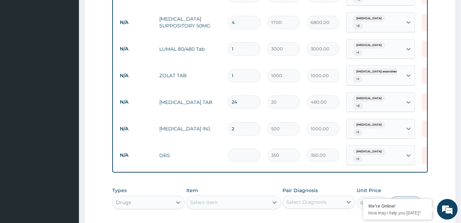
type input "0.00"
type input "4"
type input "1400.00"
type input "4"
click at [178, 199] on icon at bounding box center [178, 202] width 7 height 7
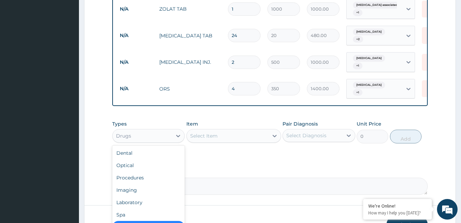
scroll to position [453, 0]
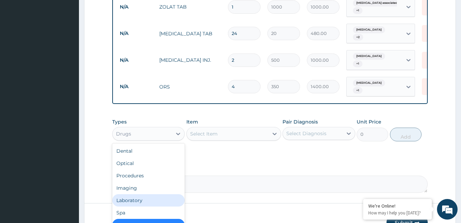
drag, startPoint x: 134, startPoint y: 168, endPoint x: 165, endPoint y: 148, distance: 36.7
click at [135, 194] on div "Laboratory" at bounding box center [148, 200] width 72 height 12
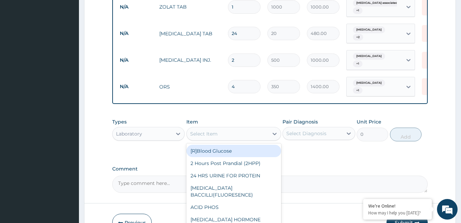
click at [236, 128] on div "Select Item" at bounding box center [228, 133] width 82 height 11
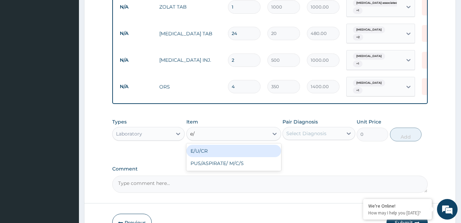
type input "e/u"
click at [236, 145] on div "E/U/CR" at bounding box center [233, 151] width 95 height 12
type input "20000"
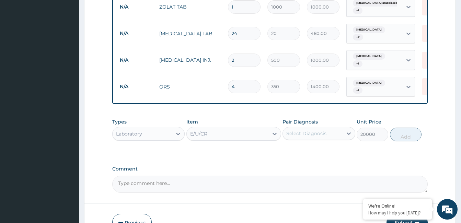
click at [312, 128] on div "Select Diagnosis" at bounding box center [312, 133] width 59 height 11
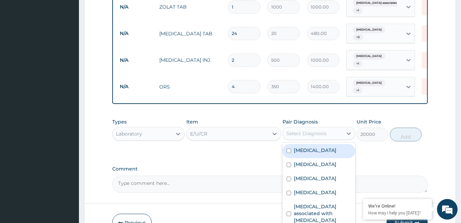
click at [316, 147] on label "Gastroenteritis" at bounding box center [315, 150] width 43 height 7
checkbox input "true"
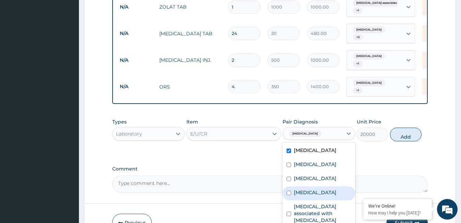
click at [317, 186] on div "Sepsis" at bounding box center [318, 193] width 72 height 14
checkbox input "true"
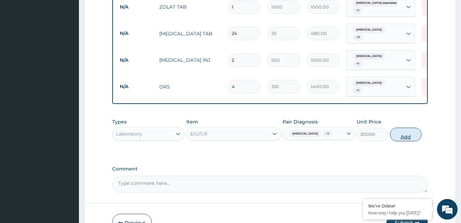
click at [401, 128] on button "Add" at bounding box center [406, 135] width 32 height 14
type input "0"
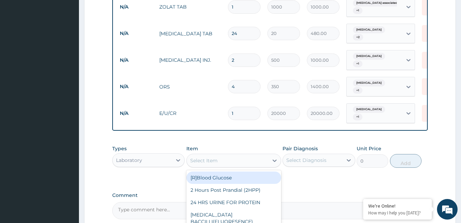
click at [245, 155] on div "Select Item" at bounding box center [228, 160] width 82 height 11
type input "mp"
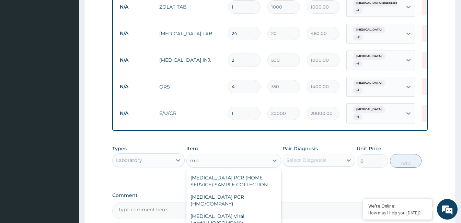
drag, startPoint x: 248, startPoint y: 186, endPoint x: 265, endPoint y: 175, distance: 20.7
type input "3000"
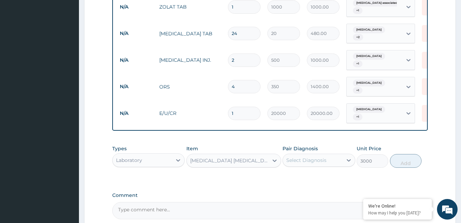
click at [302, 157] on div "Select Diagnosis" at bounding box center [306, 160] width 40 height 7
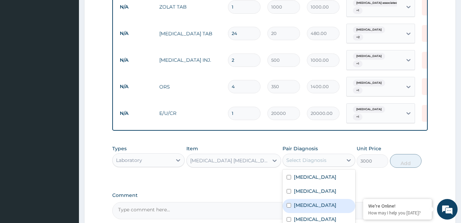
click at [306, 202] on label "Malaria" at bounding box center [315, 205] width 43 height 7
checkbox input "true"
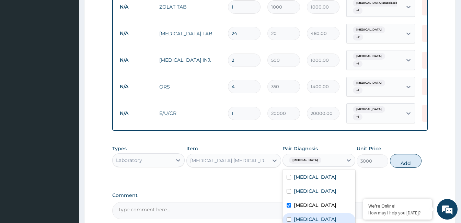
click at [306, 216] on label "Sepsis" at bounding box center [315, 219] width 43 height 7
checkbox input "true"
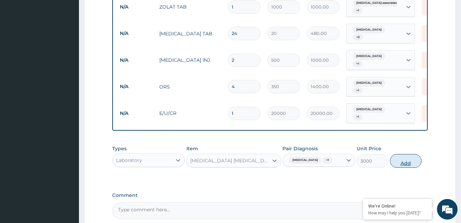
click at [402, 154] on button "Add" at bounding box center [406, 161] width 32 height 14
type input "0"
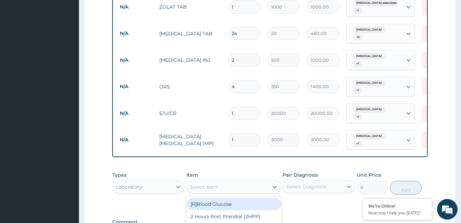
click at [224, 182] on div "Select Item" at bounding box center [228, 187] width 82 height 11
type input "fbc"
click at [248, 198] on div "Full Blood Count (FBC)" at bounding box center [233, 204] width 95 height 12
type input "12000"
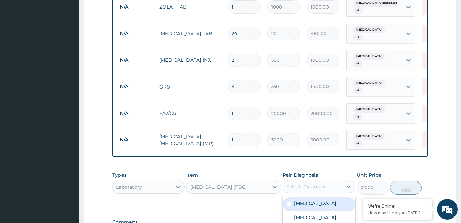
click at [308, 181] on div "Select Diagnosis" at bounding box center [312, 186] width 59 height 11
checkbox input "true"
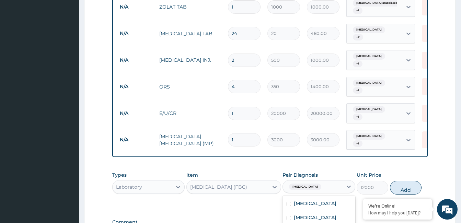
checkbox input "true"
click at [408, 181] on button "Add" at bounding box center [406, 188] width 32 height 14
type input "0"
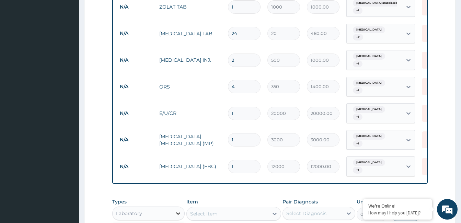
click at [178, 207] on div at bounding box center [178, 213] width 12 height 12
click at [231, 208] on div "Select Item" at bounding box center [228, 213] width 82 height 11
type input "p"
type input "medica"
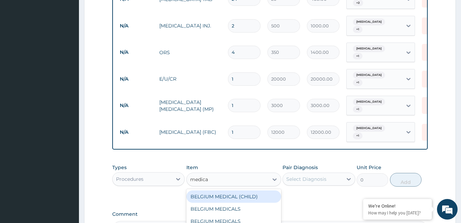
scroll to position [521, 0]
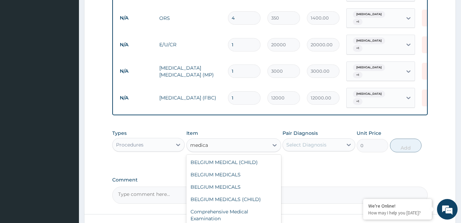
type input "10000"
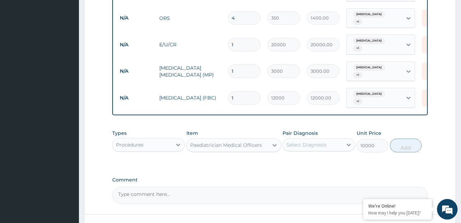
click at [322, 141] on div "Select Diagnosis" at bounding box center [306, 144] width 40 height 7
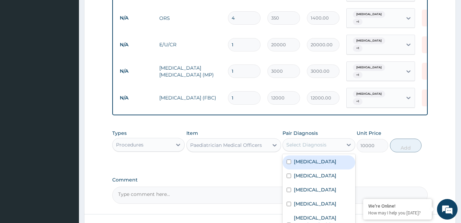
click at [322, 155] on div "Gastroenteritis" at bounding box center [318, 162] width 72 height 14
checkbox input "true"
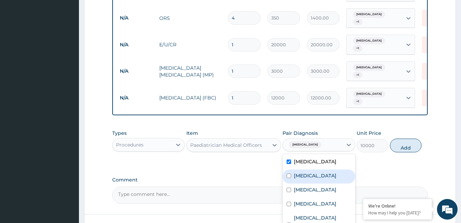
click at [319, 172] on label "Typhoid fever" at bounding box center [315, 175] width 43 height 7
checkbox input "true"
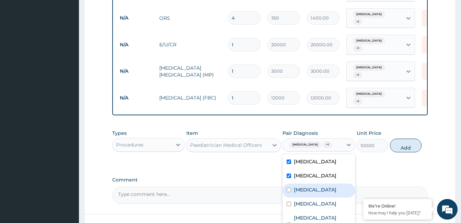
click at [313, 184] on div "Malaria" at bounding box center [318, 191] width 72 height 14
checkbox input "true"
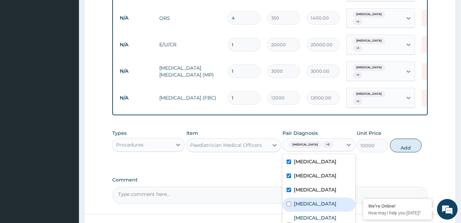
click at [310, 198] on div "Sepsis" at bounding box center [318, 205] width 72 height 14
checkbox input "true"
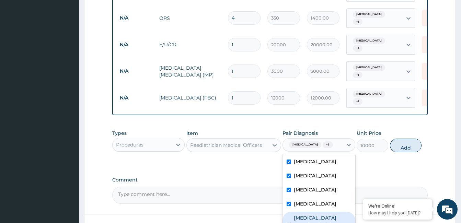
click at [315, 214] on label "Arthropathy associated with helminthiasis" at bounding box center [322, 224] width 57 height 21
checkbox input "true"
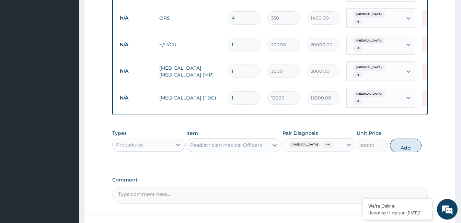
click at [411, 139] on button "Add" at bounding box center [406, 146] width 32 height 14
type input "0"
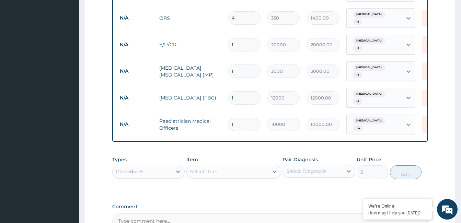
click at [235, 166] on div "Select Item" at bounding box center [228, 171] width 82 height 11
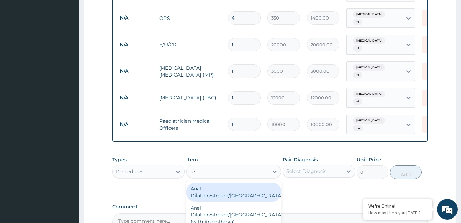
type input "reg"
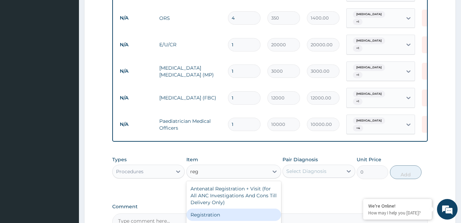
click at [229, 209] on div "Registration" at bounding box center [233, 215] width 95 height 12
type input "15000"
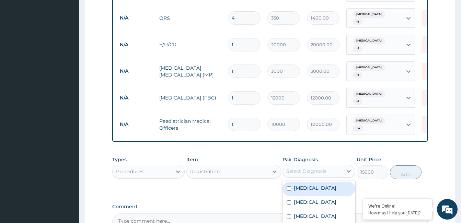
click at [304, 168] on div "Select Diagnosis" at bounding box center [306, 171] width 40 height 7
click at [309, 185] on label "Gastroenteritis" at bounding box center [315, 188] width 43 height 7
checkbox input "true"
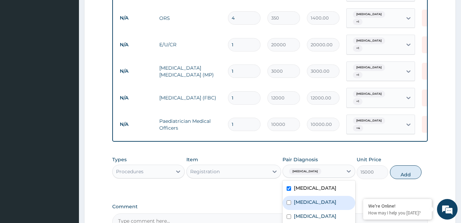
click at [309, 199] on label "Typhoid fever" at bounding box center [315, 202] width 43 height 7
checkbox input "true"
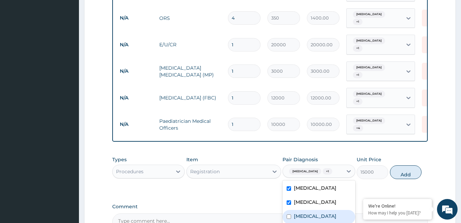
click at [306, 213] on label "Malaria" at bounding box center [315, 216] width 43 height 7
checkbox input "true"
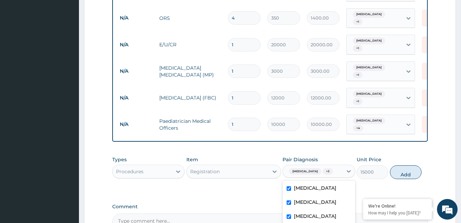
checkbox input "true"
click at [399, 165] on button "Add" at bounding box center [406, 172] width 32 height 14
type input "0"
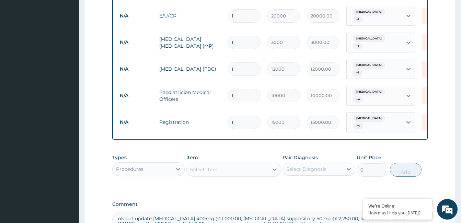
scroll to position [578, 0]
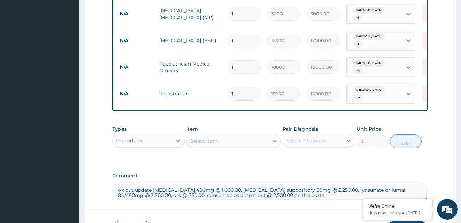
type textarea "ok but update cefixime 400mg @ 1,000.00, diclofenac suppository 50mg @ 2,250.00…"
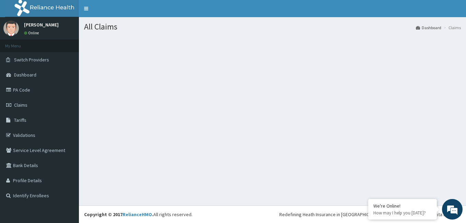
click at [379, 130] on div "All Claims Dashboard Claims" at bounding box center [272, 111] width 387 height 188
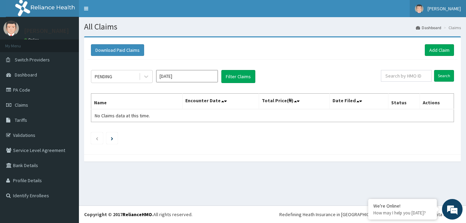
click at [415, 6] on img at bounding box center [419, 8] width 9 height 9
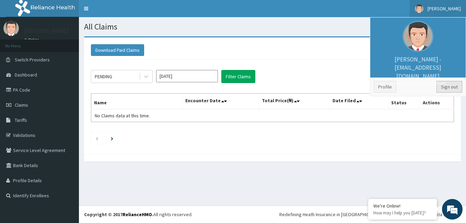
click at [450, 85] on link "Sign out" at bounding box center [449, 87] width 26 height 12
